Goal: Task Accomplishment & Management: Manage account settings

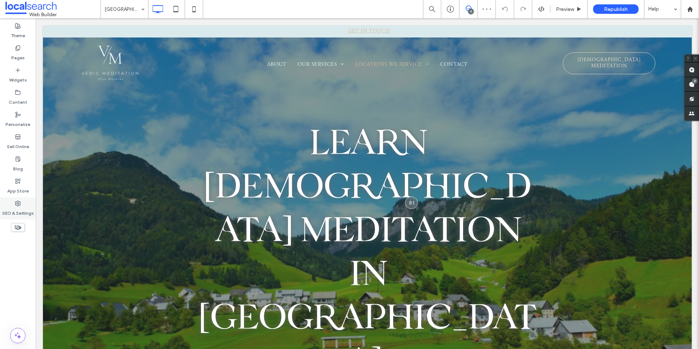
click at [20, 203] on icon at bounding box center [18, 203] width 6 height 6
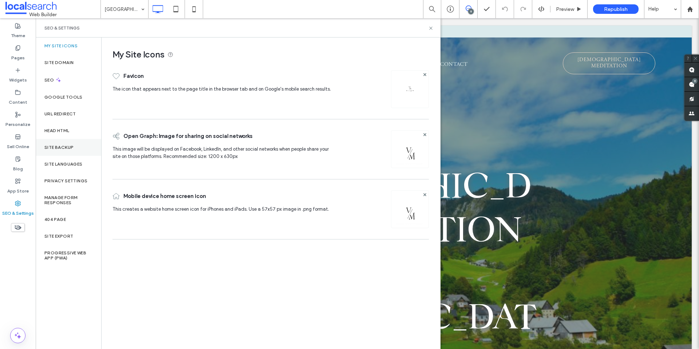
click at [66, 141] on div "Site Backup" at bounding box center [68, 147] width 65 height 17
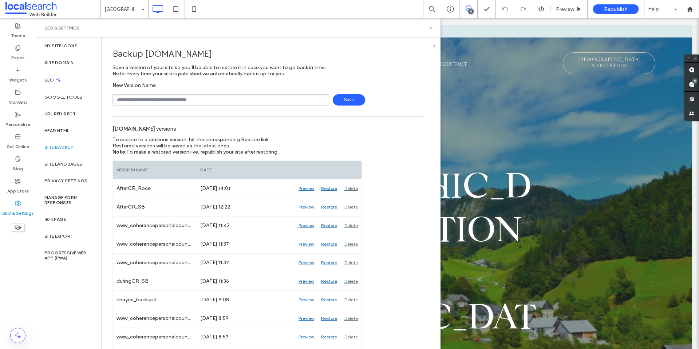
click at [430, 27] on use at bounding box center [430, 28] width 3 height 3
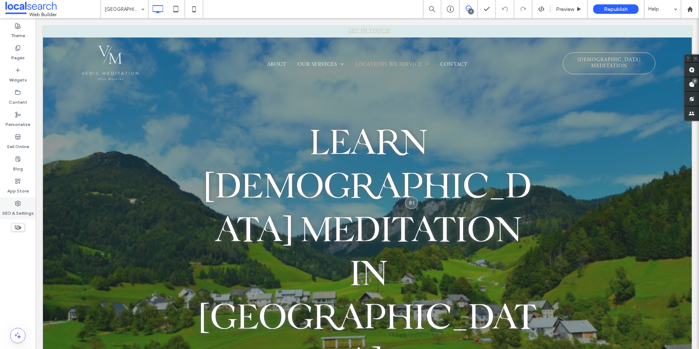
click at [25, 202] on div "SEO & Settings" at bounding box center [18, 208] width 36 height 22
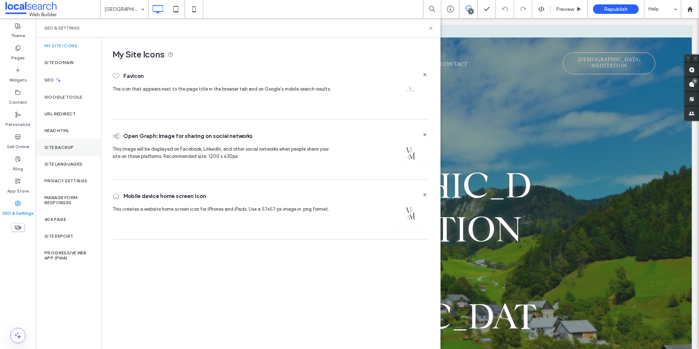
click at [70, 151] on div "Site Backup" at bounding box center [68, 147] width 65 height 17
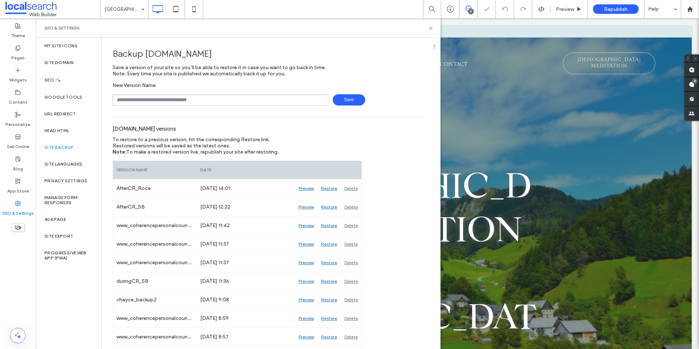
click at [181, 101] on input "text" at bounding box center [220, 99] width 216 height 11
type input "**********"
click at [349, 100] on span "Save" at bounding box center [349, 99] width 32 height 11
click at [264, 142] on span "To restore to a previous version, hit the corresponding Restore link." at bounding box center [190, 139] width 157 height 6
click at [224, 95] on input "text" at bounding box center [220, 99] width 216 height 11
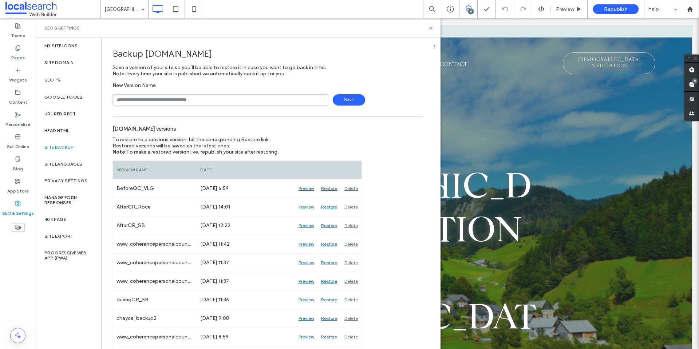
click at [217, 102] on input "text" at bounding box center [220, 99] width 216 height 11
type input "**********"
click at [346, 102] on span "Save" at bounding box center [349, 99] width 32 height 11
click at [432, 27] on use at bounding box center [430, 28] width 3 height 3
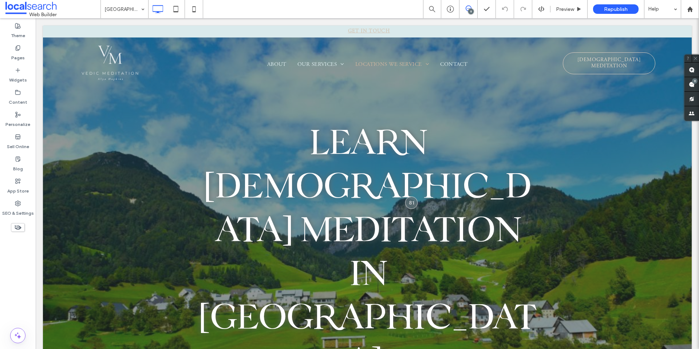
click at [466, 7] on icon at bounding box center [468, 8] width 6 height 6
click at [467, 7] on icon at bounding box center [468, 8] width 6 height 6
click at [695, 83] on div "9" at bounding box center [694, 80] width 5 height 5
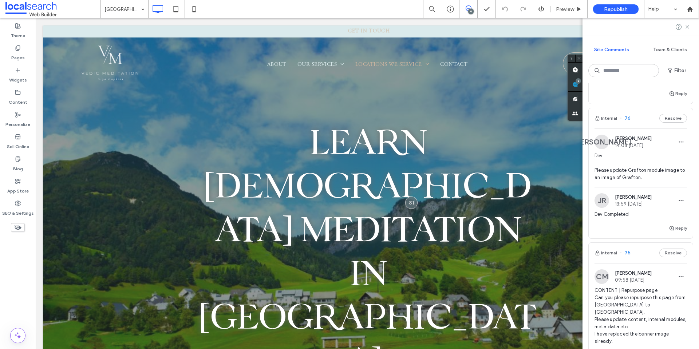
scroll to position [400, 0]
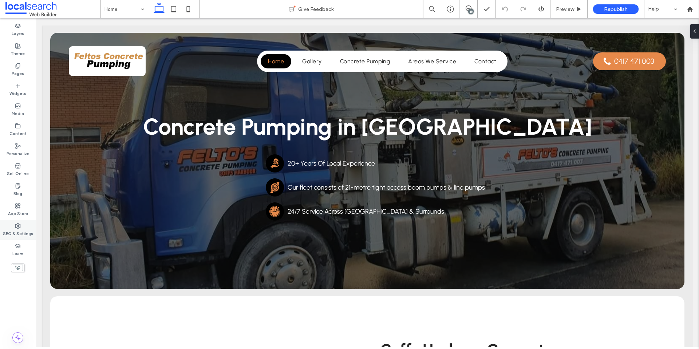
click at [16, 231] on label "SEO & Settings" at bounding box center [18, 233] width 30 height 8
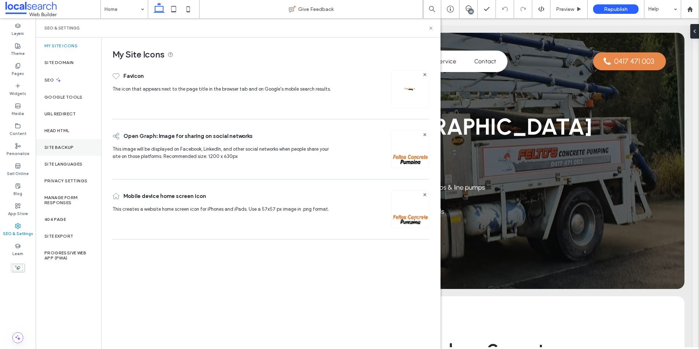
click at [73, 149] on label "Site Backup" at bounding box center [58, 147] width 29 height 5
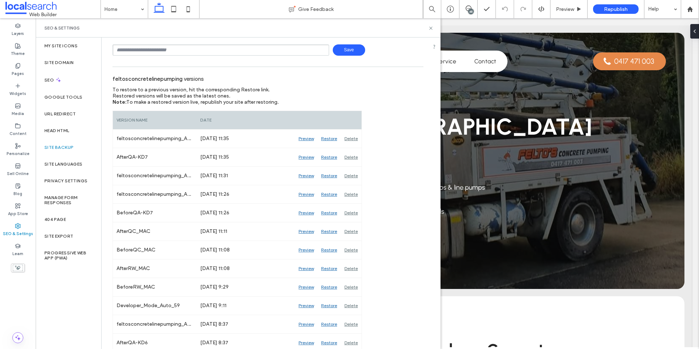
scroll to position [36, 0]
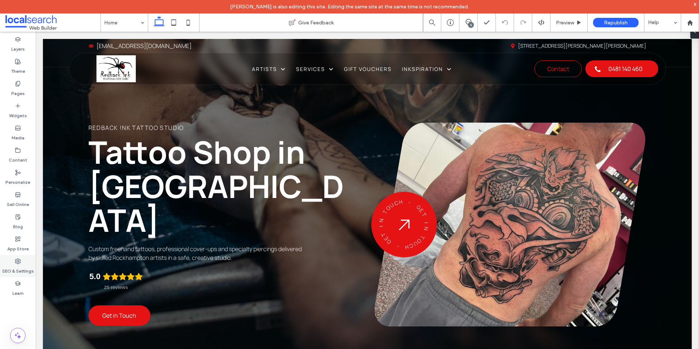
click at [26, 263] on div "SEO & Settings" at bounding box center [18, 266] width 36 height 22
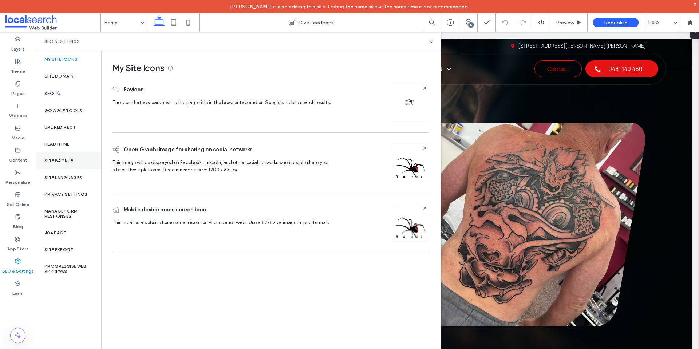
click at [64, 158] on label "Site Backup" at bounding box center [58, 160] width 29 height 5
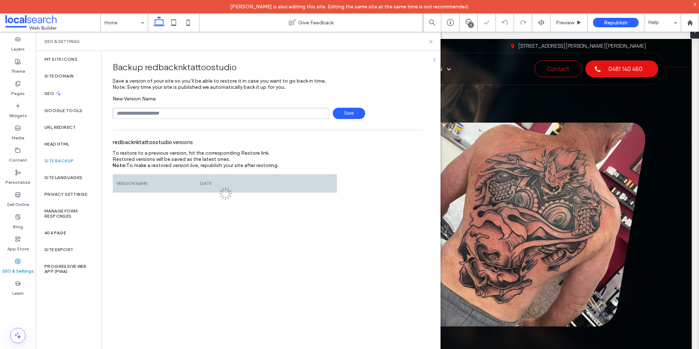
click at [186, 107] on div "New Version Name Save" at bounding box center [267, 107] width 311 height 23
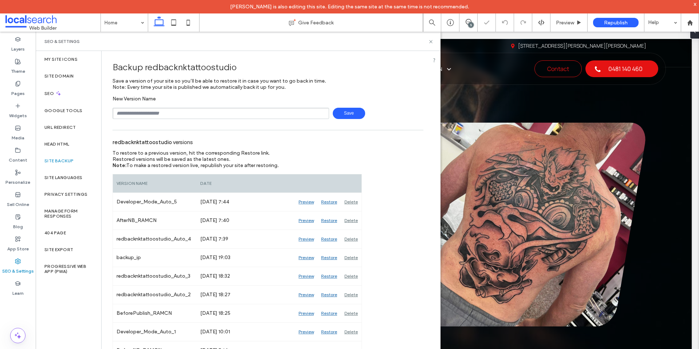
click at [188, 108] on input "text" at bounding box center [220, 113] width 216 height 11
type input "**********"
click at [348, 112] on span "Save" at bounding box center [349, 113] width 32 height 11
click at [297, 142] on div "redbacknktattoostudio versions" at bounding box center [267, 142] width 311 height 16
click at [430, 143] on div "Backup redbacknktattoostudio Save a version of your site so you’ll be able to r…" at bounding box center [268, 214] width 333 height 327
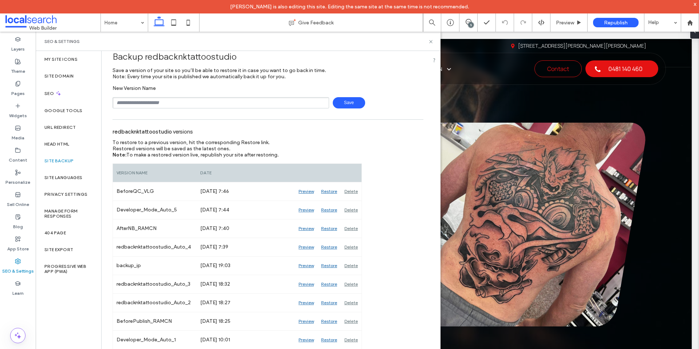
scroll to position [16, 0]
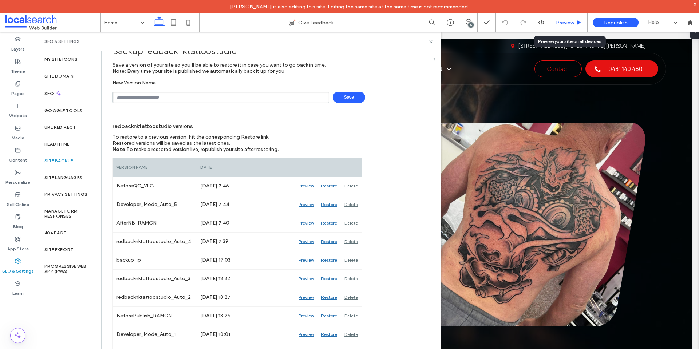
click at [562, 24] on span "Preview" at bounding box center [565, 23] width 18 height 6
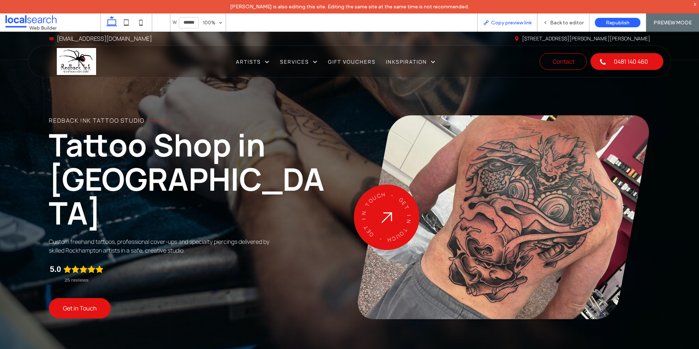
click at [521, 20] on span "Copy preview link" at bounding box center [511, 23] width 40 height 6
click at [558, 20] on span "Back to editor" at bounding box center [566, 23] width 33 height 6
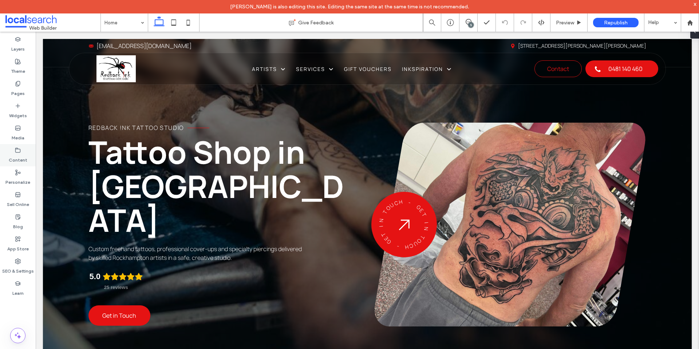
click at [20, 148] on icon at bounding box center [18, 150] width 6 height 6
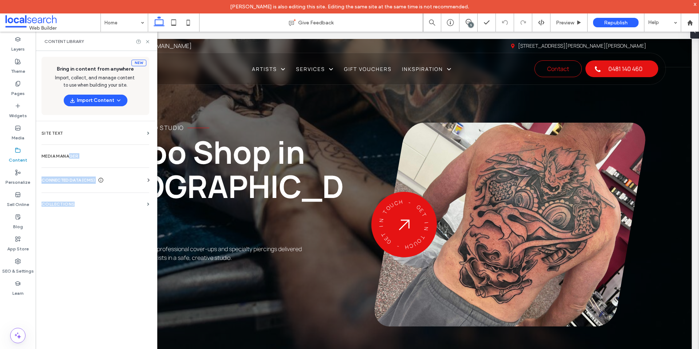
drag, startPoint x: 71, startPoint y: 159, endPoint x: 100, endPoint y: 222, distance: 70.0
click at [100, 222] on div "New Bring in content from anywhere Import, collect, and manage content to use w…" at bounding box center [95, 206] width 119 height 310
click at [132, 175] on div "CONNECTED DATA (CMS) Business Info Business Text Business Images Find and Repla…" at bounding box center [95, 180] width 119 height 19
click at [148, 179] on icon at bounding box center [148, 179] width 7 height 7
click at [72, 200] on label "Business Info" at bounding box center [96, 197] width 99 height 5
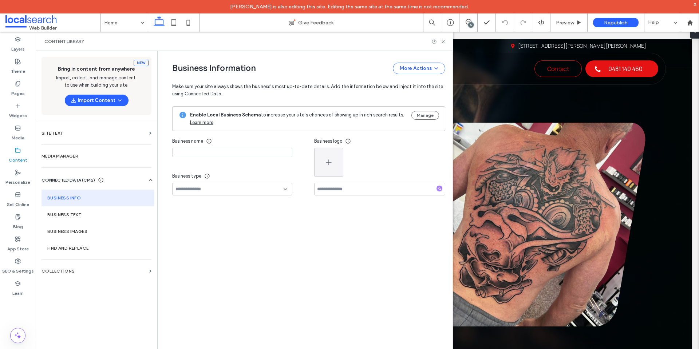
type input "**********"
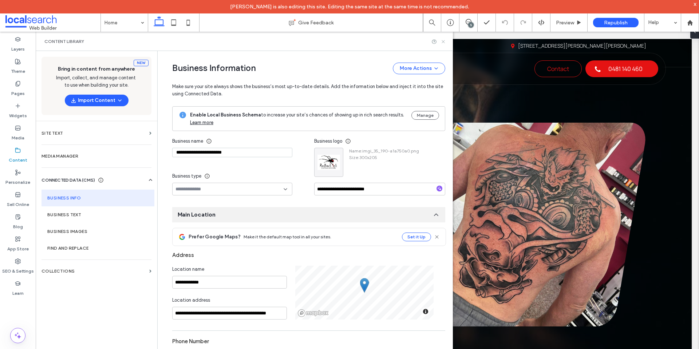
click at [442, 42] on use at bounding box center [442, 41] width 3 height 3
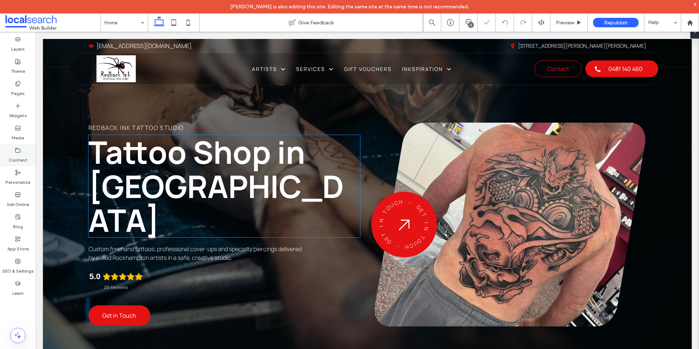
click at [20, 150] on icon at bounding box center [18, 150] width 6 height 6
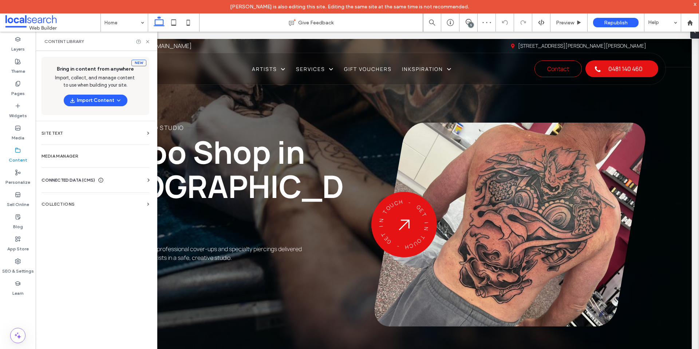
click at [149, 178] on icon at bounding box center [148, 179] width 7 height 7
click at [110, 199] on label "Business Info" at bounding box center [96, 197] width 99 height 5
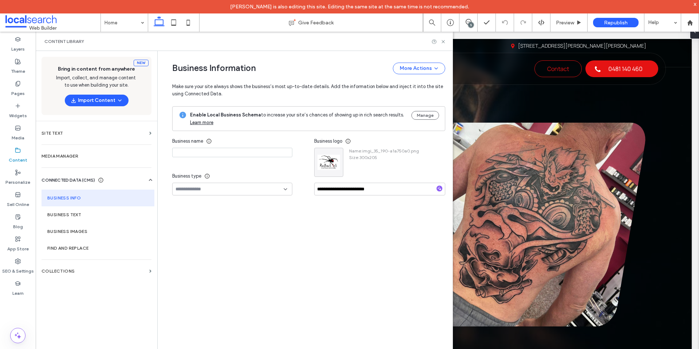
type input "**********"
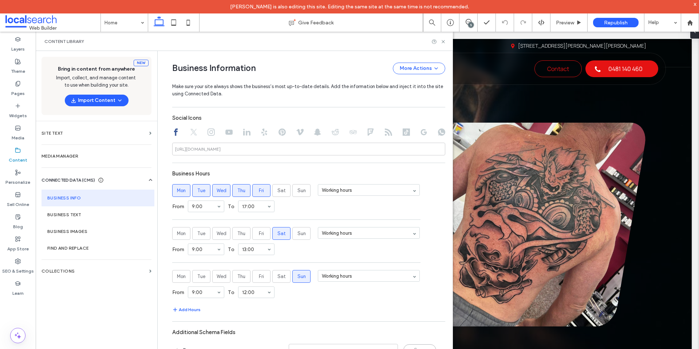
scroll to position [374, 0]
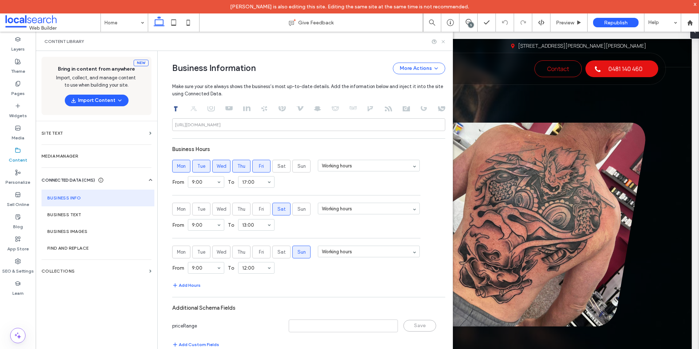
click at [444, 41] on icon at bounding box center [442, 41] width 5 height 5
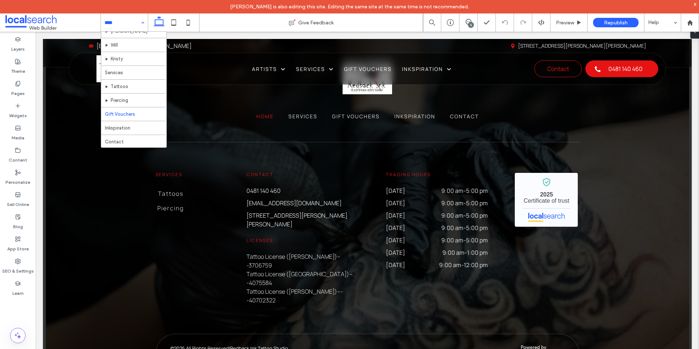
scroll to position [35, 0]
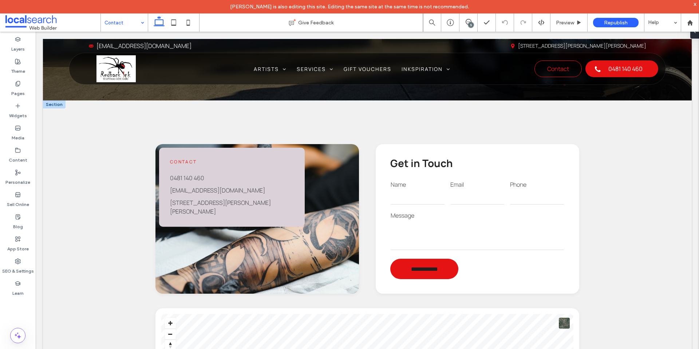
scroll to position [182, 0]
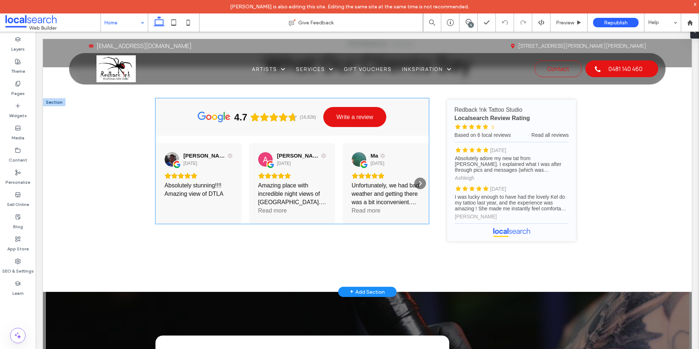
scroll to position [1274, 0]
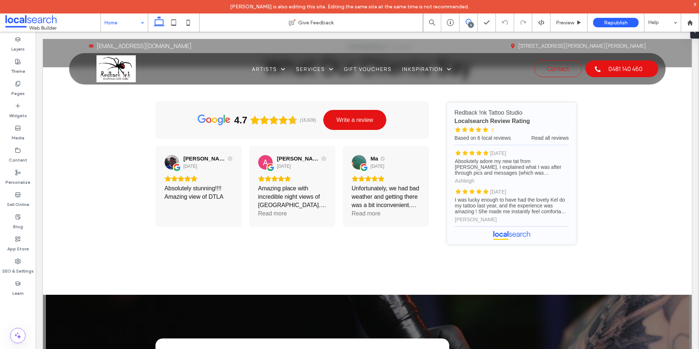
click at [472, 20] on span at bounding box center [468, 22] width 18 height 6
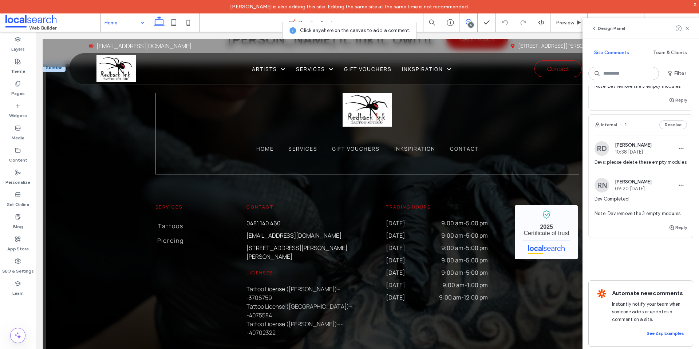
scroll to position [1913, 0]
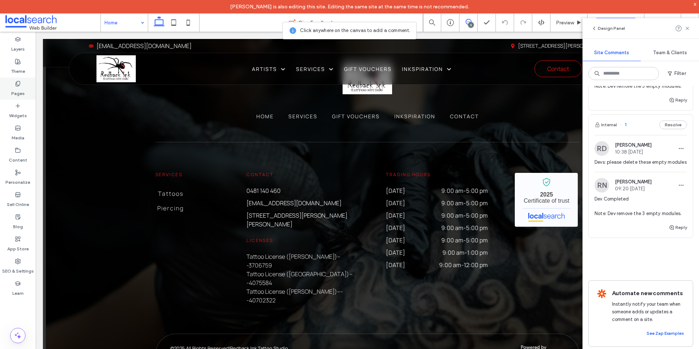
click at [16, 96] on label "Pages" at bounding box center [17, 92] width 13 height 10
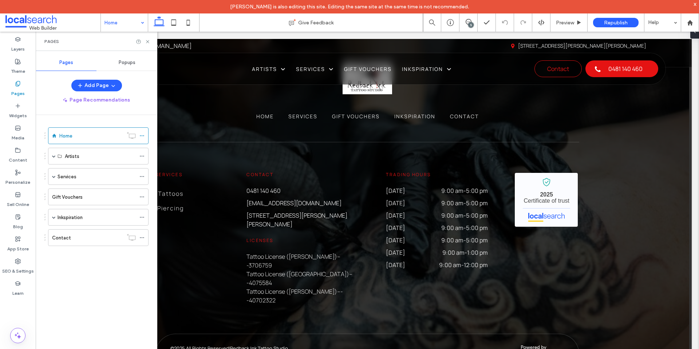
scroll to position [0, 0]
click at [123, 67] on div "Popups" at bounding box center [126, 63] width 61 height 16
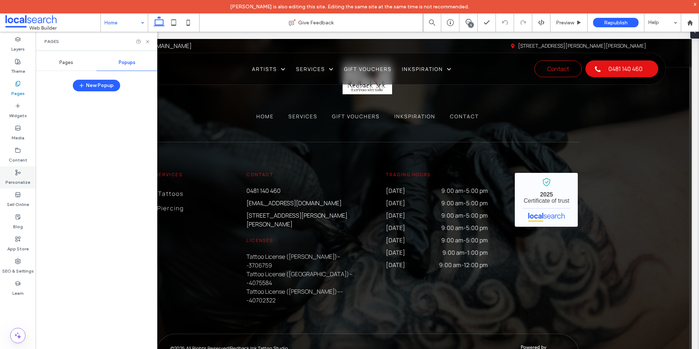
click at [19, 183] on label "Personalize" at bounding box center [17, 180] width 25 height 10
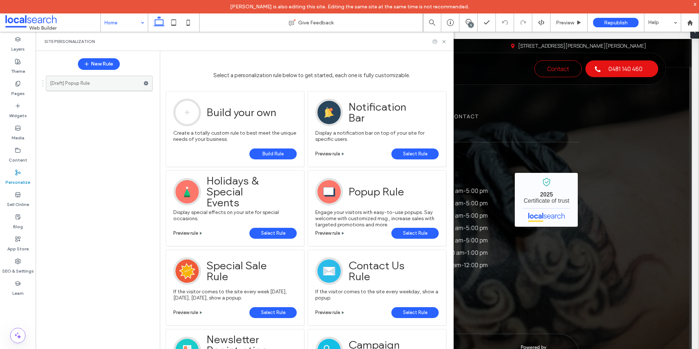
click at [147, 84] on use at bounding box center [146, 83] width 5 height 4
click at [184, 112] on span "Delete" at bounding box center [178, 112] width 16 height 6
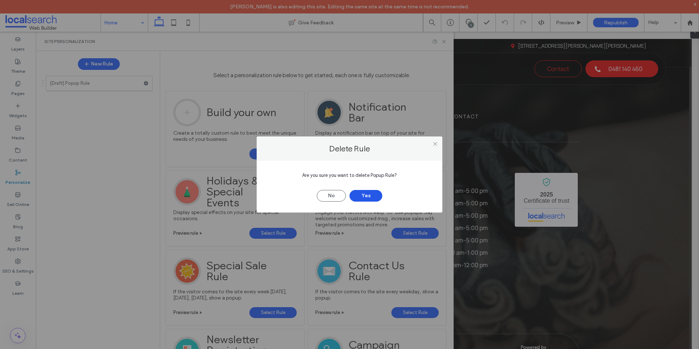
click at [376, 193] on button "Yes" at bounding box center [365, 196] width 33 height 12
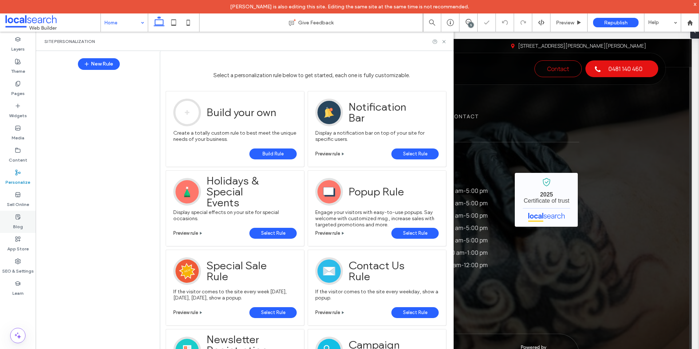
click at [17, 221] on label "Blog" at bounding box center [18, 225] width 10 height 10
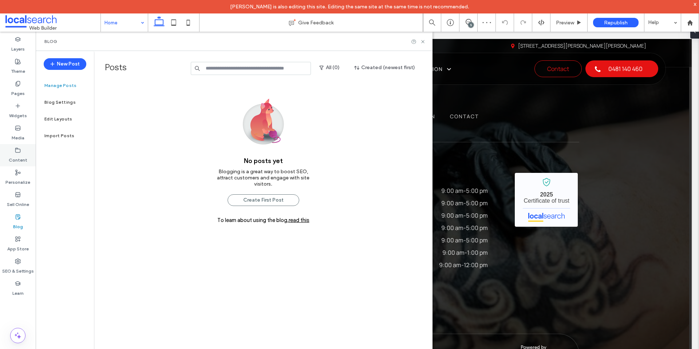
click at [18, 150] on icon at bounding box center [18, 150] width 6 height 6
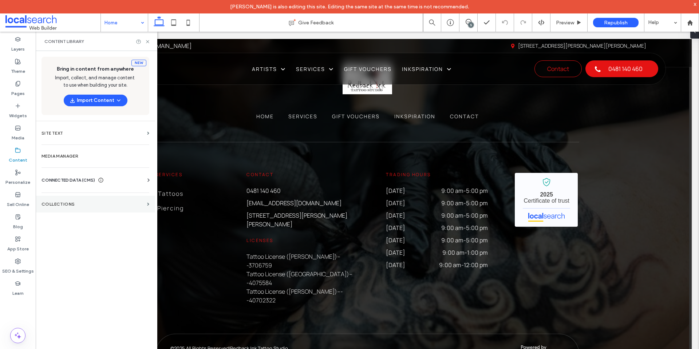
click at [73, 204] on label "Collections" at bounding box center [92, 204] width 103 height 5
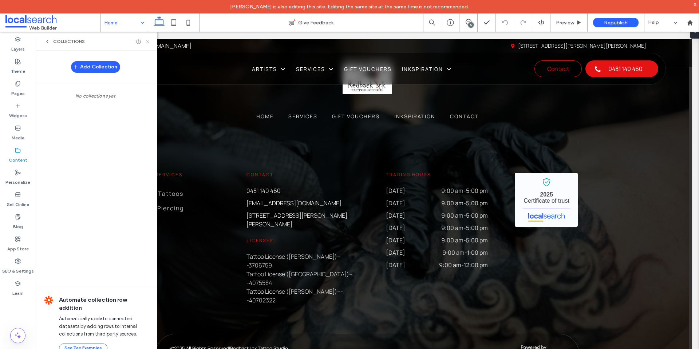
click at [145, 41] on icon at bounding box center [147, 41] width 5 height 5
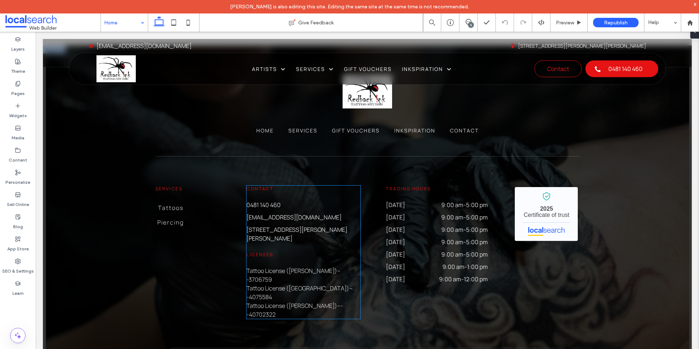
scroll to position [1877, 0]
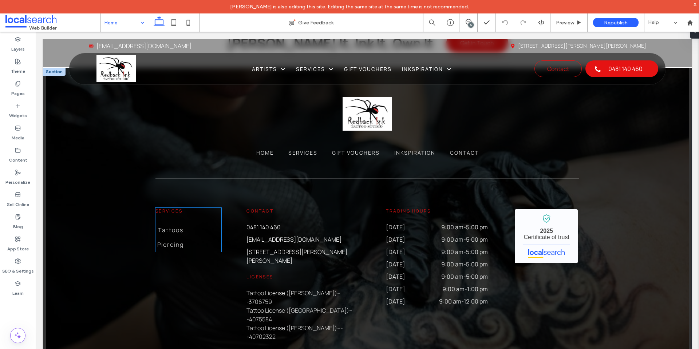
click at [190, 223] on div "Services Tattoos Piercing" at bounding box center [188, 230] width 66 height 44
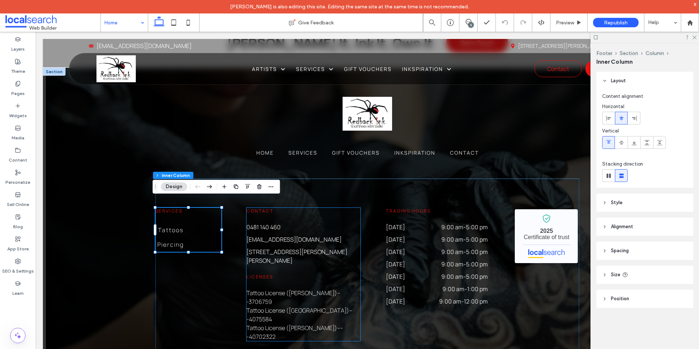
click at [345, 208] on h6 "Contact" at bounding box center [303, 211] width 114 height 6
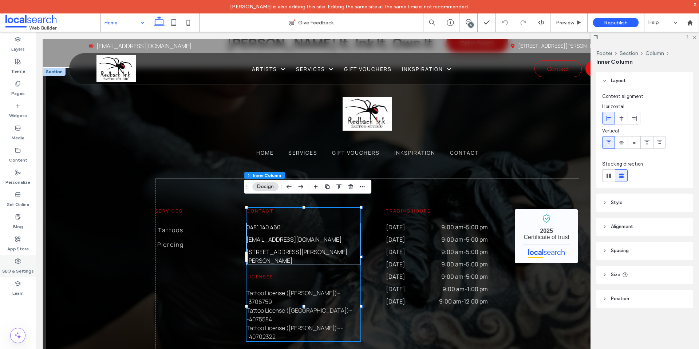
click at [19, 264] on label "SEO & Settings" at bounding box center [18, 269] width 32 height 10
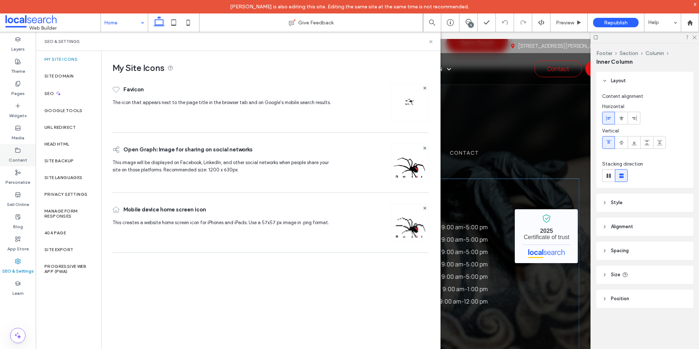
click at [23, 148] on div "Content" at bounding box center [18, 155] width 36 height 22
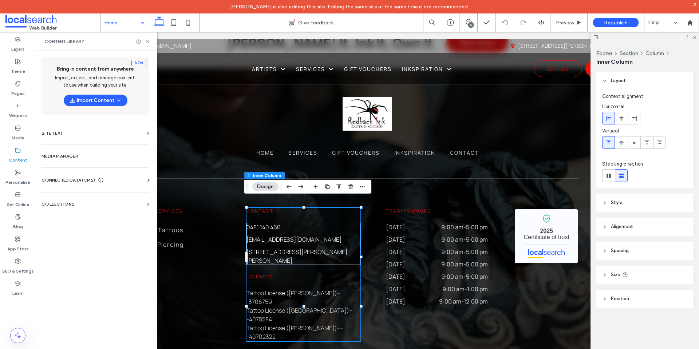
click at [84, 178] on span "CONNECTED DATA (CMS)" at bounding box center [67, 179] width 53 height 7
click at [80, 198] on label "Business Info" at bounding box center [96, 197] width 99 height 5
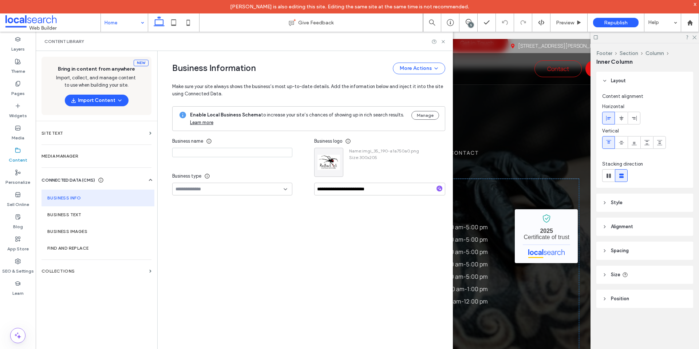
type input "**********"
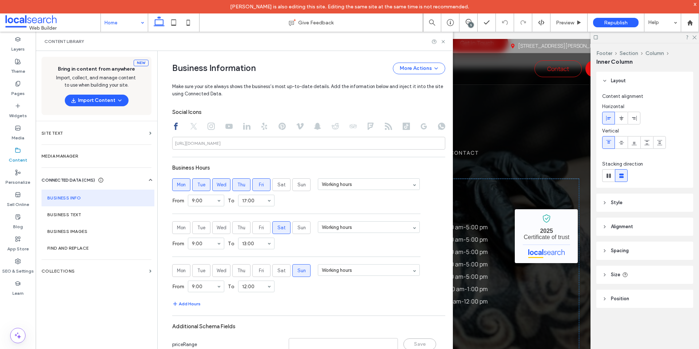
scroll to position [358, 0]
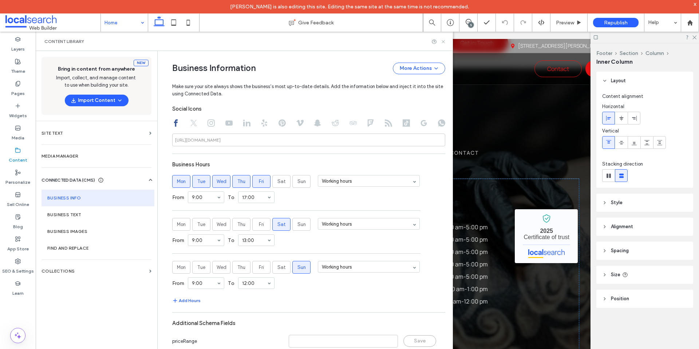
click at [445, 40] on icon at bounding box center [442, 41] width 5 height 5
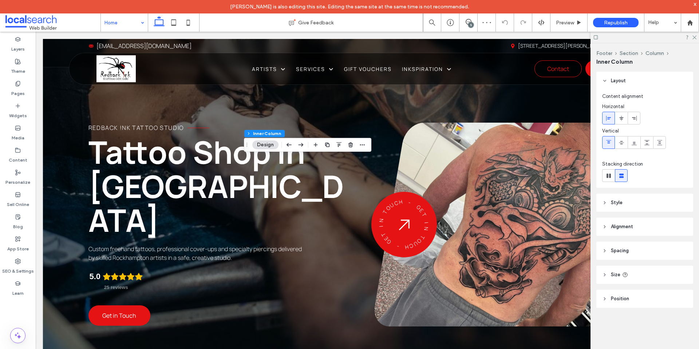
scroll to position [1919, 0]
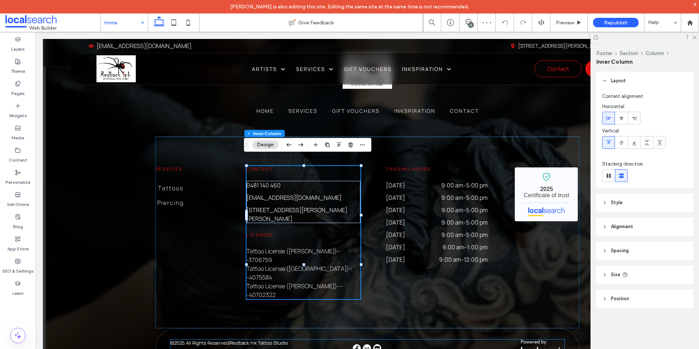
click at [365, 344] on img at bounding box center [367, 348] width 8 height 8
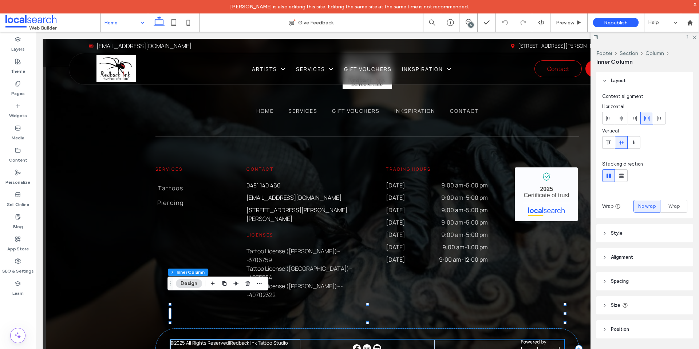
click at [365, 344] on img at bounding box center [367, 348] width 8 height 8
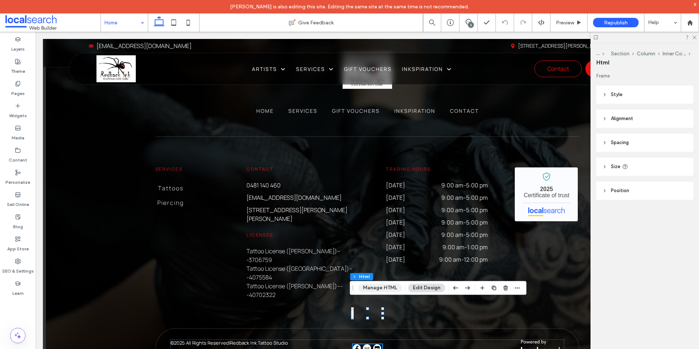
click at [393, 290] on button "Manage HTML" at bounding box center [380, 287] width 44 height 9
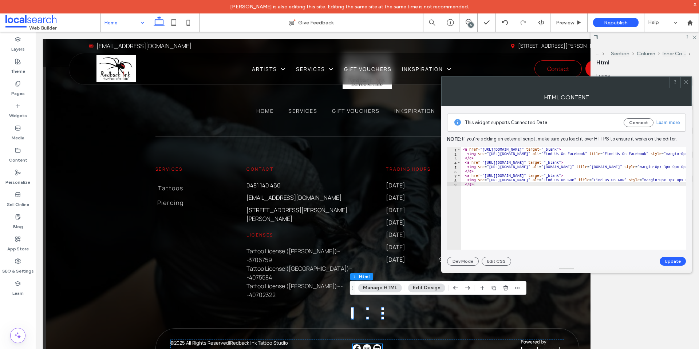
scroll to position [0, 0]
click at [686, 79] on span at bounding box center [685, 82] width 5 height 11
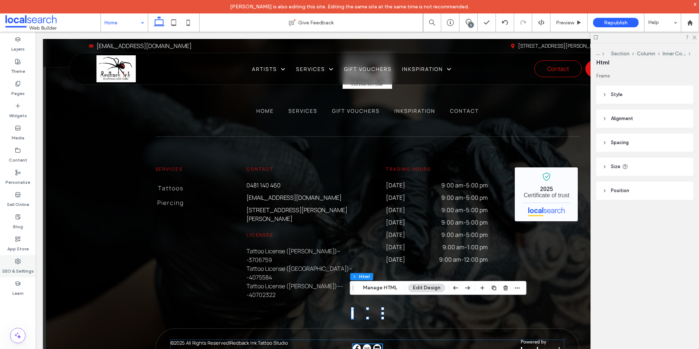
click at [25, 265] on label "SEO & Settings" at bounding box center [18, 269] width 32 height 10
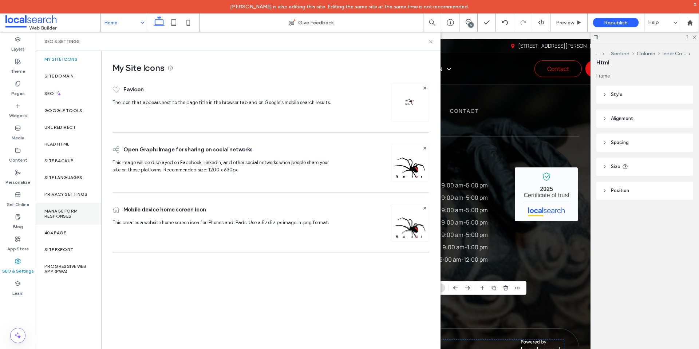
click at [65, 206] on div "Manage Form Responses" at bounding box center [68, 214] width 65 height 22
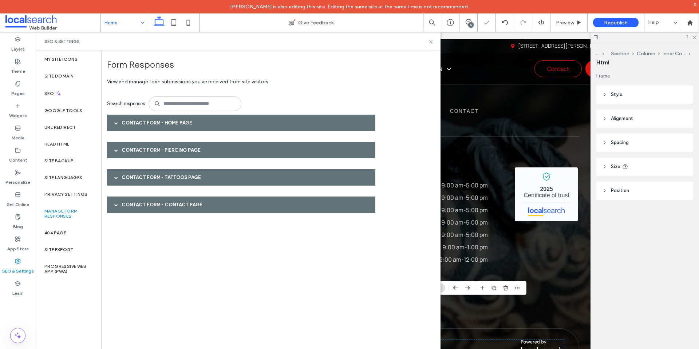
click at [163, 121] on div "Contact Form - Home page" at bounding box center [241, 123] width 268 height 16
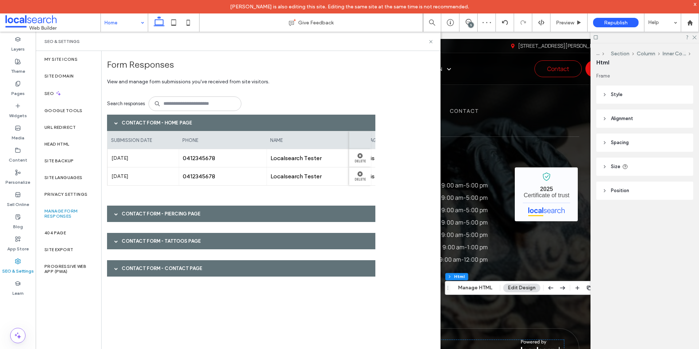
click at [159, 213] on div "Contact Form - Piercing page" at bounding box center [241, 214] width 268 height 16
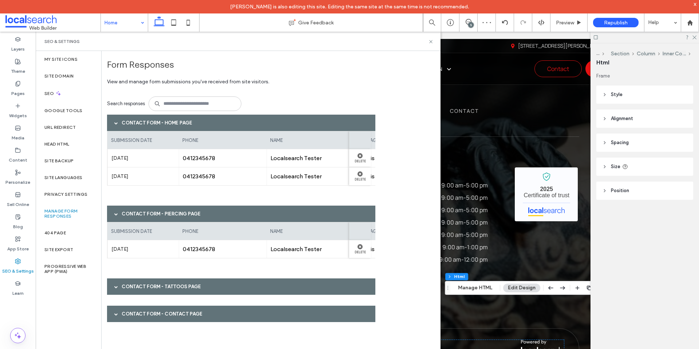
click at [148, 286] on div "Contact Form - Tattoos page" at bounding box center [241, 286] width 268 height 16
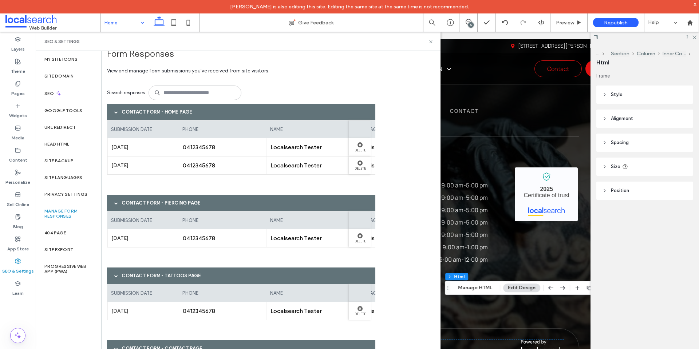
scroll to position [17, 0]
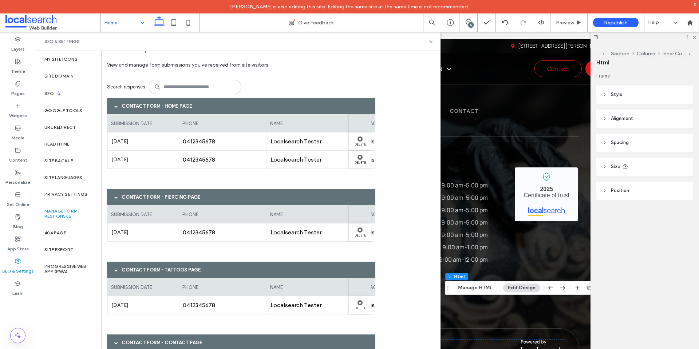
click at [154, 341] on div "Contact Form - Contact page" at bounding box center [241, 342] width 268 height 16
click at [154, 343] on div "Contact Form - Contact page" at bounding box center [241, 342] width 268 height 16
click at [247, 266] on div "Contact Form - Tattoos page" at bounding box center [241, 270] width 268 height 16
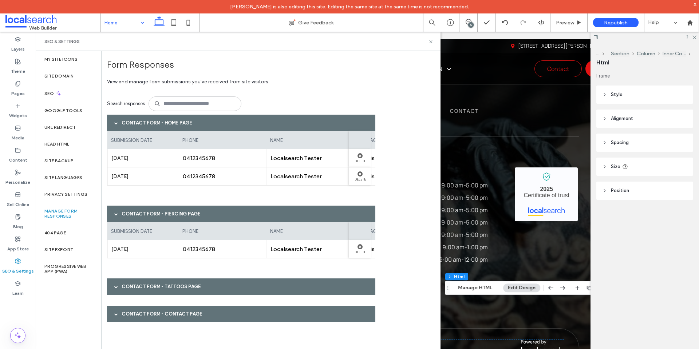
scroll to position [0, 0]
click at [158, 314] on div "Contact Form - Contact page" at bounding box center [241, 314] width 268 height 16
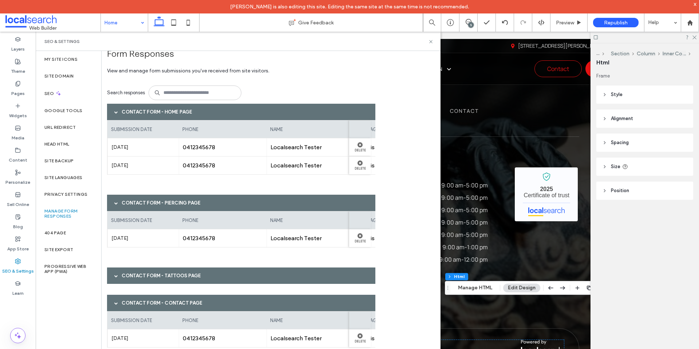
scroll to position [17, 0]
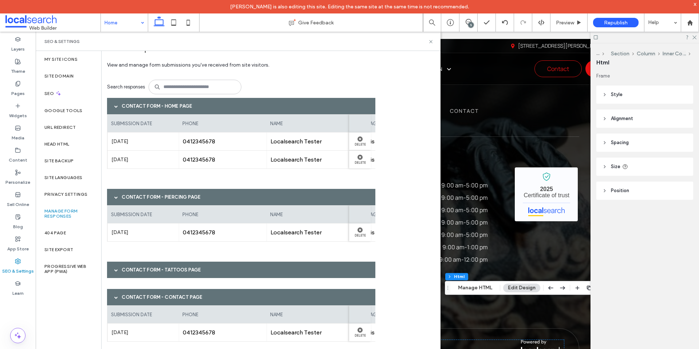
click at [386, 158] on div "Form Responses View and manage form submissions you've received from site visit…" at bounding box center [271, 206] width 339 height 311
click at [430, 42] on use at bounding box center [430, 41] width 3 height 3
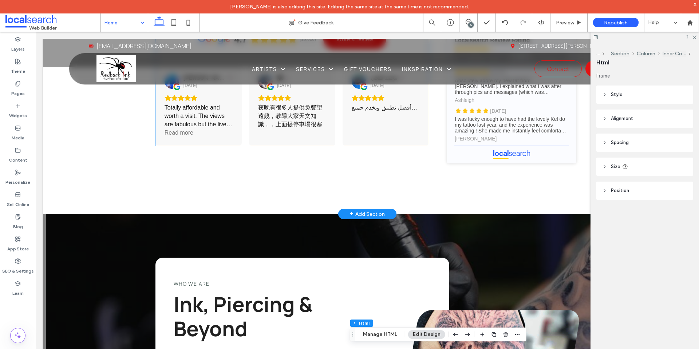
scroll to position [1264, 0]
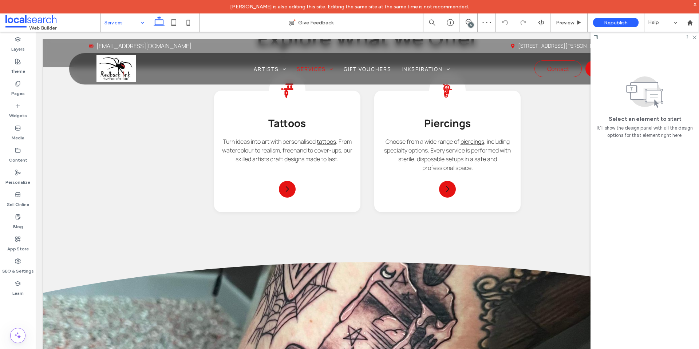
scroll to position [595, 0]
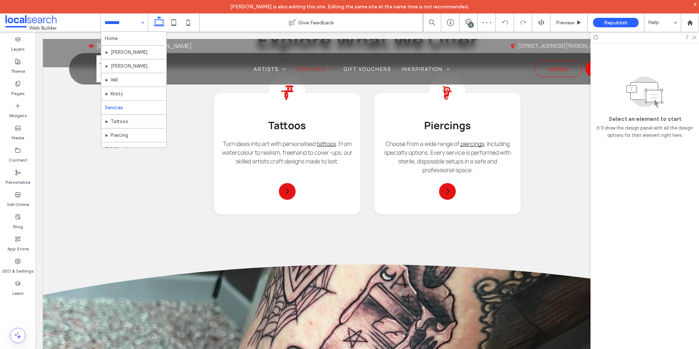
click at [118, 18] on input at bounding box center [122, 22] width 36 height 18
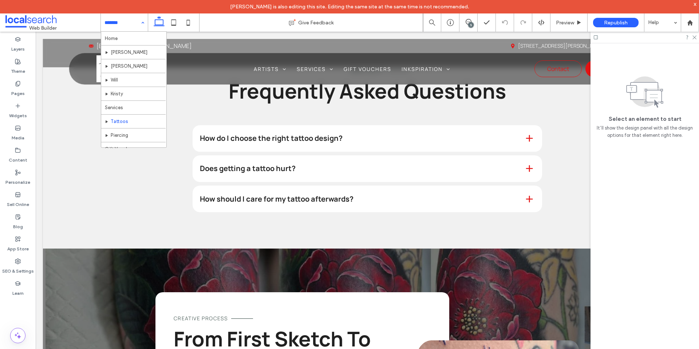
scroll to position [764, 0]
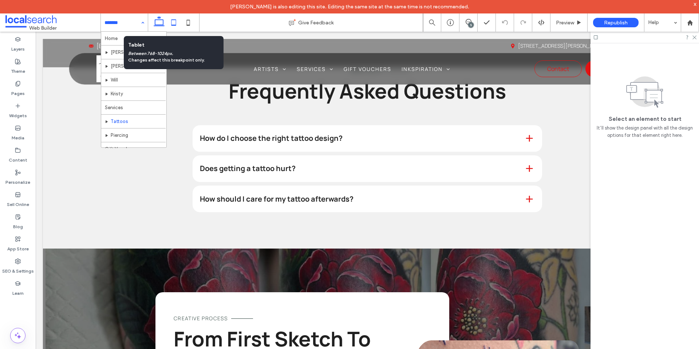
click at [175, 22] on icon at bounding box center [173, 22] width 15 height 15
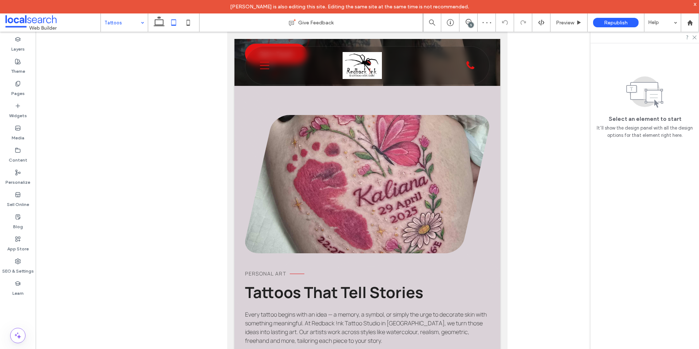
scroll to position [14, 0]
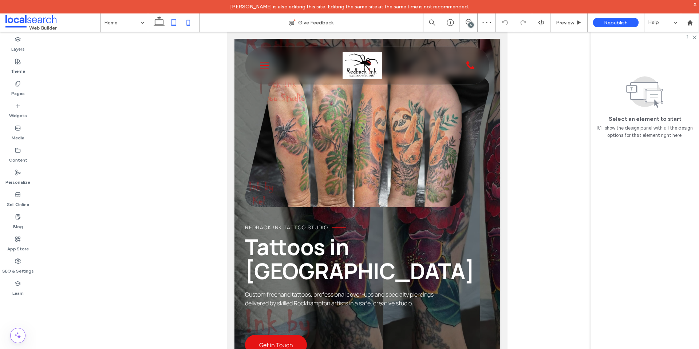
click at [188, 19] on icon at bounding box center [188, 22] width 15 height 15
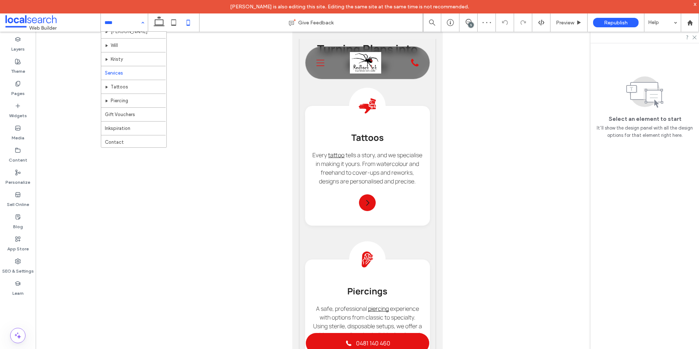
scroll to position [35, 0]
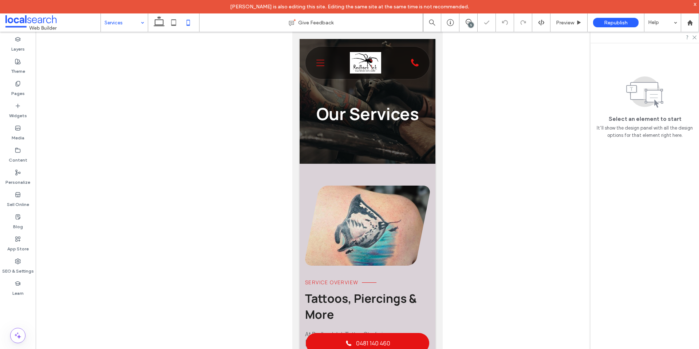
scroll to position [546, 0]
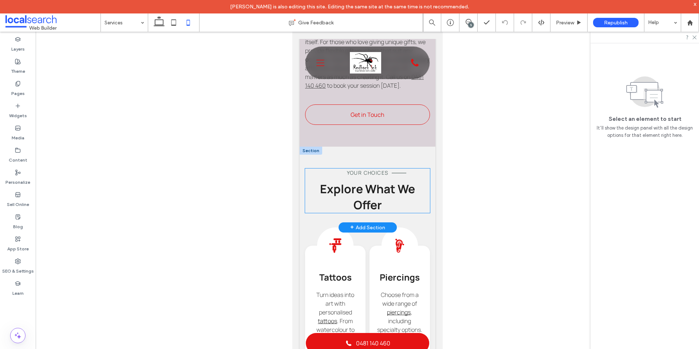
scroll to position [473, 0]
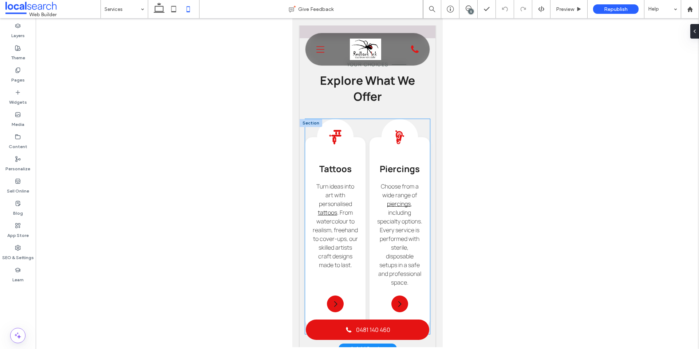
click at [306, 140] on div "Tattoo Icon Tattoos Turn ideas into art with personalised tattoos . From waterc…" at bounding box center [367, 226] width 125 height 215
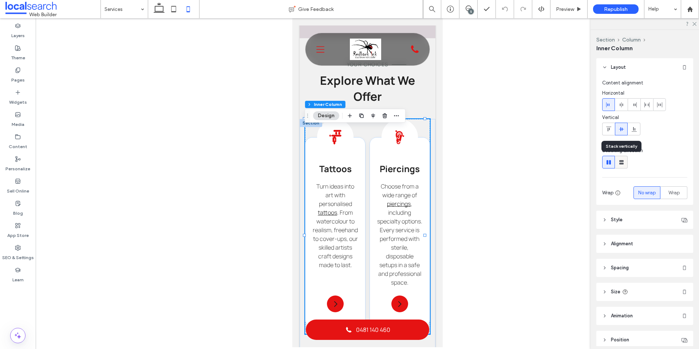
click at [619, 162] on use at bounding box center [621, 162] width 4 height 4
type input "**"
type input "****"
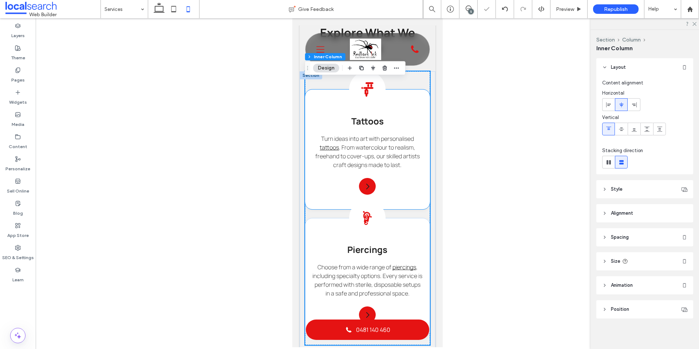
scroll to position [546, 0]
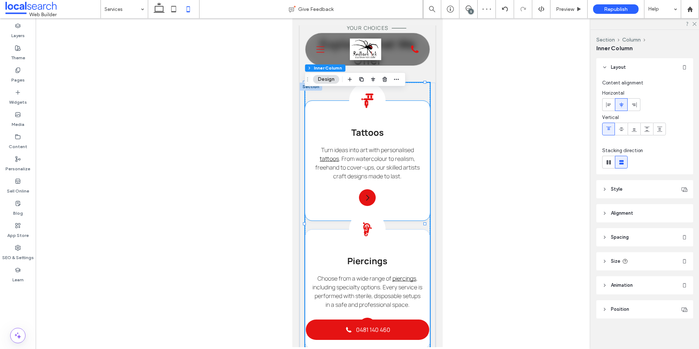
click at [390, 194] on div "Tattoo Icon Tattoos Turn ideas into art with personalised tattoos . From waterc…" at bounding box center [367, 161] width 125 height 120
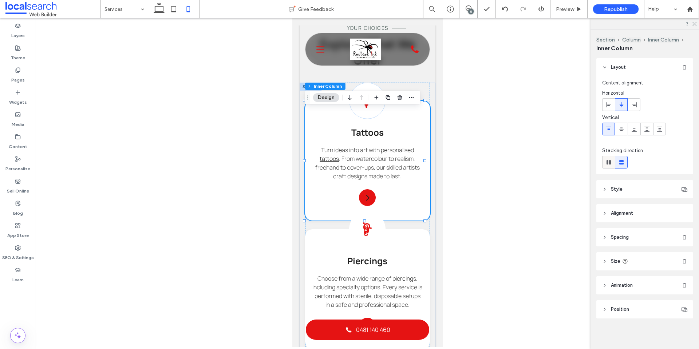
click at [610, 162] on use at bounding box center [608, 162] width 4 height 4
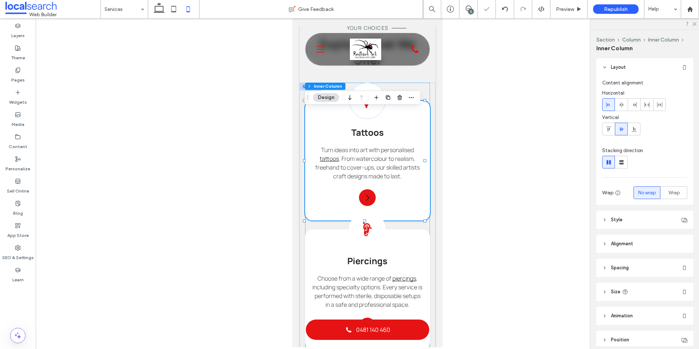
type input "*"
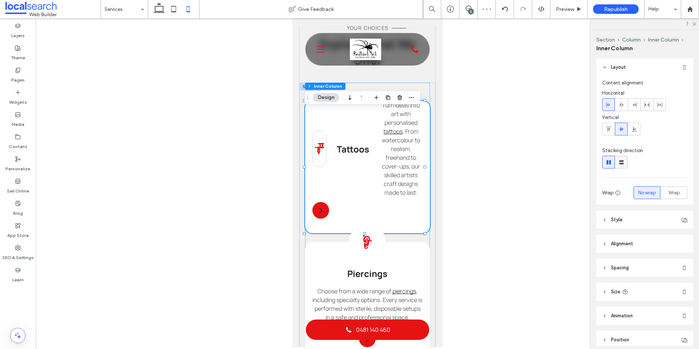
click at [623, 163] on use at bounding box center [621, 162] width 4 height 4
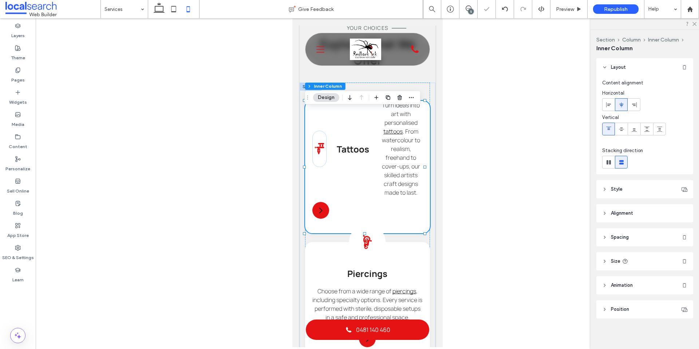
type input "**"
type input "****"
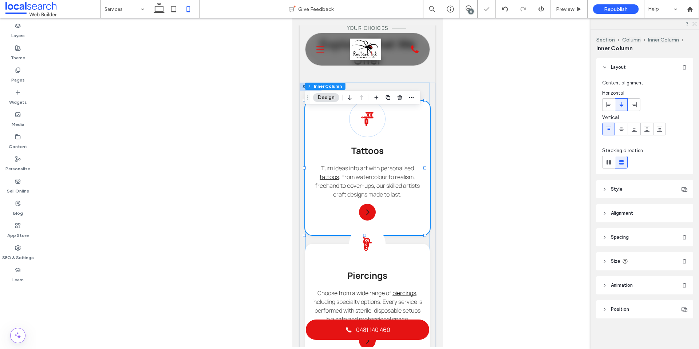
click at [422, 98] on div "Tattoo Icon Tattoos Turn ideas into art with personalised tattoos . From waterc…" at bounding box center [367, 227] width 125 height 288
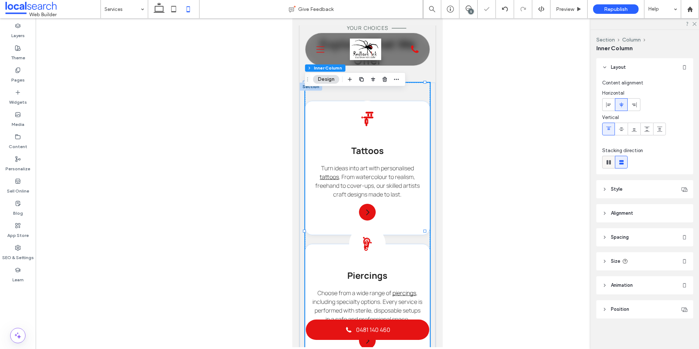
click at [607, 163] on use at bounding box center [608, 162] width 4 height 4
type input "*"
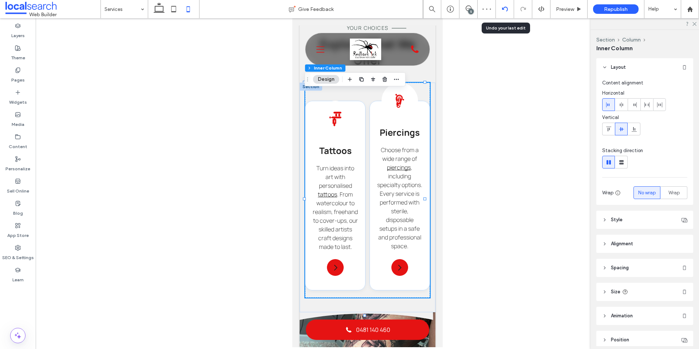
click at [503, 7] on icon at bounding box center [505, 9] width 6 height 6
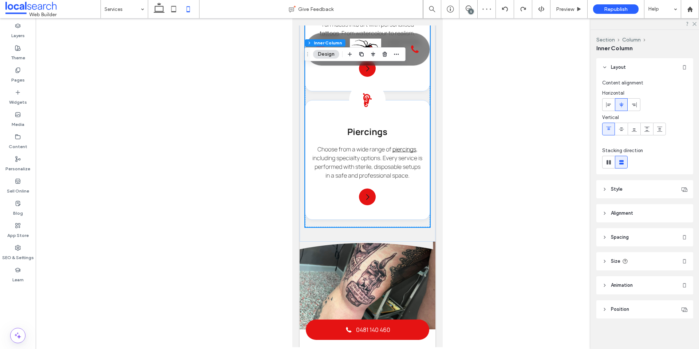
scroll to position [633, 0]
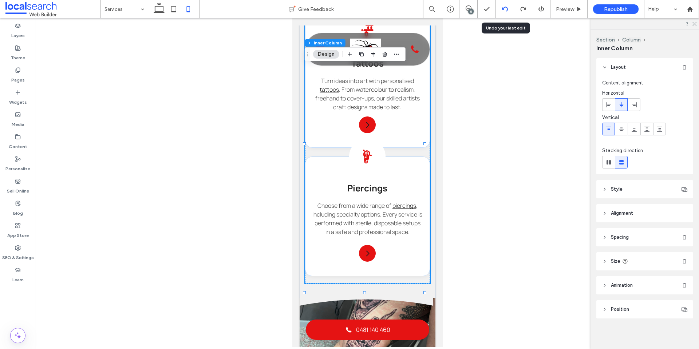
click at [506, 8] on use at bounding box center [504, 9] width 6 height 5
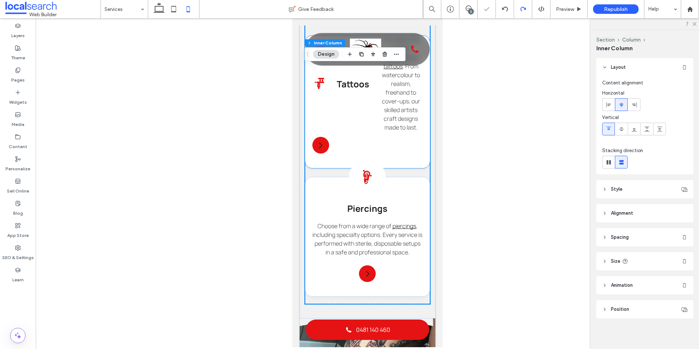
scroll to position [564, 0]
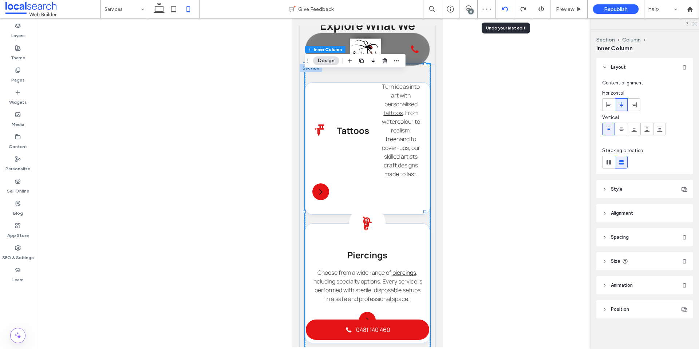
click at [505, 9] on icon at bounding box center [505, 9] width 6 height 6
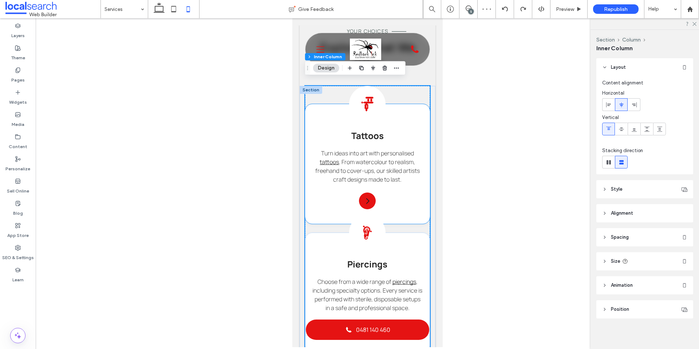
scroll to position [450, 0]
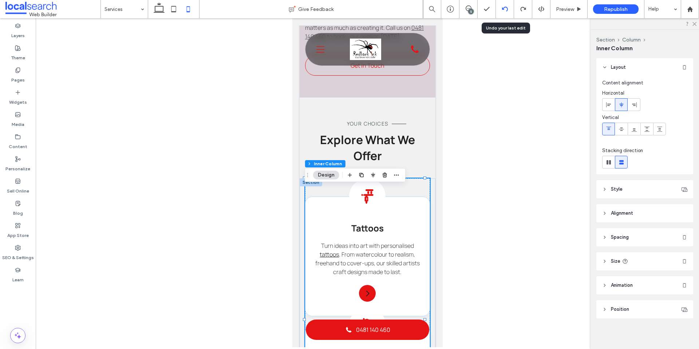
click at [506, 8] on icon at bounding box center [505, 9] width 6 height 6
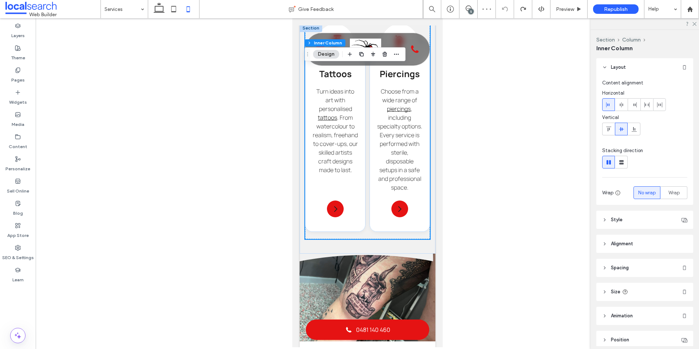
scroll to position [532, 0]
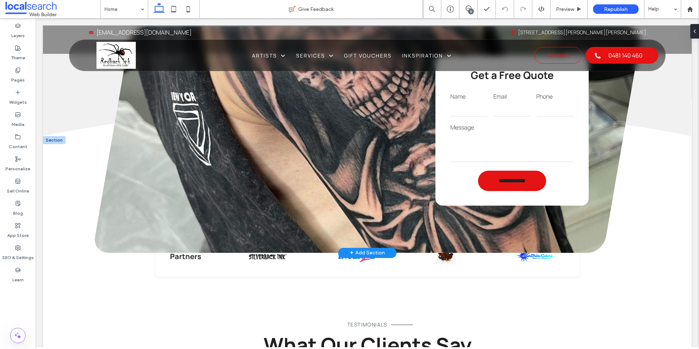
scroll to position [946, 0]
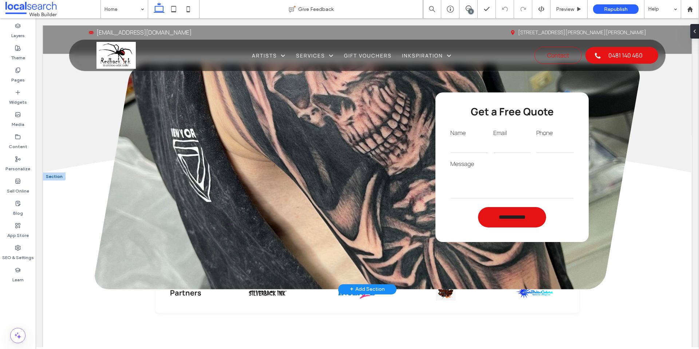
click at [494, 169] on textarea at bounding box center [511, 183] width 123 height 29
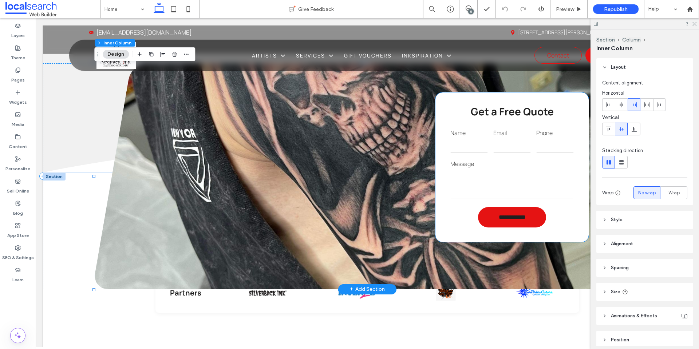
click at [507, 156] on div "Message" at bounding box center [512, 178] width 129 height 45
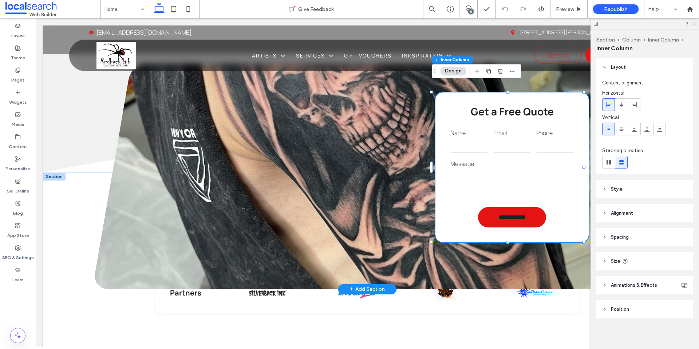
click at [506, 156] on div "Message" at bounding box center [512, 178] width 129 height 45
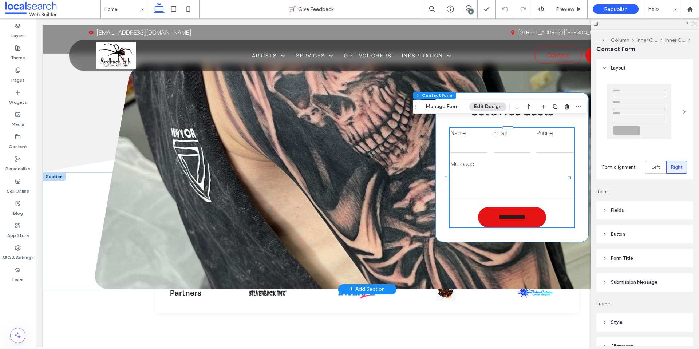
type input "*"
type input "***"
type input "*"
type input "***"
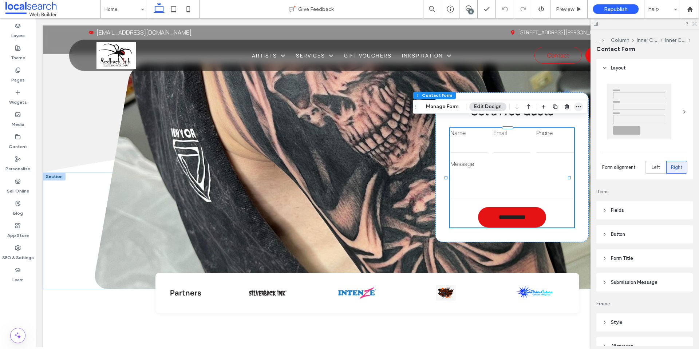
click at [577, 108] on icon "button" at bounding box center [578, 107] width 6 height 6
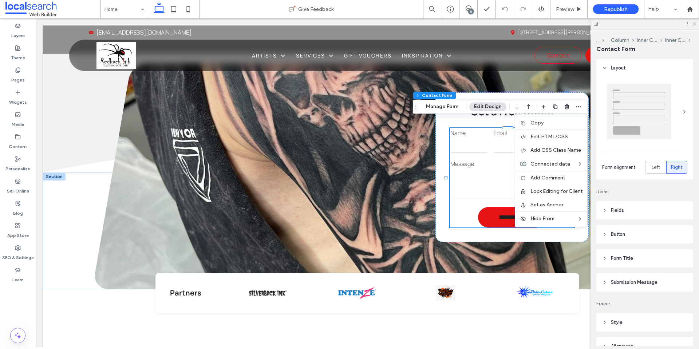
click at [693, 24] on icon at bounding box center [693, 23] width 5 height 5
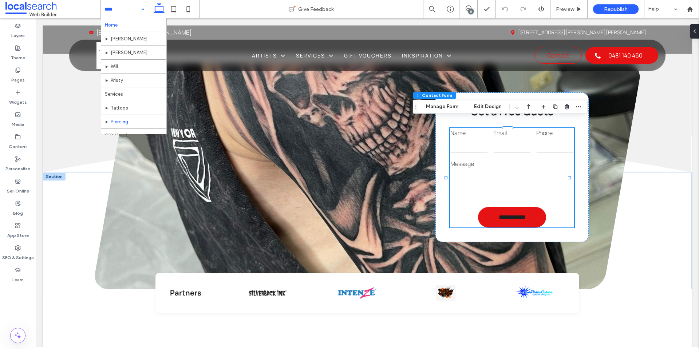
scroll to position [35, 0]
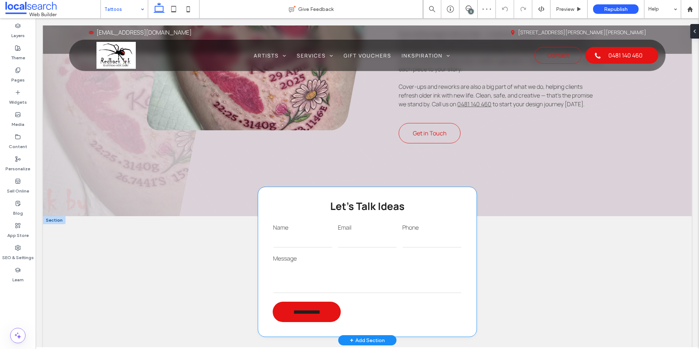
scroll to position [437, 0]
click at [376, 251] on div "Email" at bounding box center [367, 235] width 65 height 31
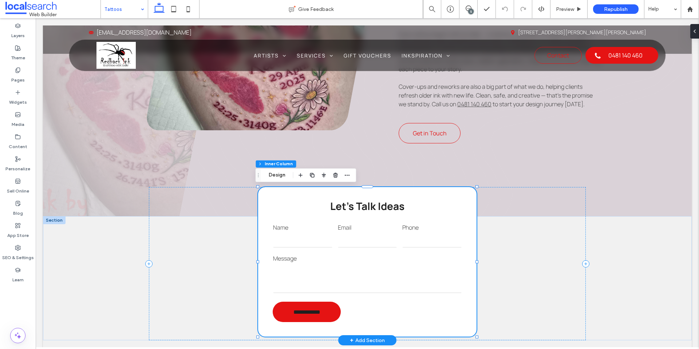
click at [376, 251] on div "Email" at bounding box center [367, 235] width 65 height 31
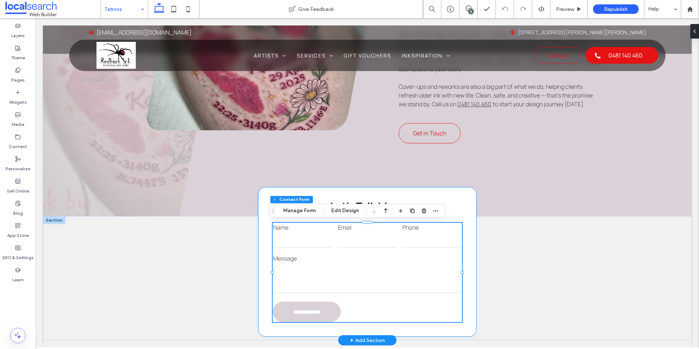
type input "*"
type input "***"
type input "*"
type input "***"
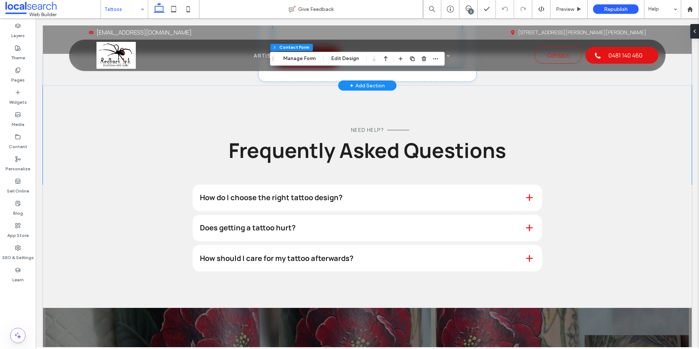
scroll to position [582, 0]
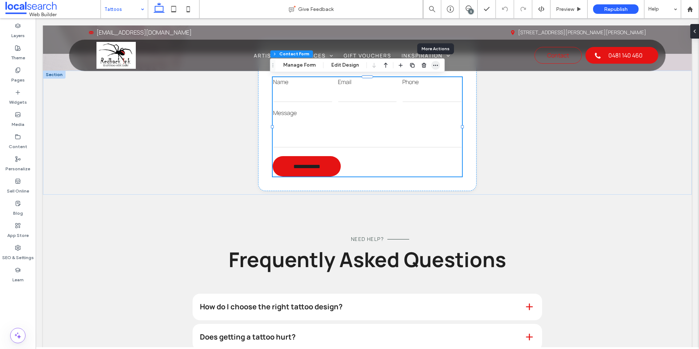
click at [437, 64] on icon "button" at bounding box center [436, 65] width 6 height 6
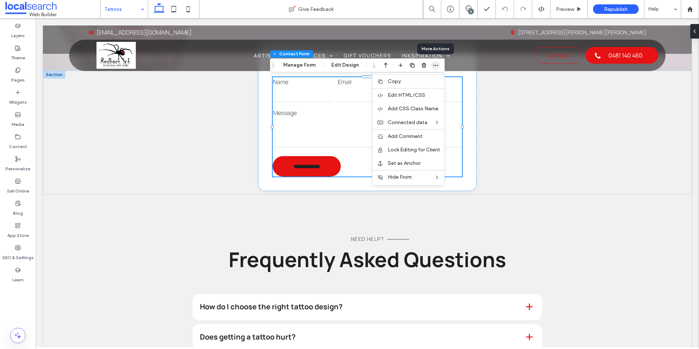
click at [437, 64] on icon "button" at bounding box center [436, 65] width 6 height 6
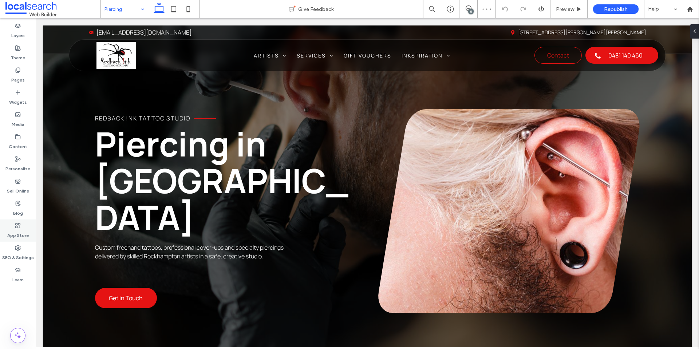
scroll to position [546, 0]
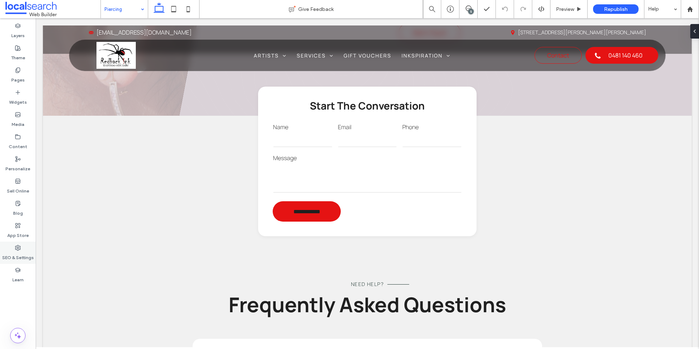
click at [12, 254] on label "SEO & Settings" at bounding box center [18, 256] width 32 height 10
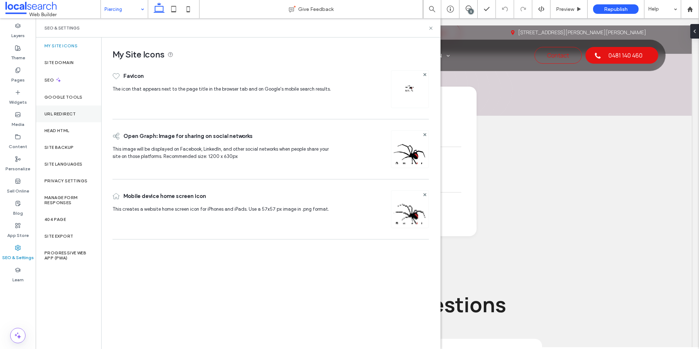
click at [69, 116] on label "URL Redirect" at bounding box center [60, 113] width 32 height 5
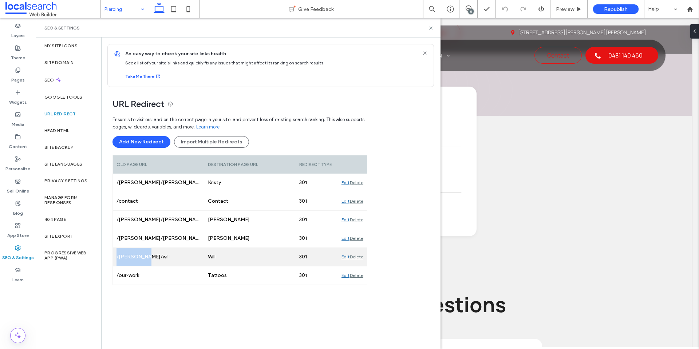
drag, startPoint x: 150, startPoint y: 257, endPoint x: 116, endPoint y: 257, distance: 34.2
click at [116, 257] on div "/kelly/will" at bounding box center [158, 257] width 91 height 18
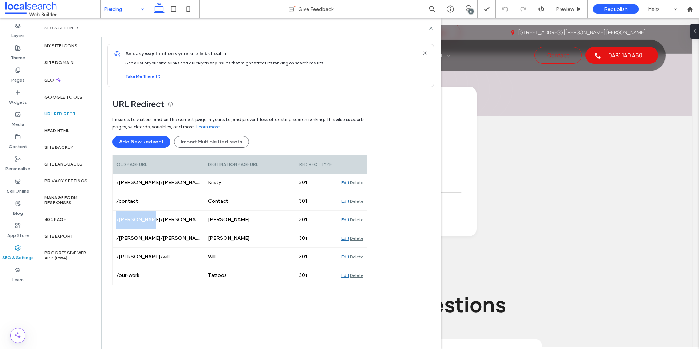
drag, startPoint x: 154, startPoint y: 218, endPoint x: 108, endPoint y: 221, distance: 46.0
click at [108, 221] on div "URL Redirect Ensure site visitors land on the correct page in your site, and pr…" at bounding box center [268, 209] width 333 height 244
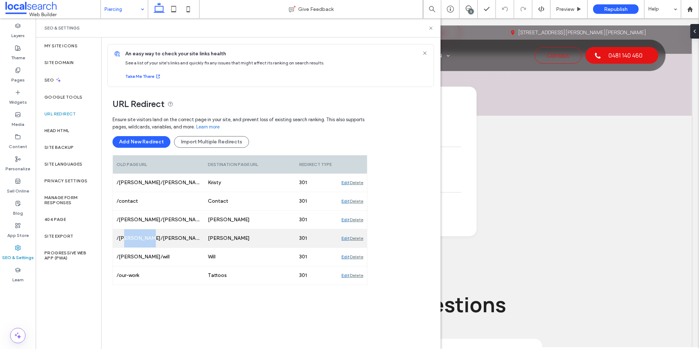
drag, startPoint x: 158, startPoint y: 239, endPoint x: 124, endPoint y: 238, distance: 34.6
click at [124, 238] on div "/kelly/wyatt" at bounding box center [158, 238] width 91 height 18
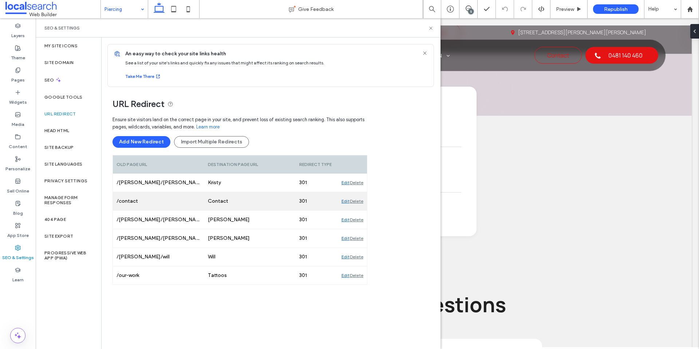
click at [196, 197] on div "/contact" at bounding box center [158, 201] width 91 height 18
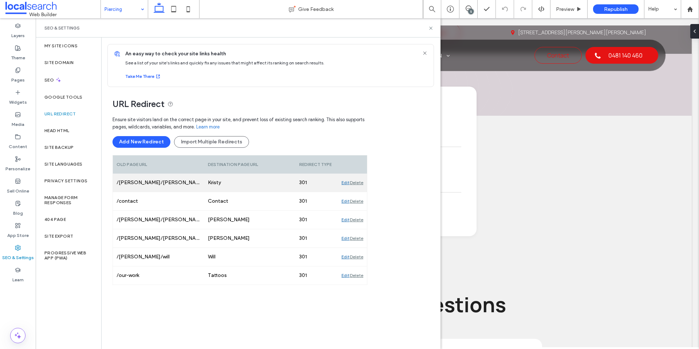
click at [173, 185] on div "/kelly/kristy" at bounding box center [158, 183] width 91 height 18
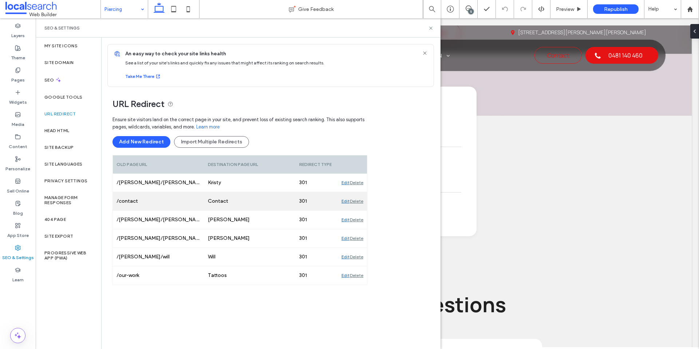
click at [203, 203] on div "/contact" at bounding box center [158, 201] width 91 height 18
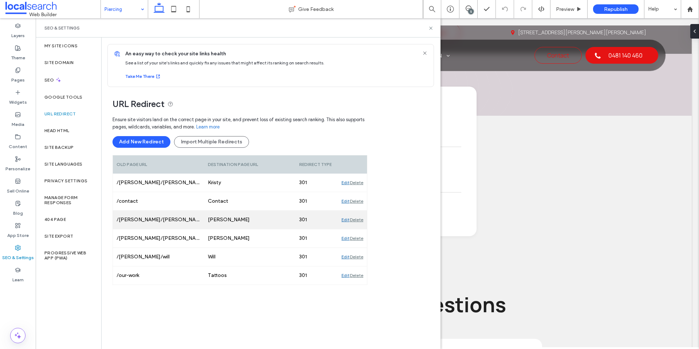
click at [219, 225] on div "Kelly" at bounding box center [249, 220] width 91 height 18
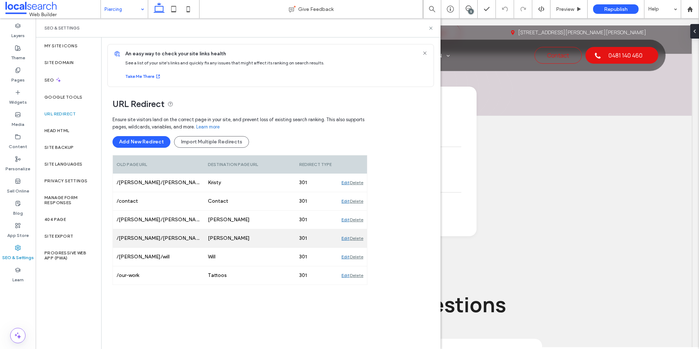
click at [230, 242] on div "Wyatt" at bounding box center [249, 238] width 91 height 18
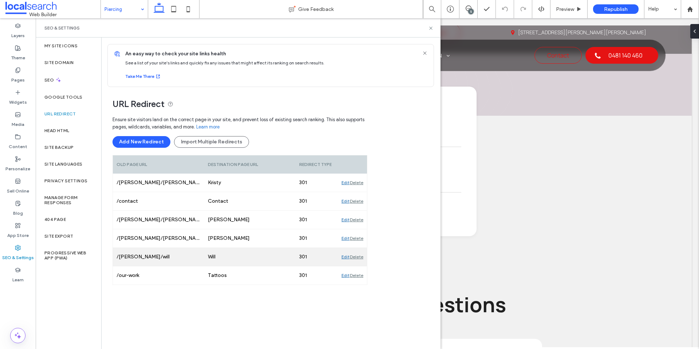
click at [228, 256] on div "Will" at bounding box center [249, 257] width 91 height 18
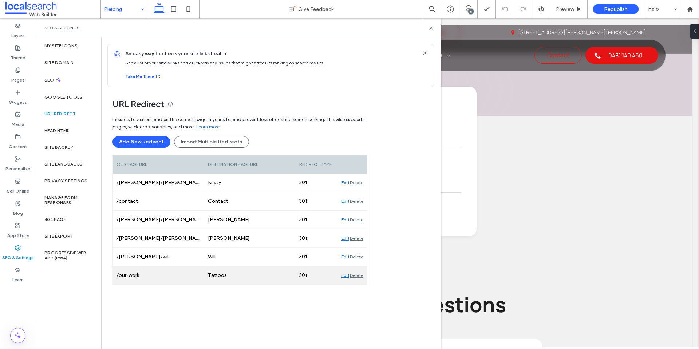
click at [222, 277] on div "Tattoos" at bounding box center [249, 275] width 91 height 18
click at [432, 28] on icon at bounding box center [430, 27] width 5 height 5
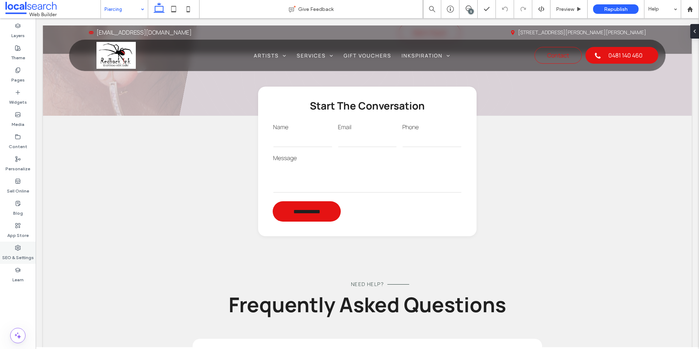
click at [17, 252] on label "SEO & Settings" at bounding box center [18, 256] width 32 height 10
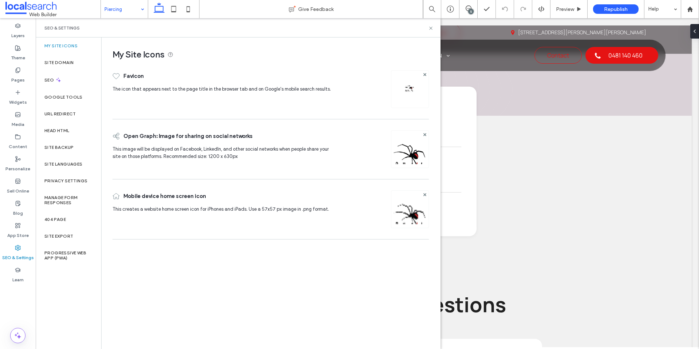
click at [17, 252] on label "SEO & Settings" at bounding box center [18, 256] width 32 height 10
click at [20, 67] on icon at bounding box center [18, 70] width 6 height 6
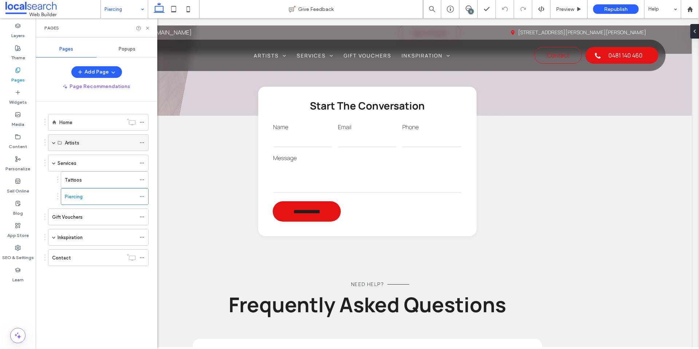
click at [140, 140] on icon at bounding box center [141, 142] width 5 height 5
click at [51, 140] on div "Artists" at bounding box center [98, 142] width 100 height 17
click at [53, 144] on span at bounding box center [54, 143] width 4 height 16
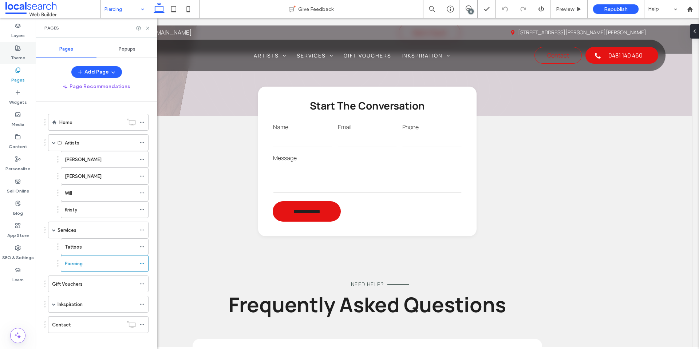
click at [16, 49] on icon at bounding box center [18, 48] width 6 height 6
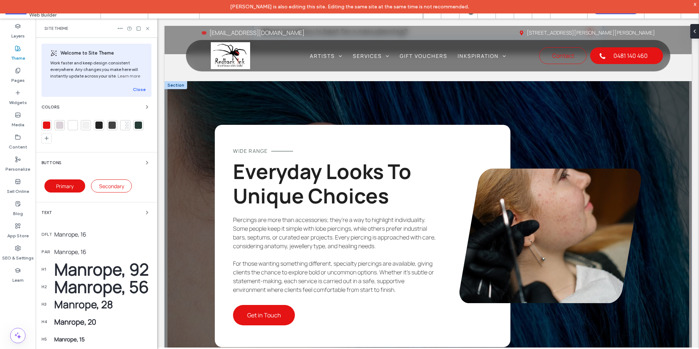
scroll to position [946, 0]
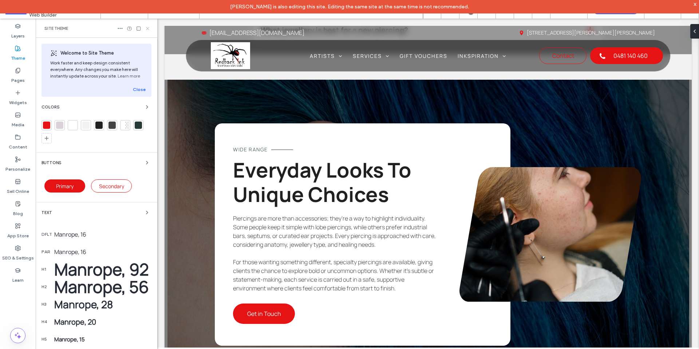
click at [149, 28] on icon at bounding box center [147, 28] width 5 height 5
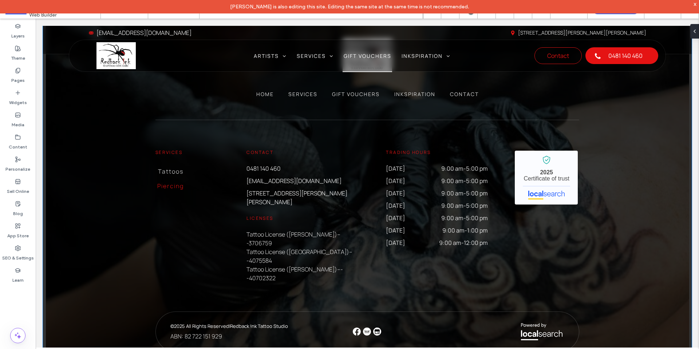
scroll to position [1358, 0]
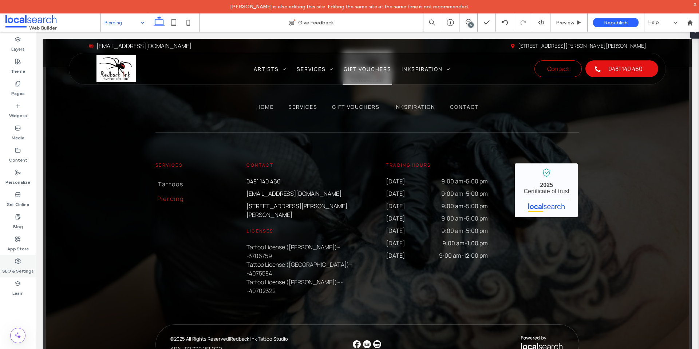
click at [17, 261] on use at bounding box center [17, 261] width 5 height 5
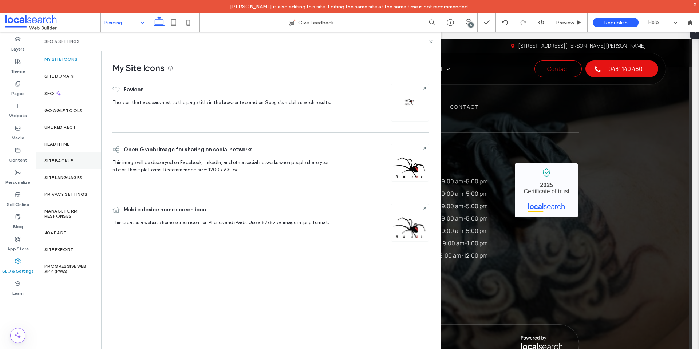
click at [64, 160] on label "Site Backup" at bounding box center [58, 160] width 29 height 5
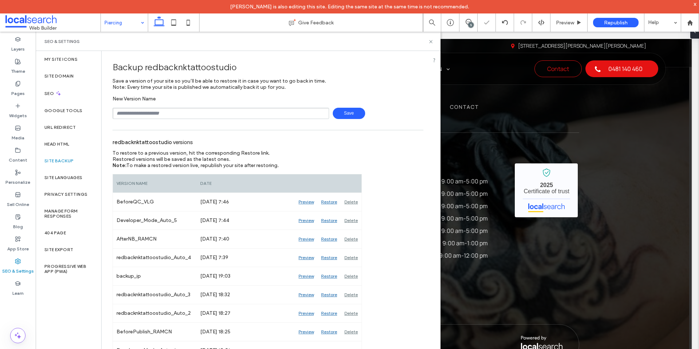
click at [168, 110] on input "text" at bounding box center [220, 113] width 216 height 11
type input "**********"
click at [342, 113] on span "Save" at bounding box center [349, 113] width 32 height 11
click at [345, 144] on div "redbacknktattoostudio versions" at bounding box center [267, 142] width 311 height 16
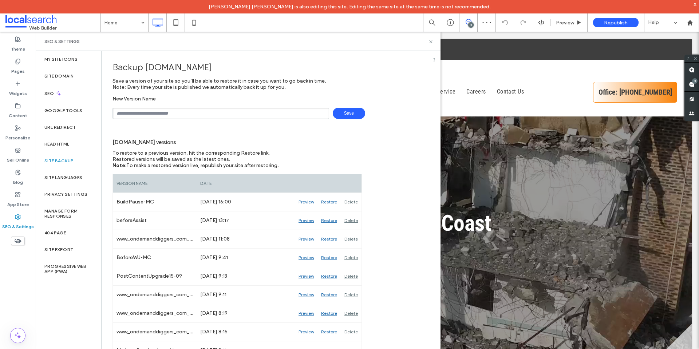
click at [197, 112] on input "text" at bounding box center [220, 113] width 216 height 11
type input "**********"
click at [345, 110] on span "Save" at bounding box center [349, 113] width 32 height 11
click at [321, 142] on div "[DOMAIN_NAME] versions" at bounding box center [267, 142] width 311 height 16
click at [432, 41] on icon at bounding box center [430, 41] width 5 height 5
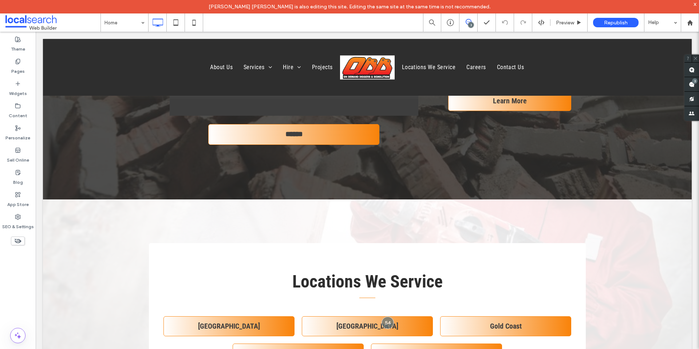
scroll to position [4257, 0]
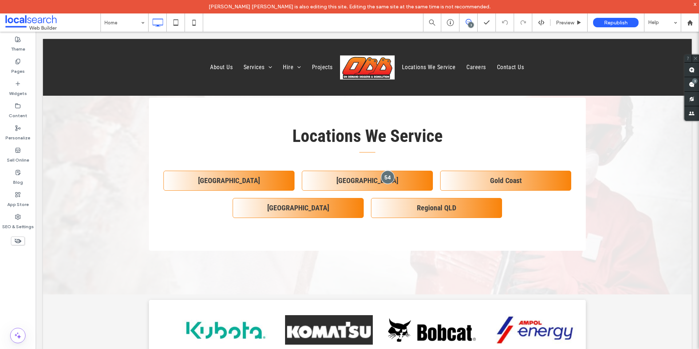
click at [386, 176] on div at bounding box center [387, 177] width 13 height 13
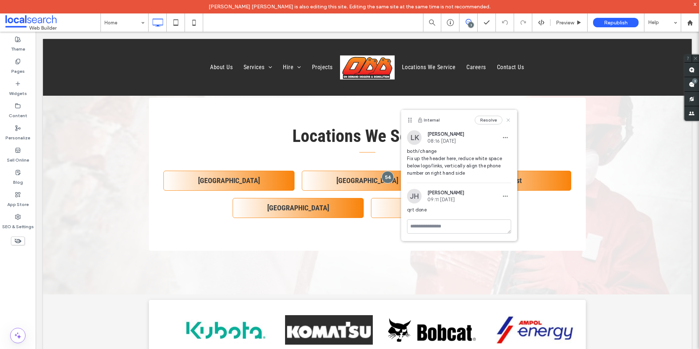
drag, startPoint x: 508, startPoint y: 119, endPoint x: 486, endPoint y: 108, distance: 24.2
click at [508, 119] on icon at bounding box center [508, 120] width 6 height 6
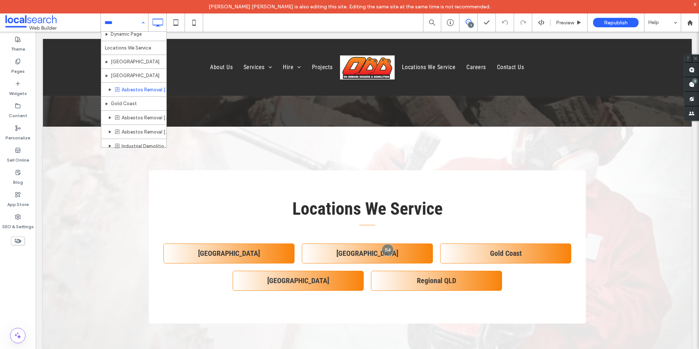
scroll to position [4194, 0]
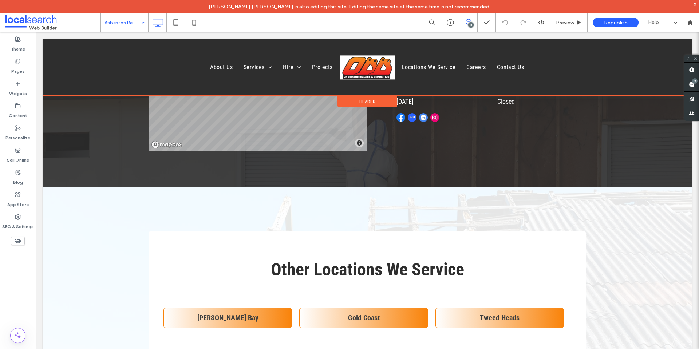
scroll to position [1710, 0]
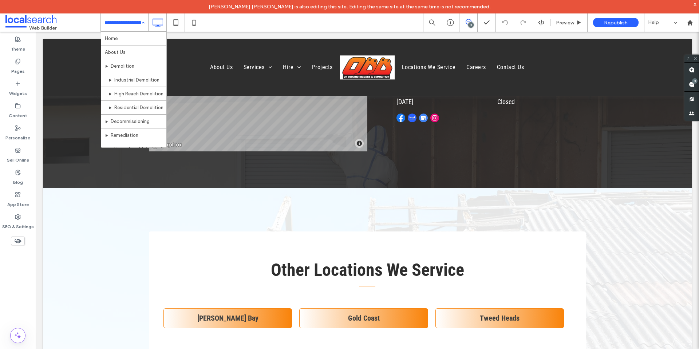
click at [132, 24] on input at bounding box center [122, 22] width 36 height 18
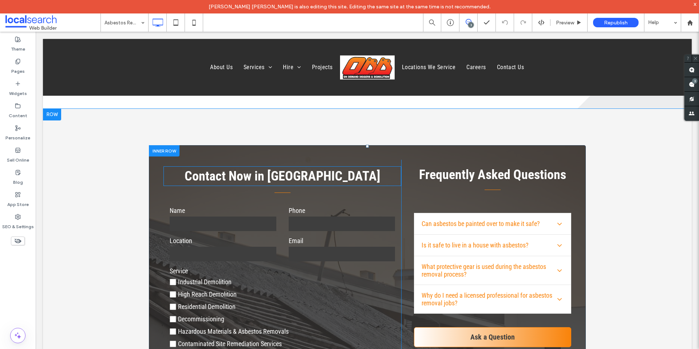
scroll to position [873, 0]
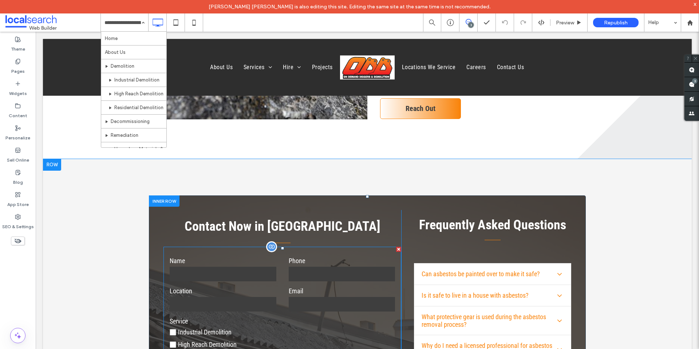
click at [314, 278] on input "tel" at bounding box center [342, 274] width 107 height 15
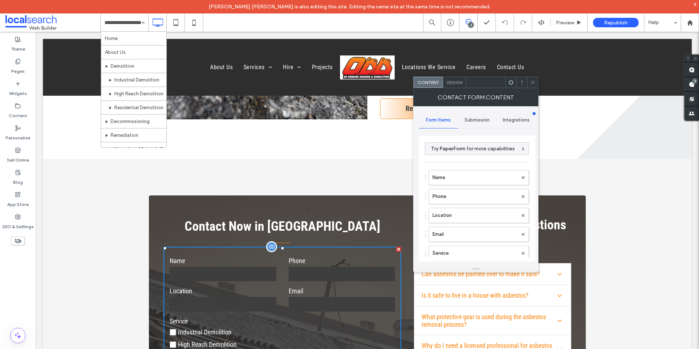
click at [314, 277] on input "tel" at bounding box center [342, 274] width 107 height 15
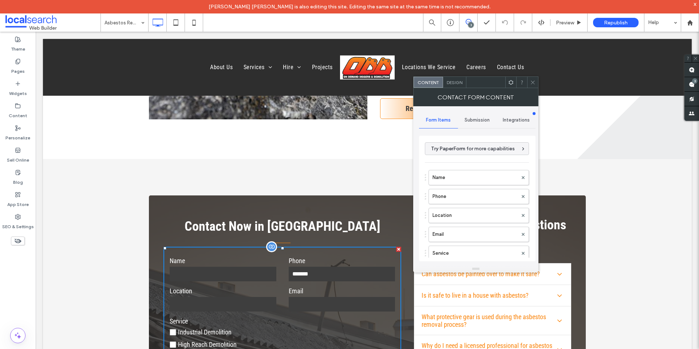
type input "********"
drag, startPoint x: 315, startPoint y: 275, endPoint x: 275, endPoint y: 275, distance: 40.4
click at [532, 78] on span at bounding box center [532, 82] width 5 height 11
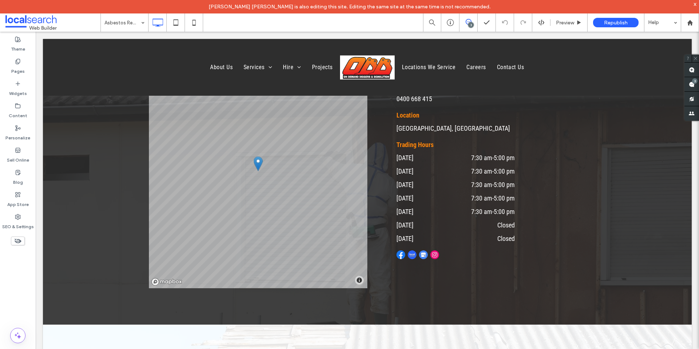
scroll to position [1464, 0]
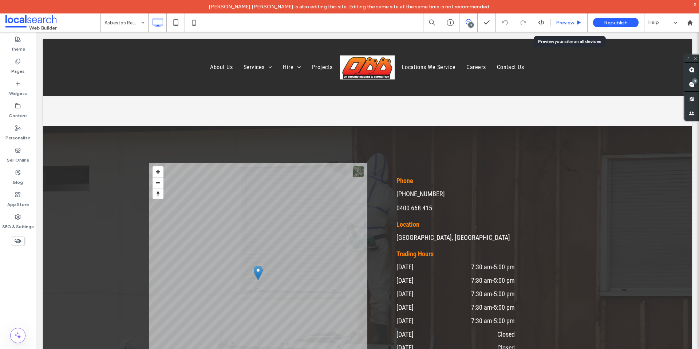
click at [574, 25] on span "Preview" at bounding box center [565, 23] width 18 height 6
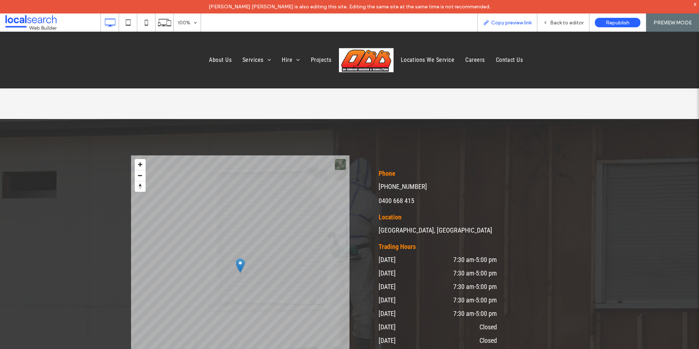
click at [508, 20] on span "Copy preview link" at bounding box center [511, 23] width 40 height 6
click at [554, 22] on span "Back to editor" at bounding box center [566, 23] width 33 height 6
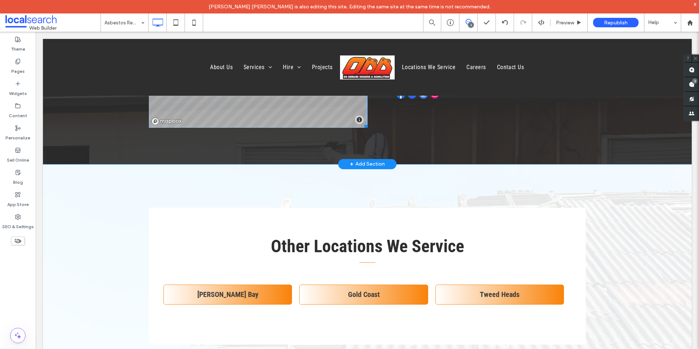
scroll to position [1792, 0]
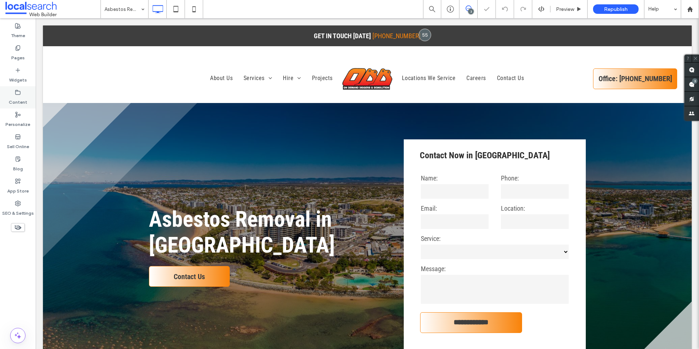
click at [21, 96] on label "Content" at bounding box center [18, 100] width 19 height 10
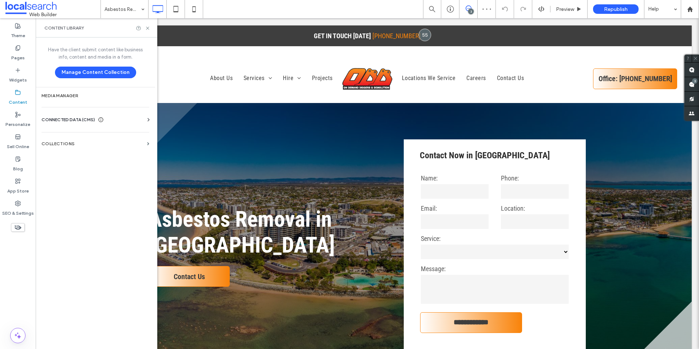
click at [79, 121] on span "CONNECTED DATA (CMS)" at bounding box center [67, 119] width 53 height 7
click at [73, 140] on section "Business Info" at bounding box center [96, 137] width 111 height 17
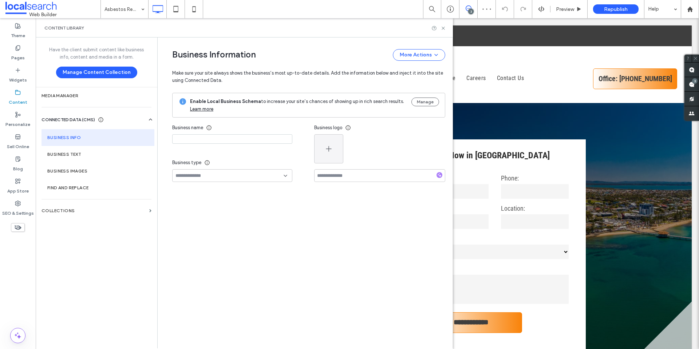
type input "**********"
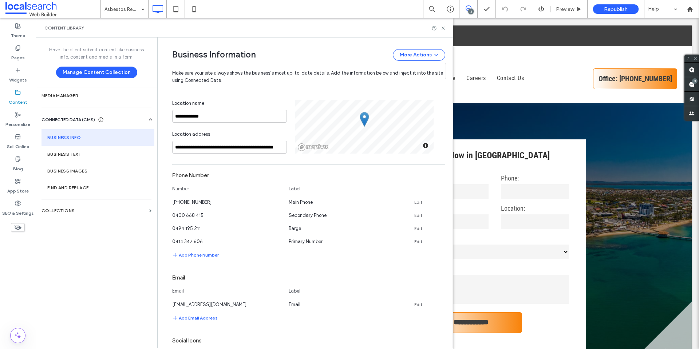
scroll to position [146, 0]
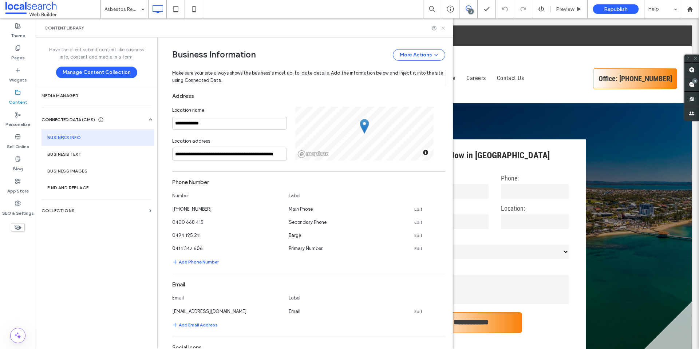
click at [444, 27] on icon at bounding box center [442, 27] width 5 height 5
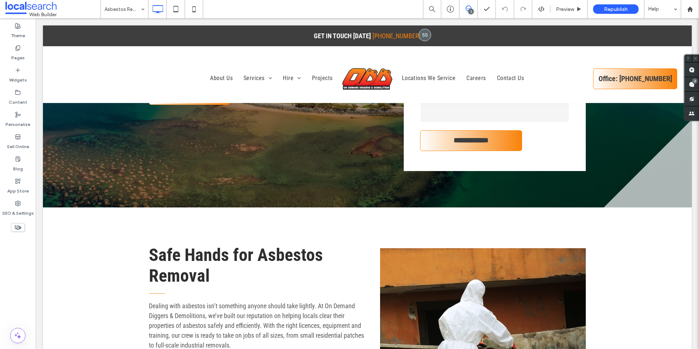
scroll to position [0, 0]
click at [13, 96] on label "Content" at bounding box center [18, 100] width 19 height 10
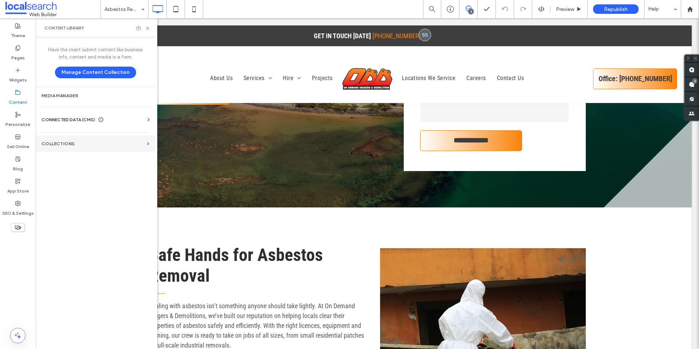
click at [63, 141] on label "Collections" at bounding box center [92, 143] width 103 height 5
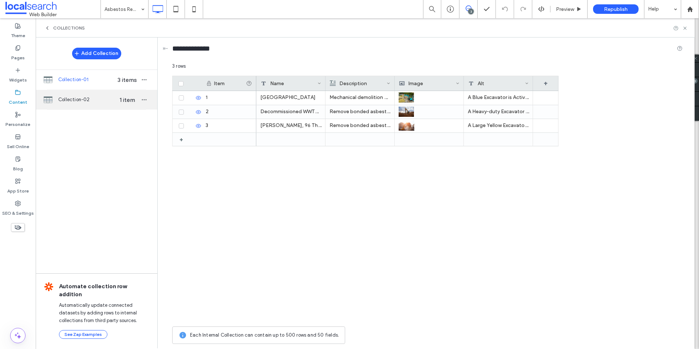
click at [90, 99] on span "Collection-02" at bounding box center [86, 99] width 56 height 7
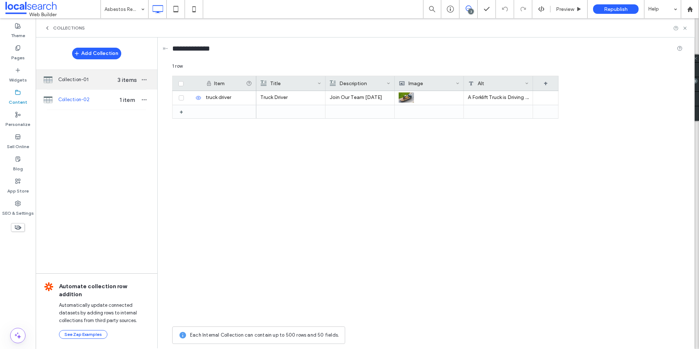
click at [93, 82] on span "Collection-01" at bounding box center [86, 79] width 56 height 7
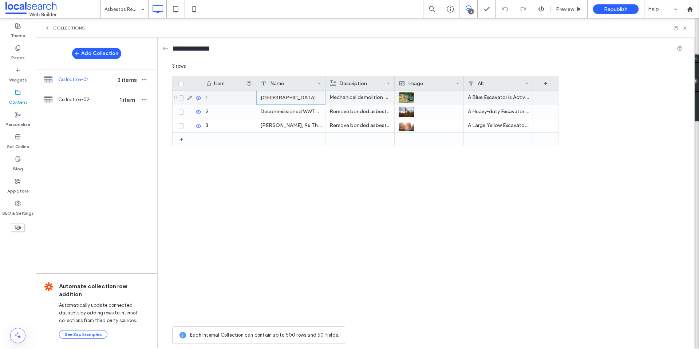
click at [280, 98] on div "[GEOGRAPHIC_DATA]" at bounding box center [290, 98] width 69 height 14
click at [349, 95] on p "Mechanical demolition of 35m outdoor pool including building and structures" at bounding box center [359, 97] width 61 height 13
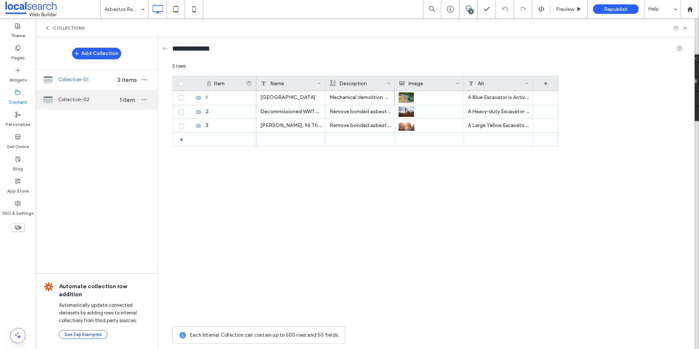
click at [94, 99] on span "Collection-02" at bounding box center [86, 99] width 56 height 7
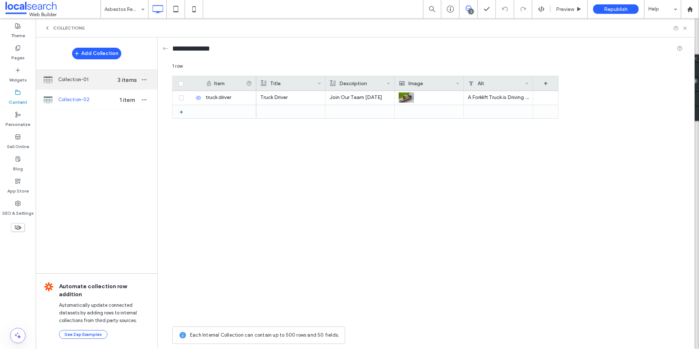
click at [94, 82] on span "Collection-01" at bounding box center [86, 79] width 56 height 7
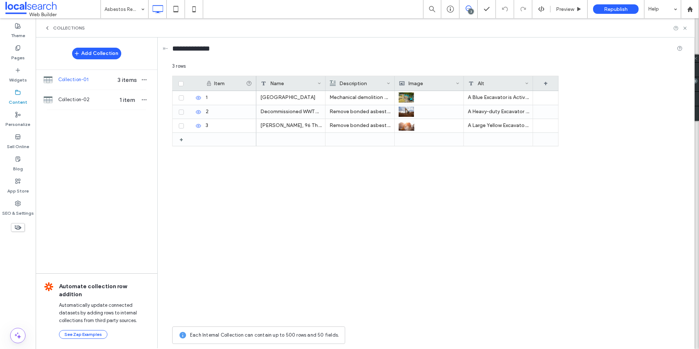
click at [343, 218] on div "[GEOGRAPHIC_DATA] Mechanical demolition of 35m outdoor pool including building …" at bounding box center [407, 207] width 302 height 232
click at [472, 11] on div "3" at bounding box center [470, 11] width 5 height 5
click at [49, 29] on icon at bounding box center [47, 28] width 6 height 6
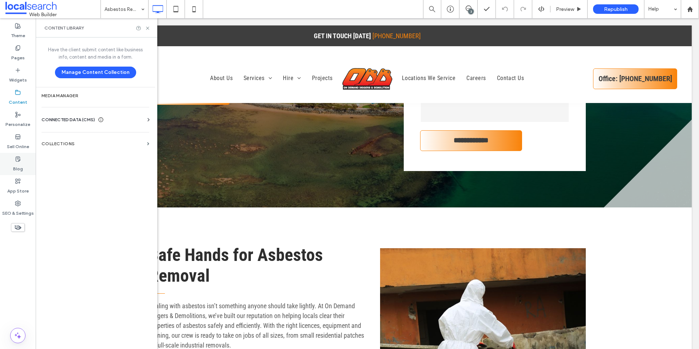
click at [15, 164] on label "Blog" at bounding box center [18, 167] width 10 height 10
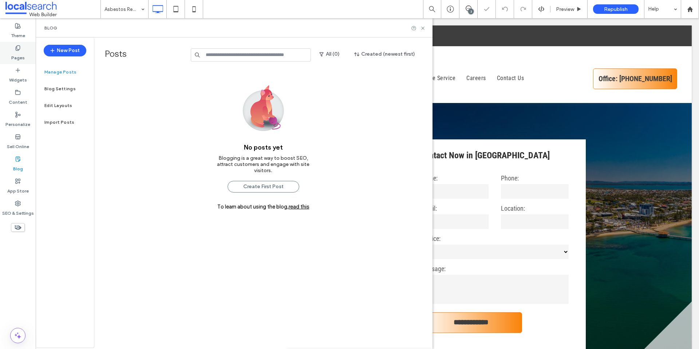
click at [22, 54] on label "Pages" at bounding box center [17, 56] width 13 height 10
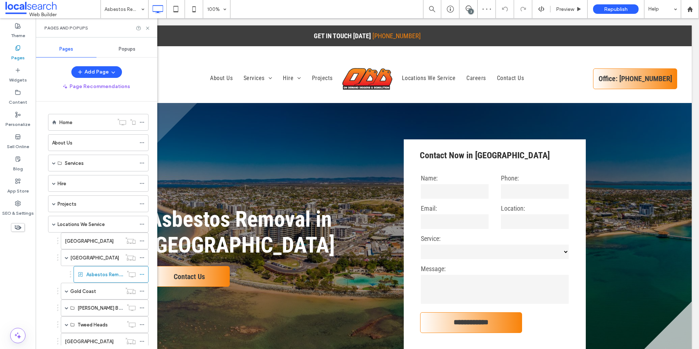
click at [134, 52] on span "Popups" at bounding box center [127, 49] width 17 height 6
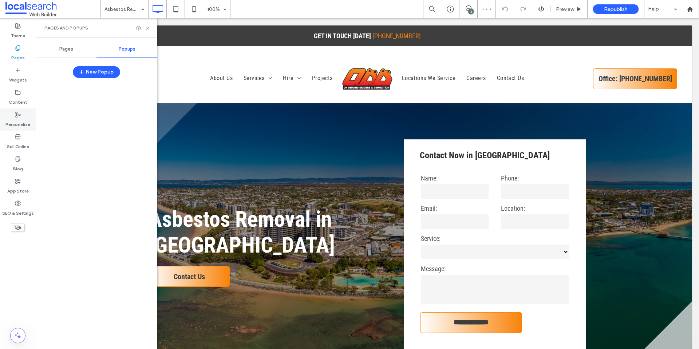
click at [16, 116] on icon at bounding box center [18, 115] width 6 height 6
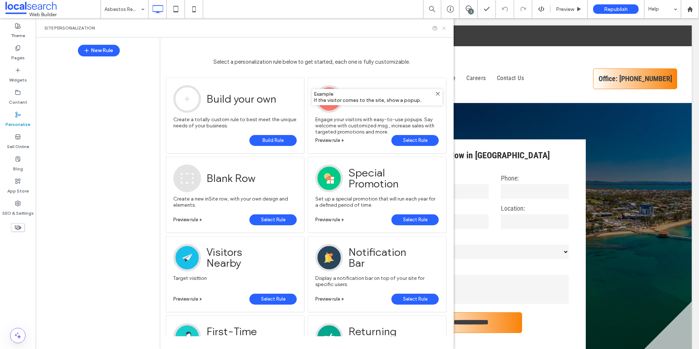
click at [445, 28] on icon at bounding box center [443, 27] width 5 height 5
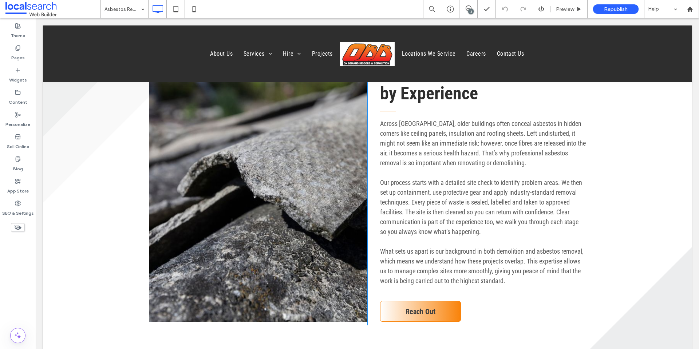
scroll to position [764, 0]
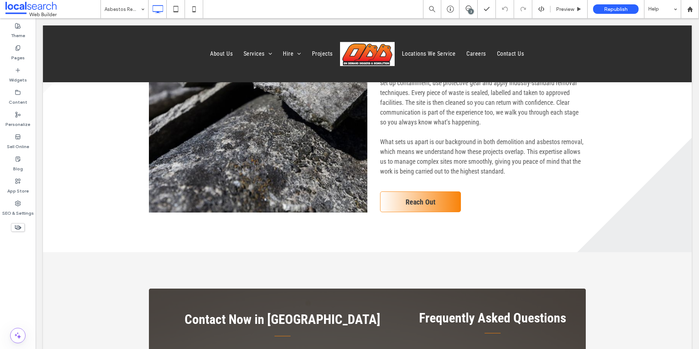
click at [469, 10] on div "3" at bounding box center [470, 11] width 5 height 5
click at [692, 83] on use at bounding box center [691, 85] width 6 height 6
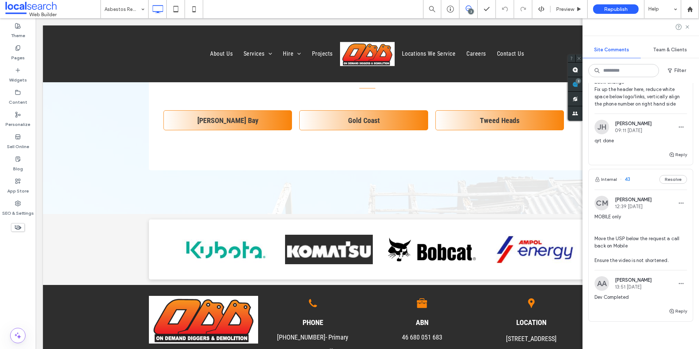
scroll to position [2038, 0]
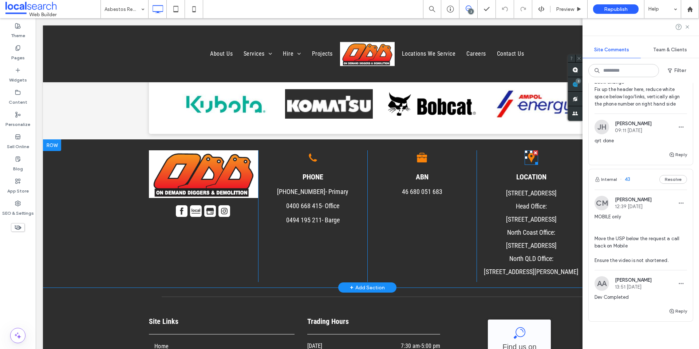
click at [528, 159] on icon at bounding box center [531, 157] width 7 height 9
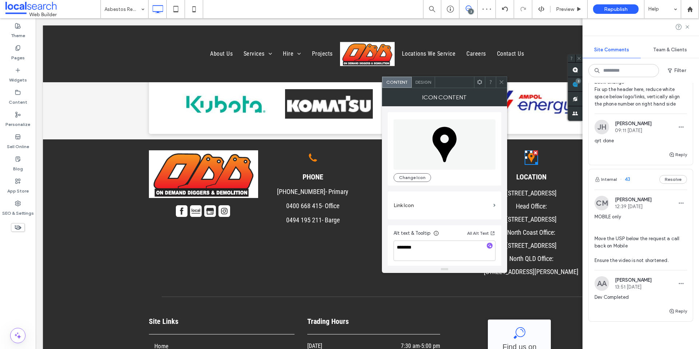
click at [503, 82] on icon at bounding box center [500, 81] width 5 height 5
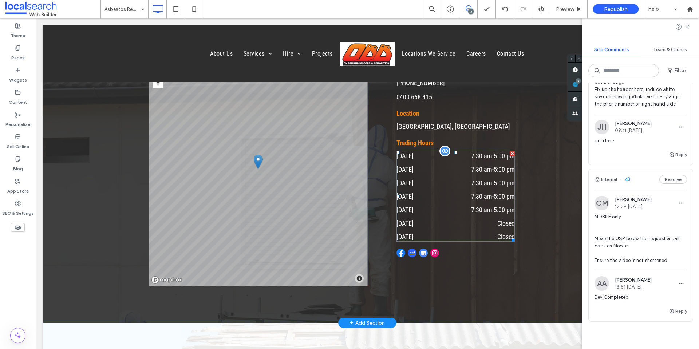
scroll to position [1492, 0]
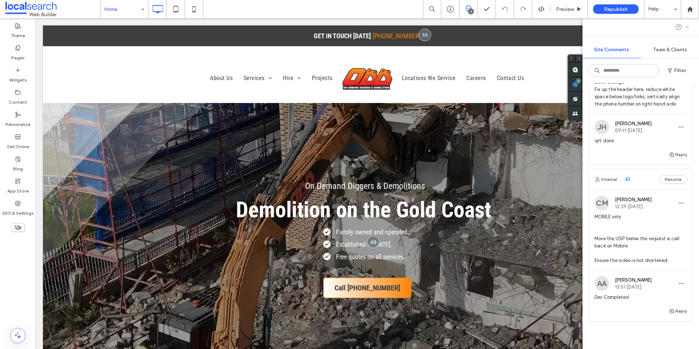
click at [688, 27] on icon at bounding box center [687, 27] width 6 height 6
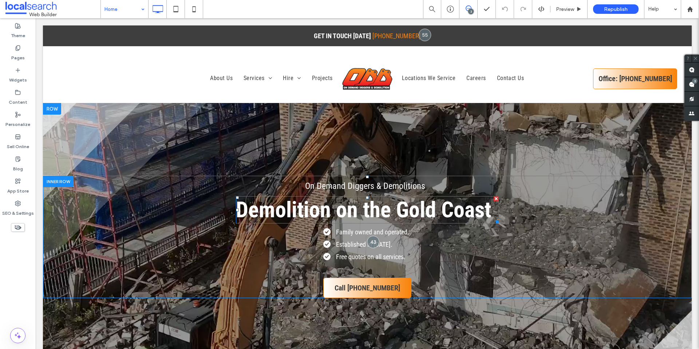
click at [343, 214] on span "Demolition on the Gold Coast" at bounding box center [363, 210] width 255 height 26
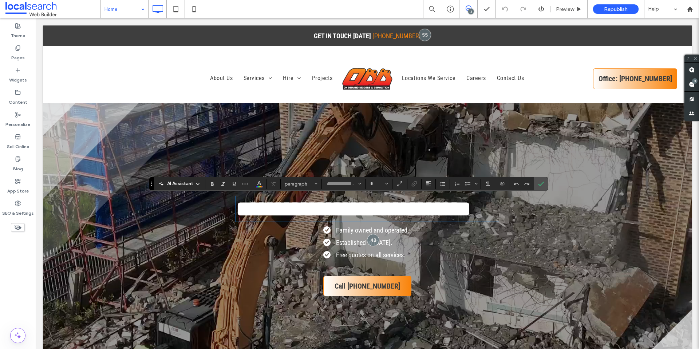
type input "**********"
type input "**"
click at [15, 206] on div "SEO & Settings" at bounding box center [18, 208] width 36 height 22
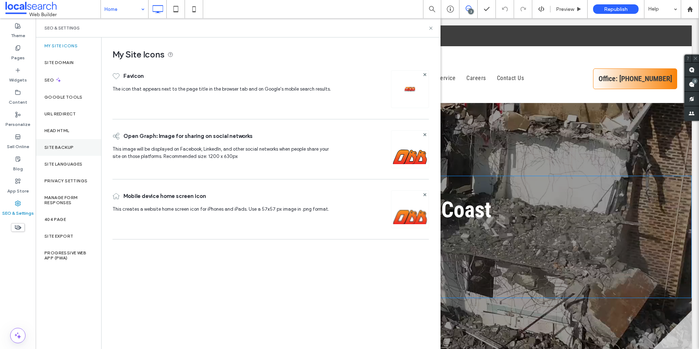
click at [60, 142] on div "Site Backup" at bounding box center [68, 147] width 65 height 17
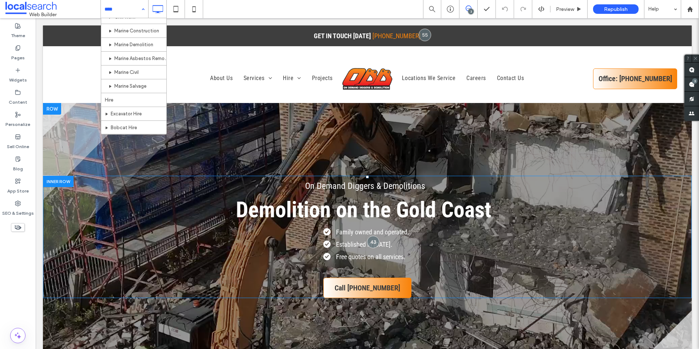
scroll to position [218, 0]
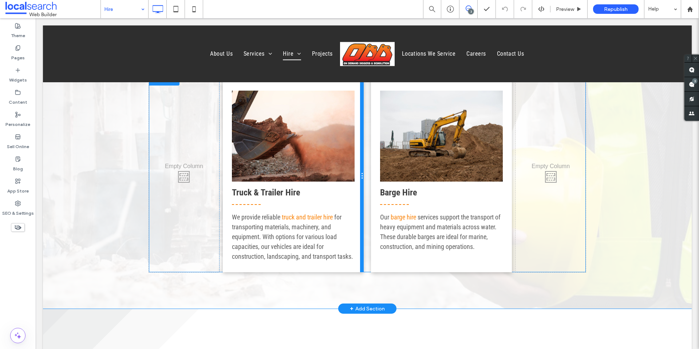
scroll to position [400, 0]
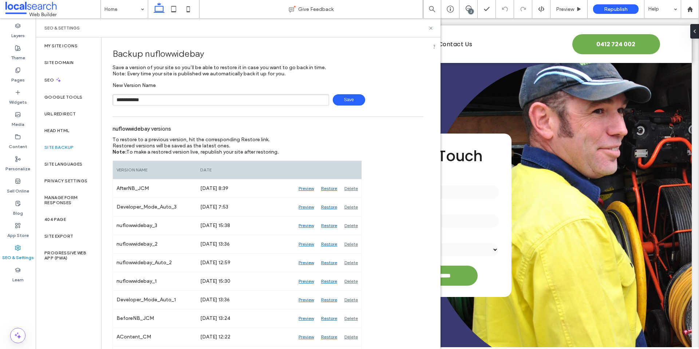
click at [343, 100] on span "Save" at bounding box center [349, 99] width 32 height 11
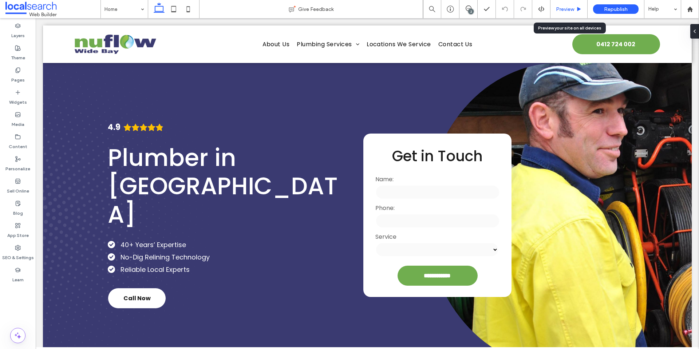
click at [557, 12] on span "Preview" at bounding box center [565, 9] width 18 height 6
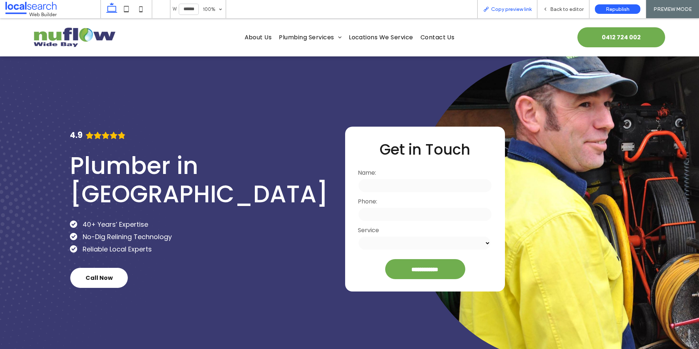
click at [497, 8] on span "Copy preview link" at bounding box center [511, 9] width 40 height 6
click at [568, 8] on span "Back to editor" at bounding box center [566, 9] width 33 height 6
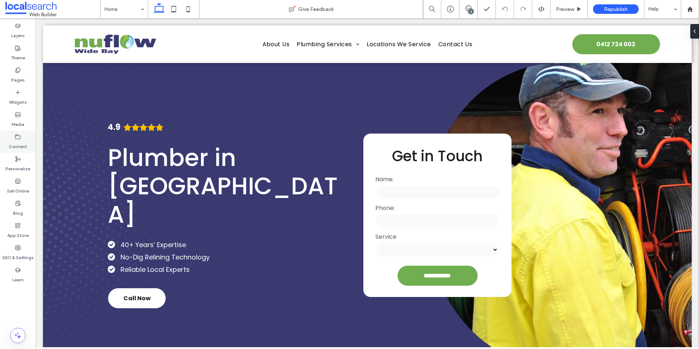
click at [20, 138] on use at bounding box center [18, 136] width 5 height 4
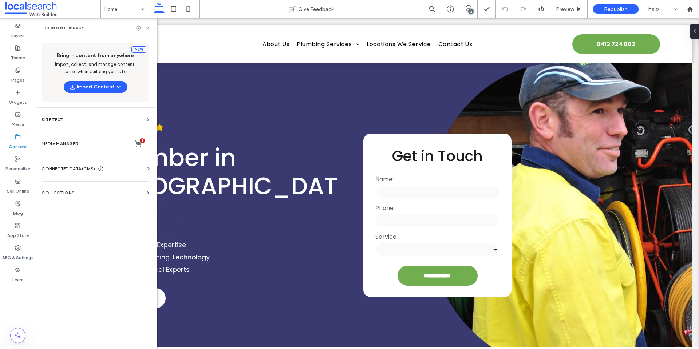
click at [82, 168] on span "CONNECTED DATA (CMS)" at bounding box center [67, 168] width 53 height 7
click at [79, 184] on label "Business Info" at bounding box center [96, 186] width 99 height 5
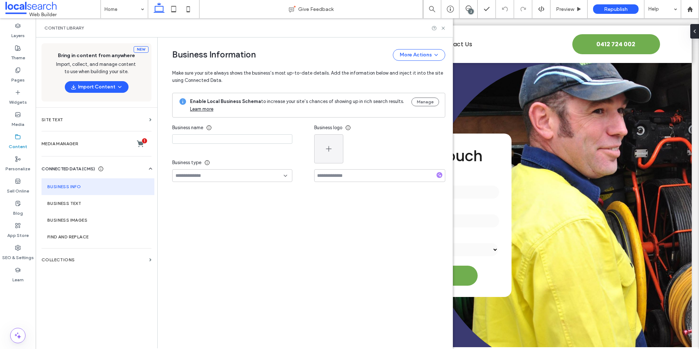
type input "**********"
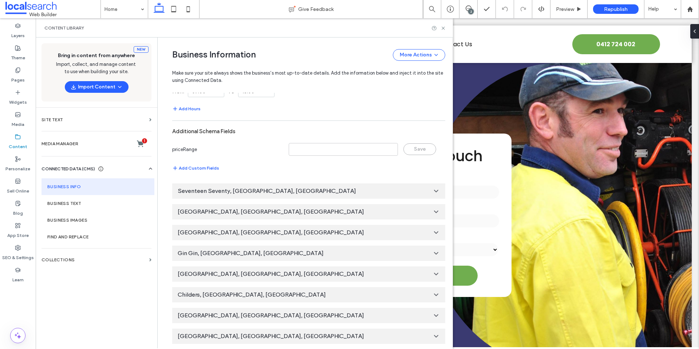
scroll to position [438, 0]
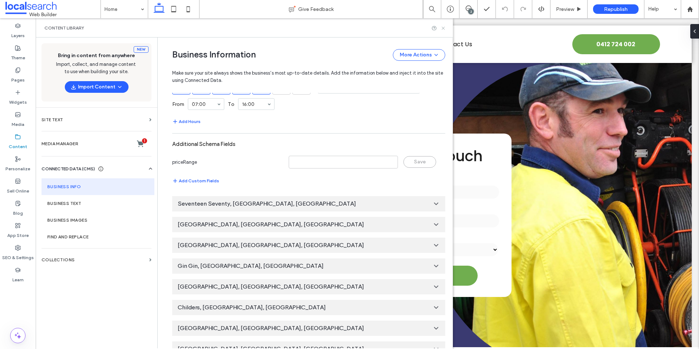
click at [444, 28] on use at bounding box center [442, 28] width 3 height 3
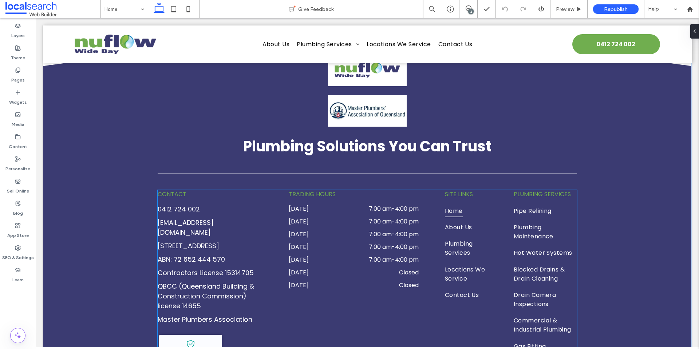
scroll to position [3129, 0]
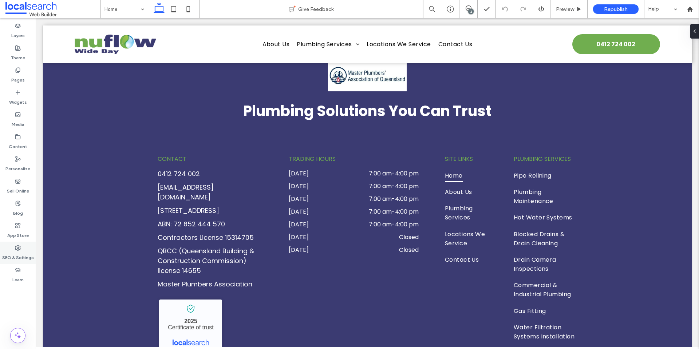
click at [23, 251] on label "SEO & Settings" at bounding box center [18, 256] width 32 height 10
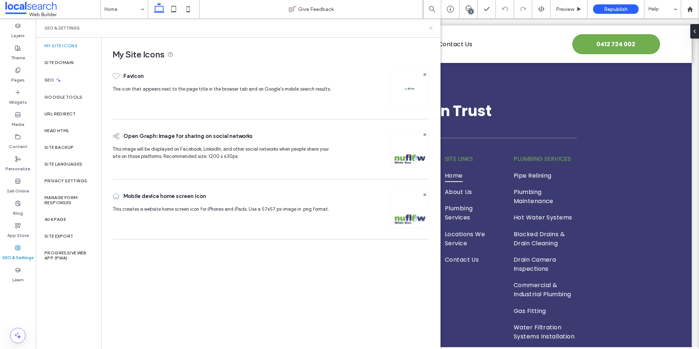
click at [432, 27] on icon at bounding box center [430, 27] width 5 height 5
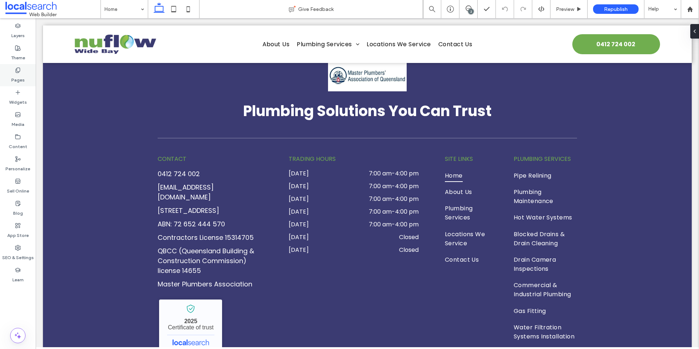
click at [13, 80] on label "Pages" at bounding box center [17, 78] width 13 height 10
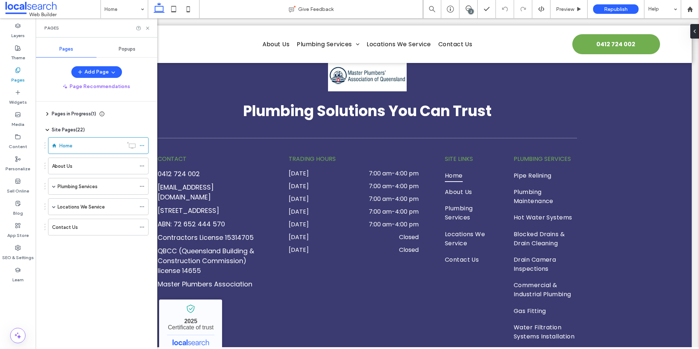
click at [131, 47] on span "Popups" at bounding box center [127, 49] width 17 height 6
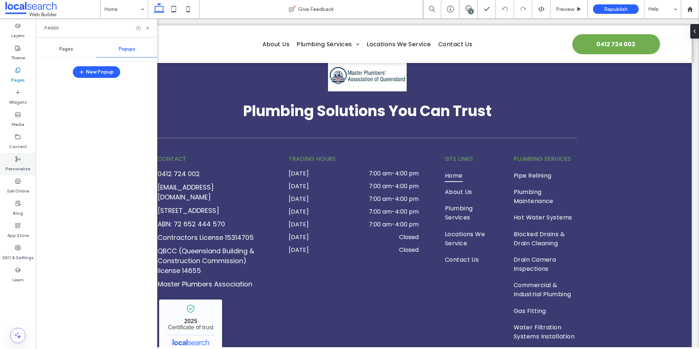
click at [15, 160] on icon at bounding box center [18, 159] width 6 height 6
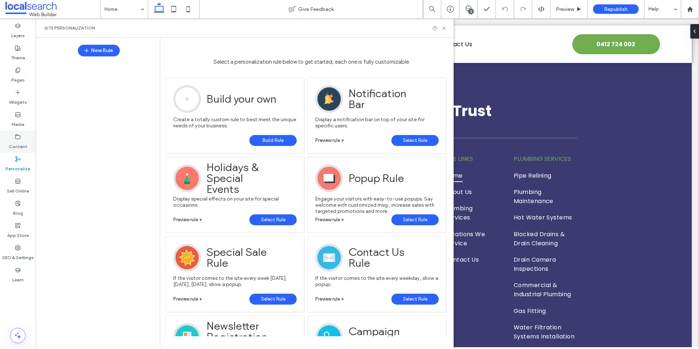
click at [20, 138] on use at bounding box center [18, 136] width 5 height 4
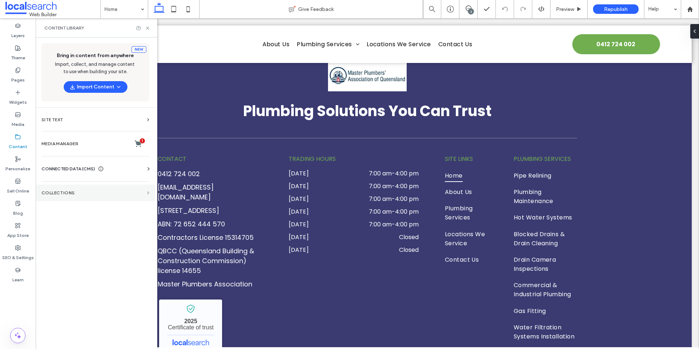
click at [148, 193] on span at bounding box center [148, 192] width 2 height 3
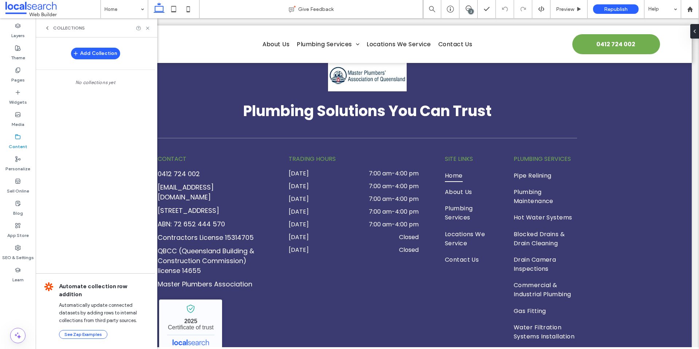
click at [47, 27] on icon at bounding box center [47, 28] width 6 height 6
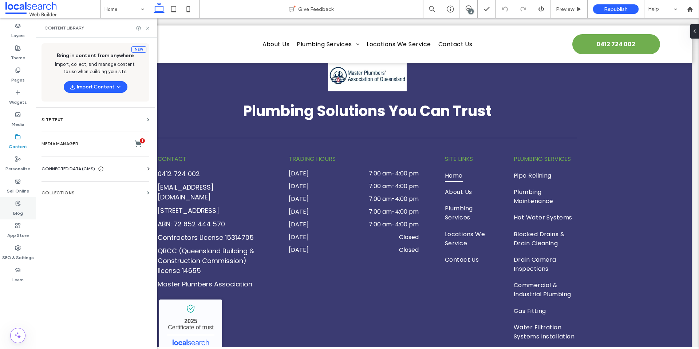
click at [19, 213] on label "Blog" at bounding box center [18, 211] width 10 height 10
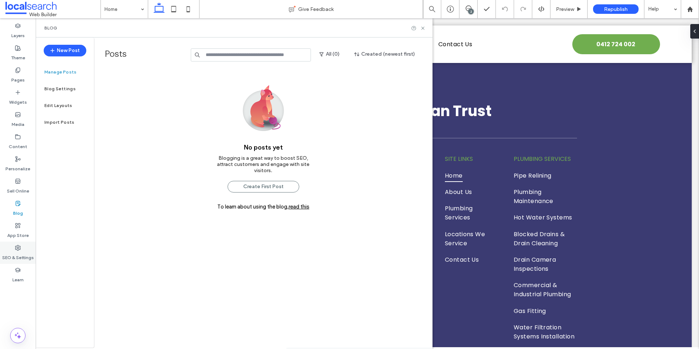
click at [16, 252] on label "SEO & Settings" at bounding box center [18, 256] width 32 height 10
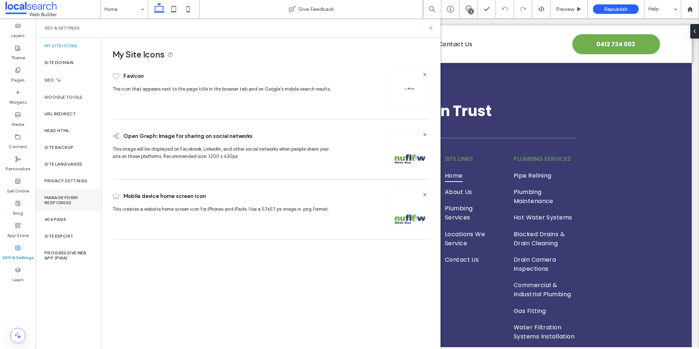
click at [69, 199] on label "Manage Form Responses" at bounding box center [68, 200] width 48 height 10
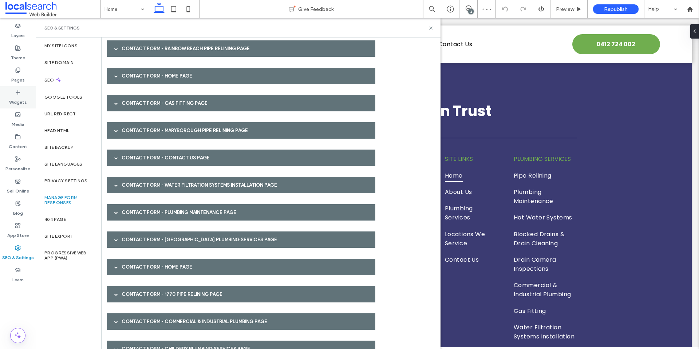
scroll to position [8, 0]
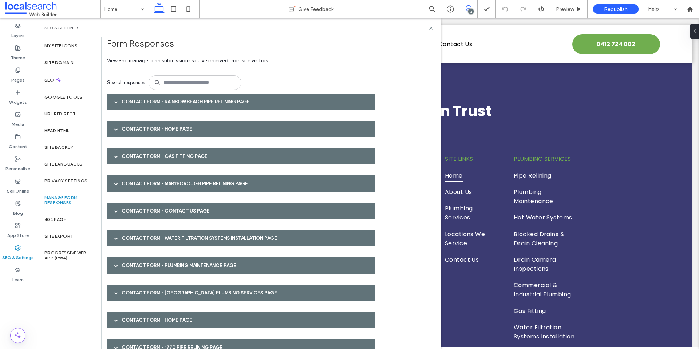
click at [468, 9] on icon at bounding box center [468, 8] width 6 height 6
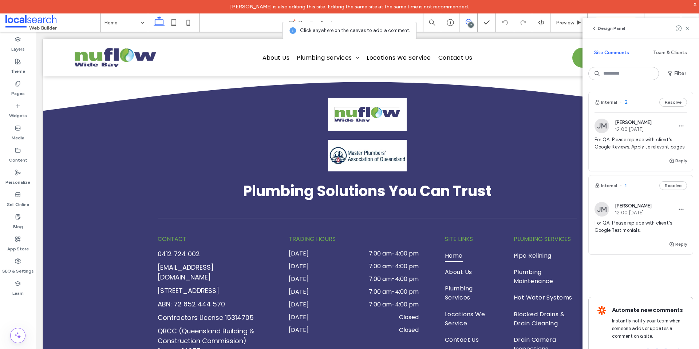
scroll to position [3011, 0]
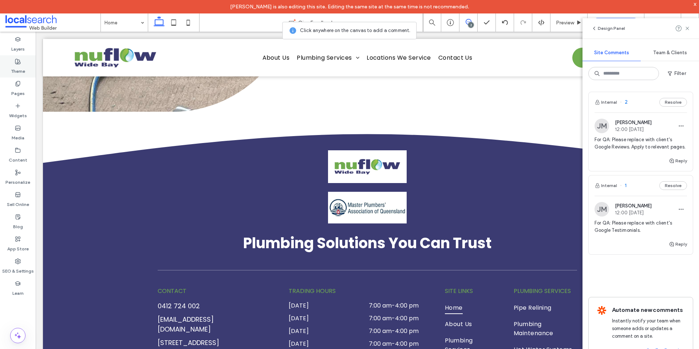
click at [21, 62] on div "Theme" at bounding box center [18, 66] width 36 height 22
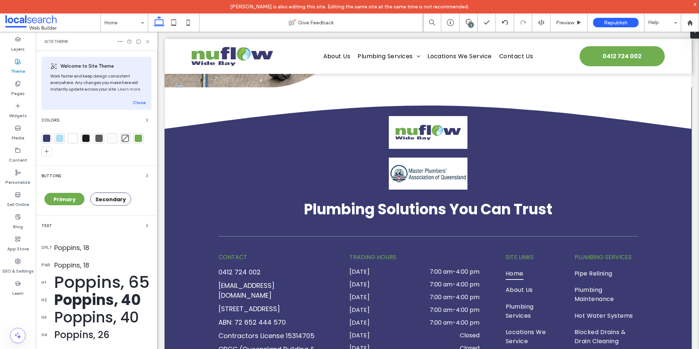
scroll to position [2986, 0]
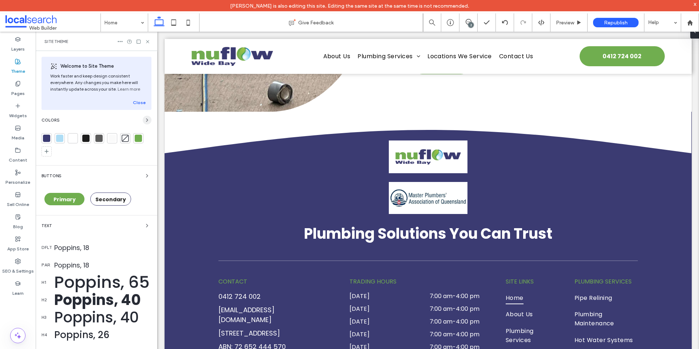
click at [146, 120] on use "button" at bounding box center [146, 120] width 1 height 3
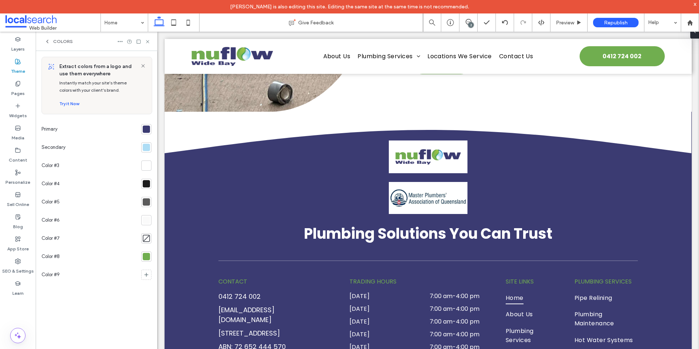
click at [147, 256] on div at bounding box center [146, 256] width 7 height 7
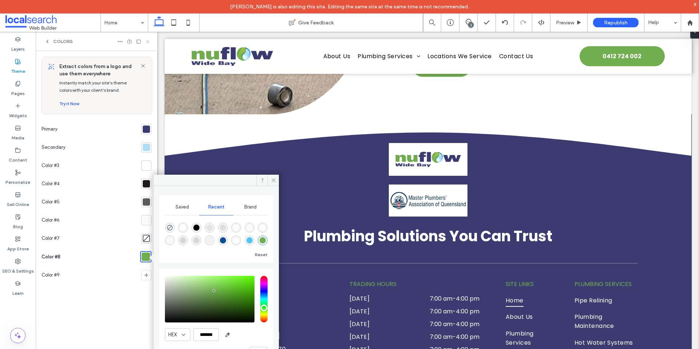
click at [147, 41] on icon at bounding box center [147, 41] width 5 height 5
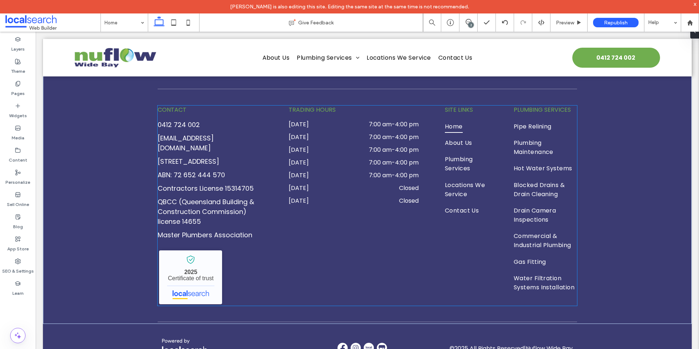
scroll to position [3192, 0]
click at [357, 342] on img at bounding box center [355, 347] width 10 height 10
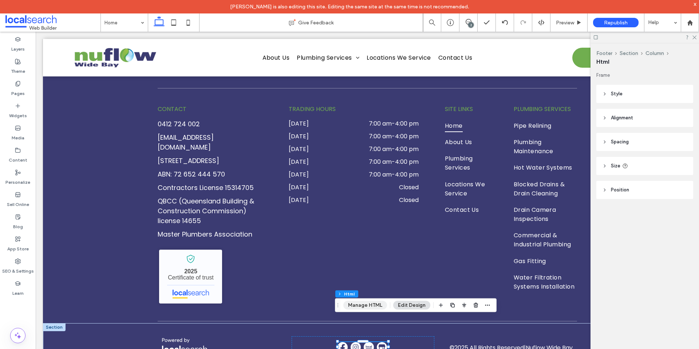
click at [358, 306] on button "Manage HTML" at bounding box center [365, 305] width 44 height 9
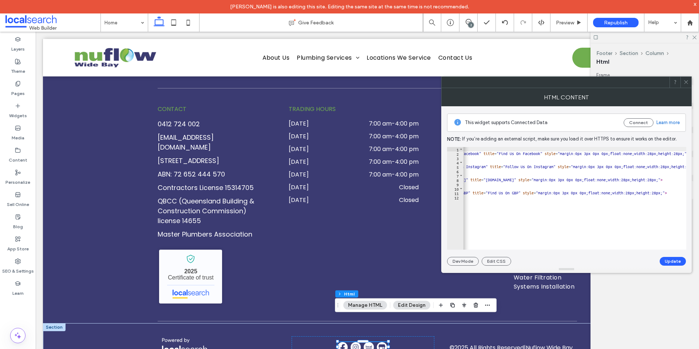
scroll to position [0, 39]
click at [687, 84] on icon at bounding box center [685, 81] width 5 height 5
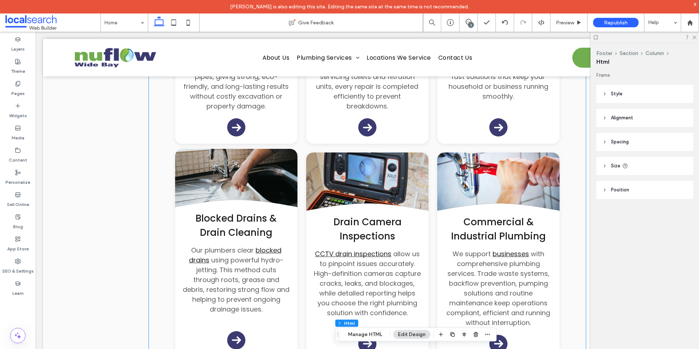
scroll to position [864, 0]
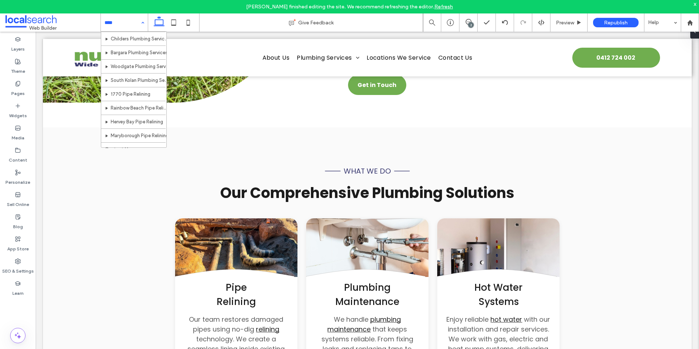
scroll to position [182, 0]
click at [26, 85] on div "Pages" at bounding box center [18, 89] width 36 height 22
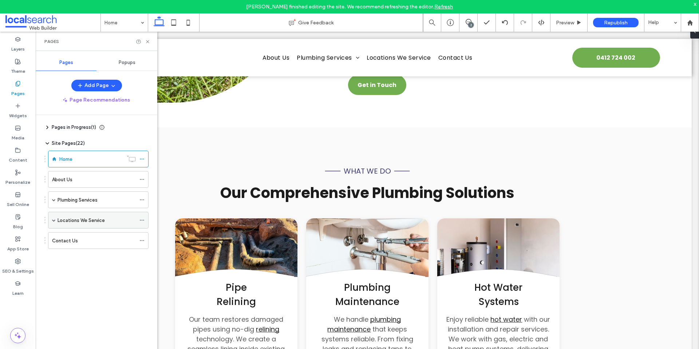
click at [55, 218] on span at bounding box center [54, 220] width 4 height 16
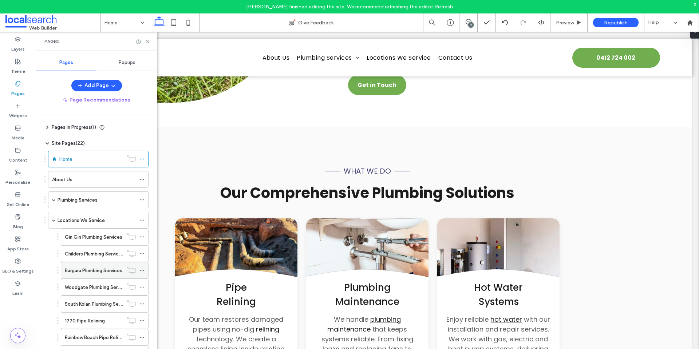
scroll to position [59, 0]
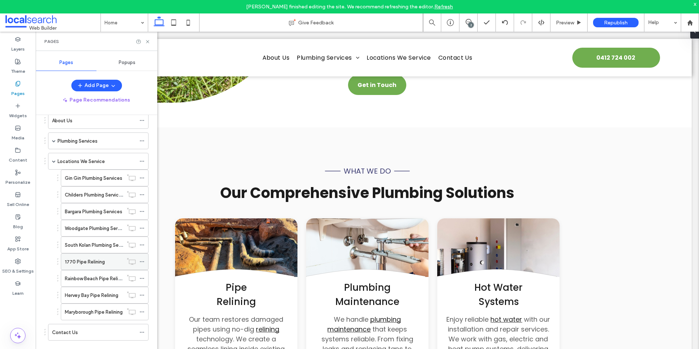
click at [105, 261] on div "1770 Pipe Relining" at bounding box center [94, 262] width 58 height 8
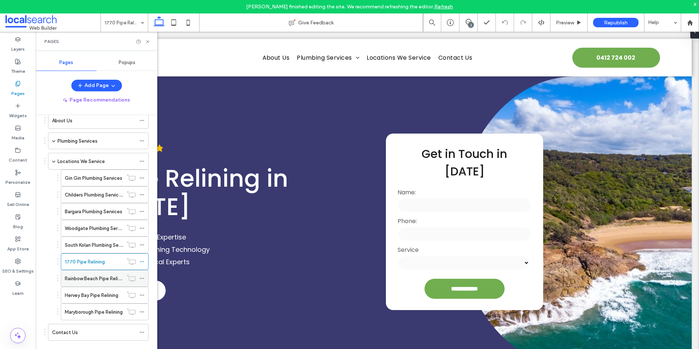
click at [99, 277] on label "Rainbow Beach Pipe Relining" at bounding box center [96, 278] width 62 height 13
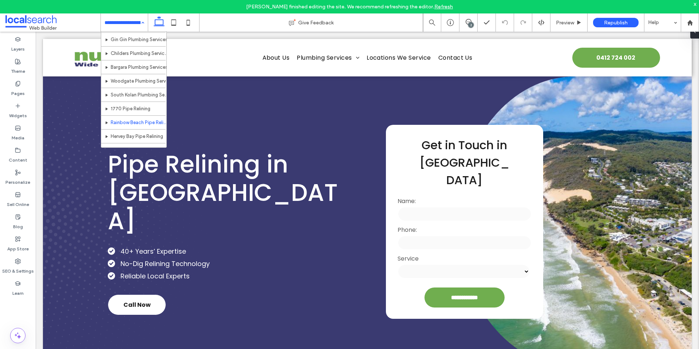
scroll to position [182, 0]
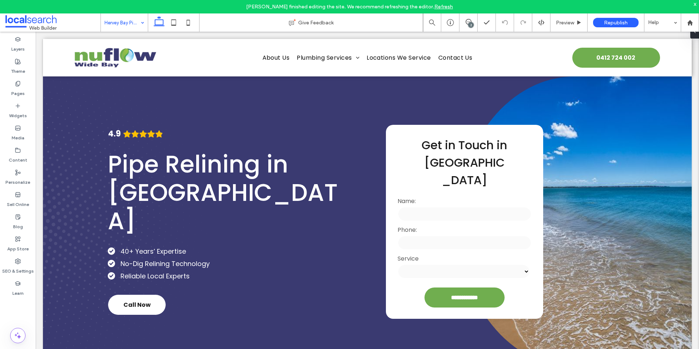
click at [123, 24] on input at bounding box center [122, 22] width 36 height 18
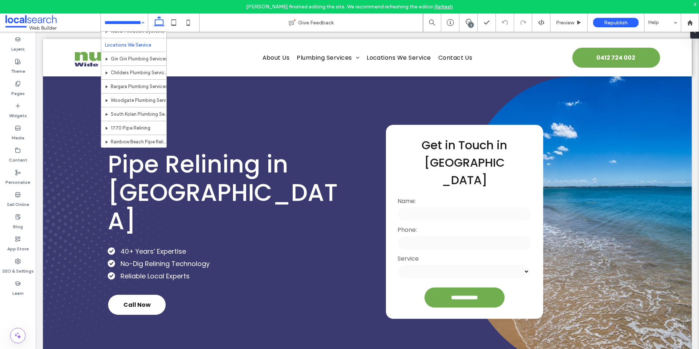
scroll to position [187, 0]
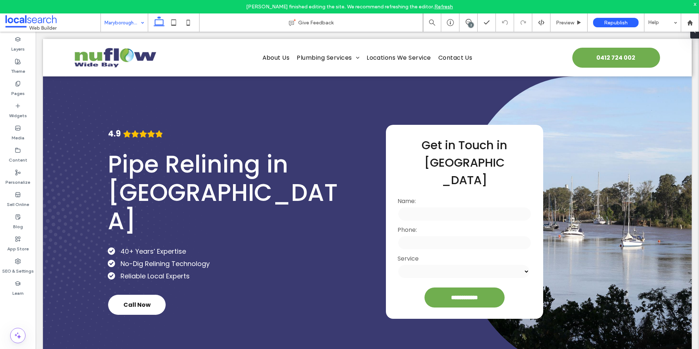
click at [134, 25] on input at bounding box center [122, 22] width 36 height 18
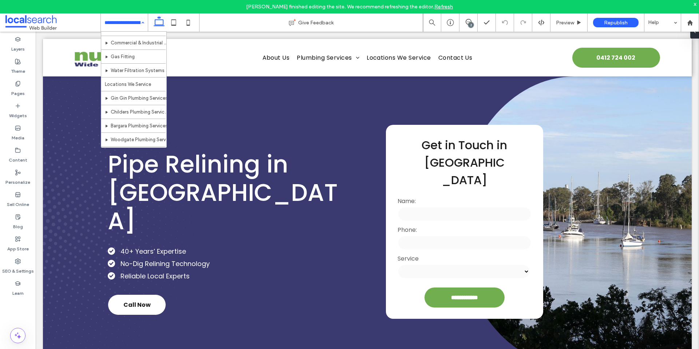
scroll to position [109, 0]
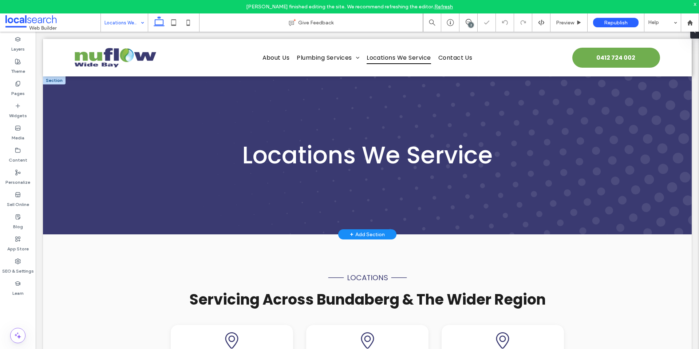
scroll to position [267, 0]
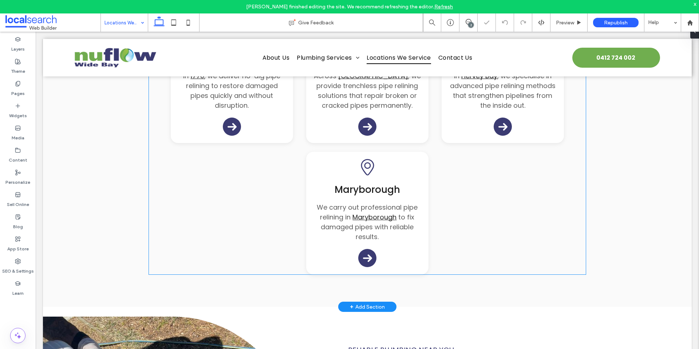
click at [274, 178] on div "Pin Icon 1770 In [DATE] , we deliver no-dig pipe relining to restore damaged pi…" at bounding box center [367, 147] width 437 height 254
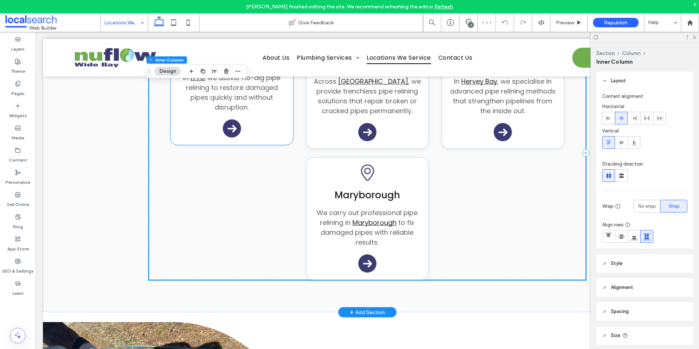
scroll to position [619, 0]
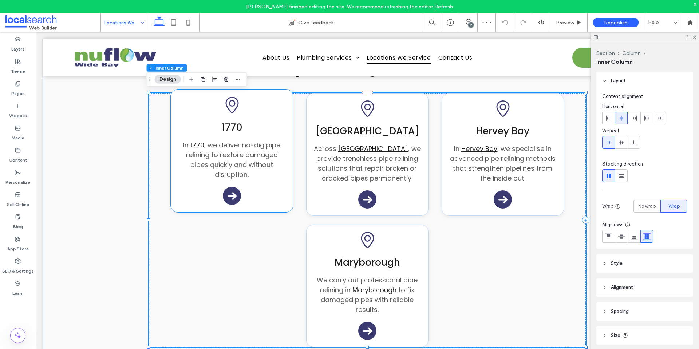
click at [271, 167] on span ", we deliver no-dig pipe relining to restore damaged pipes quickly and without …" at bounding box center [233, 159] width 95 height 39
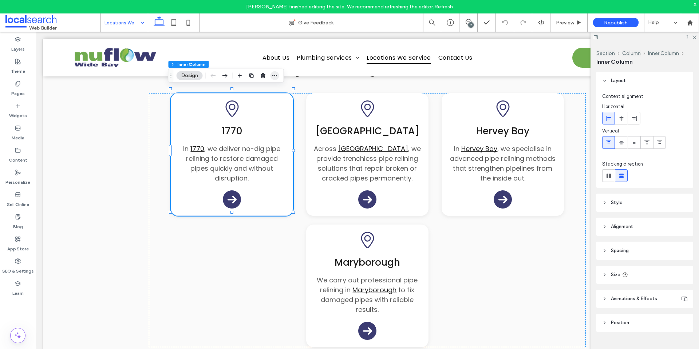
click at [277, 74] on icon "button" at bounding box center [275, 76] width 6 height 6
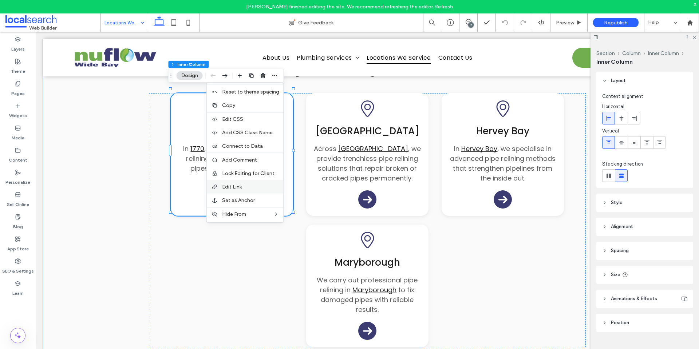
click at [240, 187] on span "Edit Link" at bounding box center [232, 187] width 20 height 6
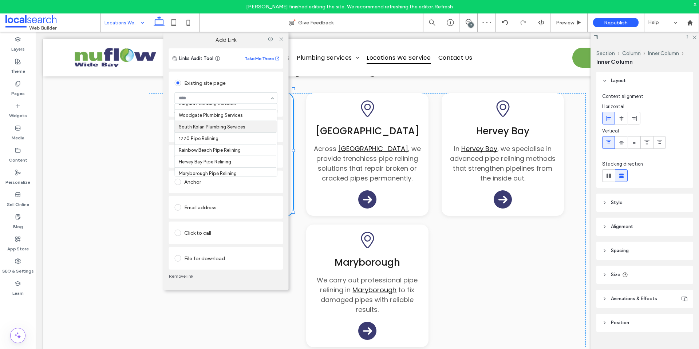
scroll to position [182, 0]
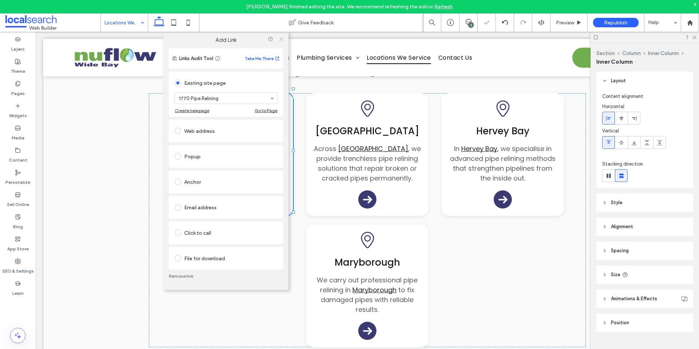
click at [282, 37] on icon at bounding box center [280, 38] width 5 height 5
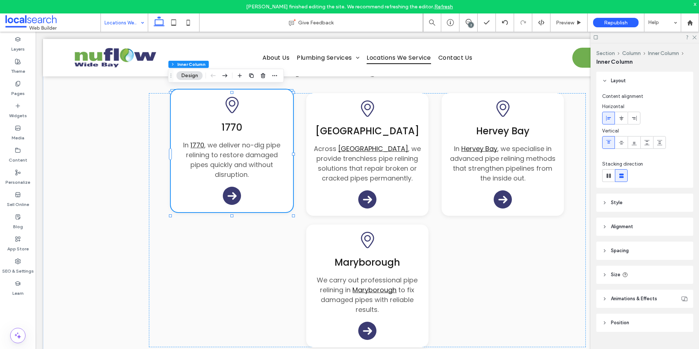
click at [229, 162] on span ", we deliver no-dig pipe relining to restore damaged pipes quickly and without …" at bounding box center [233, 159] width 95 height 39
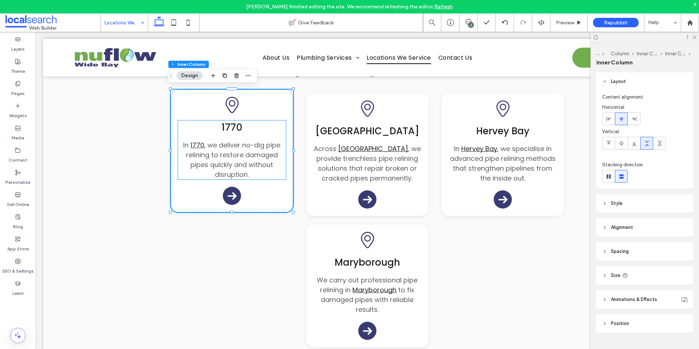
click at [229, 126] on span "1770" at bounding box center [231, 127] width 21 height 13
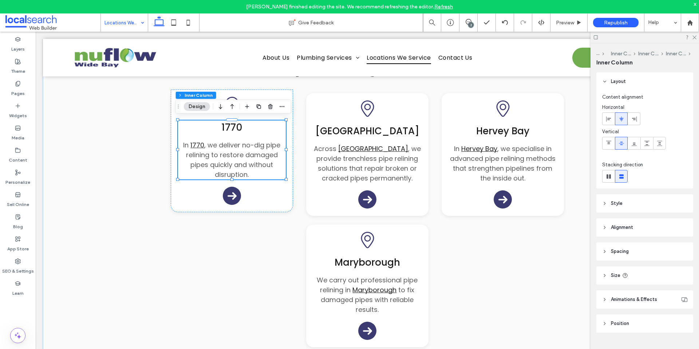
click at [229, 126] on span "1770" at bounding box center [231, 127] width 21 height 13
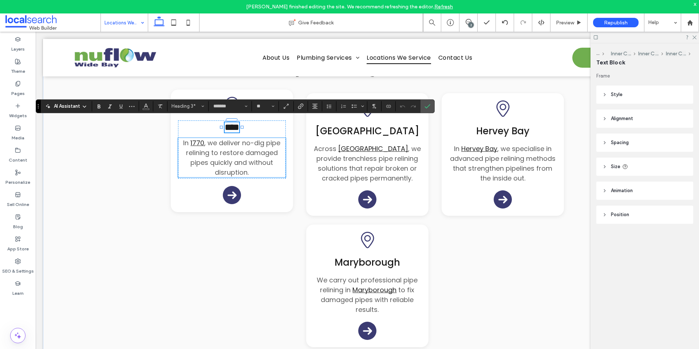
click at [227, 148] on span ", we deliver no-dig pipe relining to restore damaged pipes quickly and without …" at bounding box center [233, 157] width 95 height 39
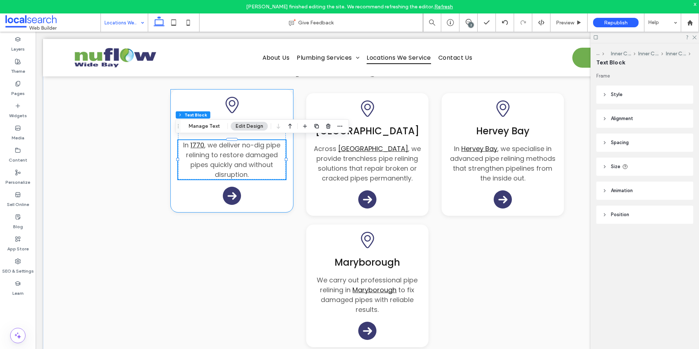
click at [275, 189] on div "Pin Icon 1770 In 1770 , we deliver no-dig pipe relining to restore damaged pipe…" at bounding box center [232, 151] width 122 height 123
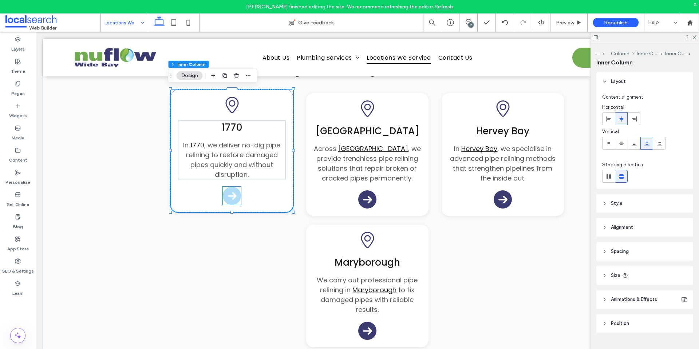
click at [227, 191] on icon "Arrow Icon" at bounding box center [231, 195] width 9 height 9
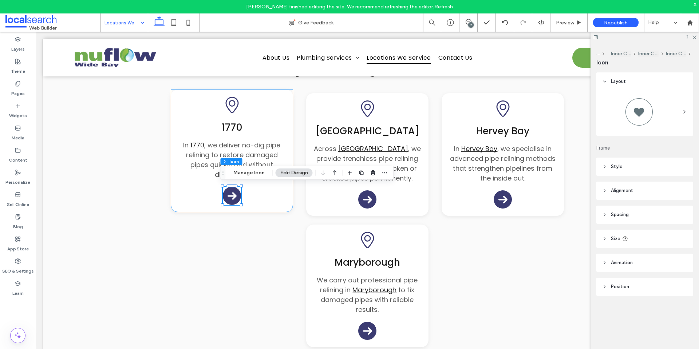
click at [274, 99] on div "Pin Icon 1770 In 1770 , we deliver no-dig pipe relining to restore damaged pipe…" at bounding box center [232, 151] width 122 height 123
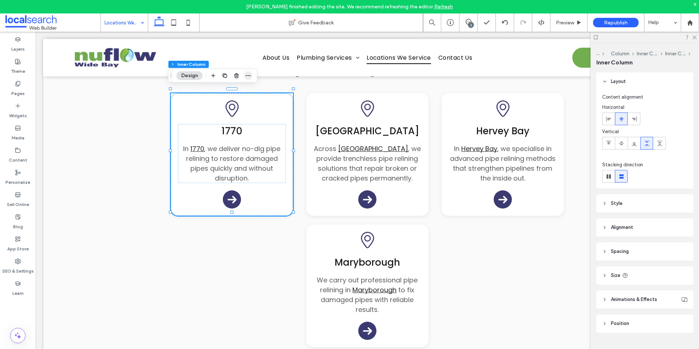
click at [249, 75] on icon "button" at bounding box center [248, 76] width 6 height 6
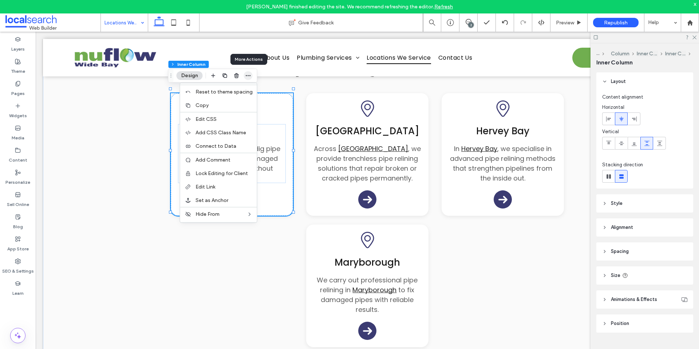
click at [249, 75] on icon "button" at bounding box center [248, 76] width 6 height 6
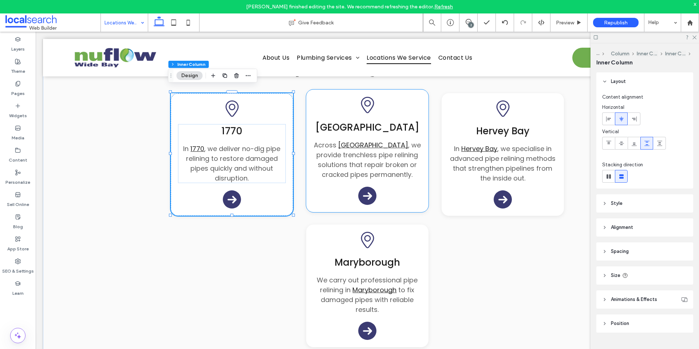
click at [314, 96] on div "Pin Icon Rainbow Beach Across Rainbow Beach , we provide trenchless pipe relini…" at bounding box center [367, 151] width 122 height 123
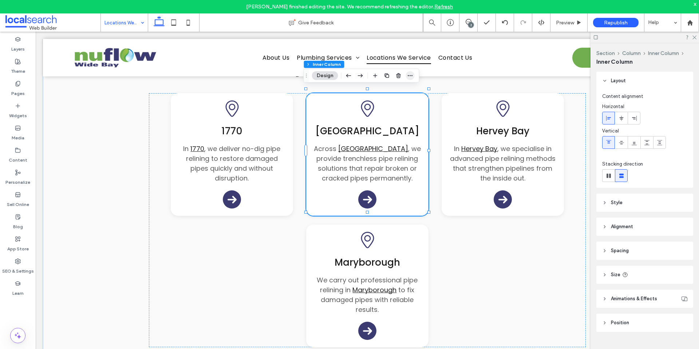
click at [410, 78] on icon "button" at bounding box center [410, 76] width 6 height 6
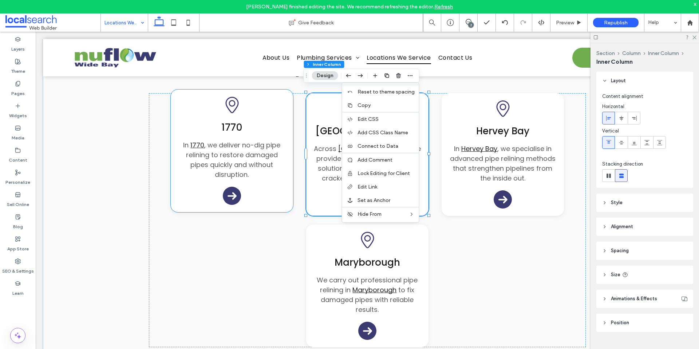
click at [273, 113] on div "Pin Icon 1770 In 1770 , we deliver no-dig pipe relining to restore damaged pipe…" at bounding box center [232, 151] width 122 height 123
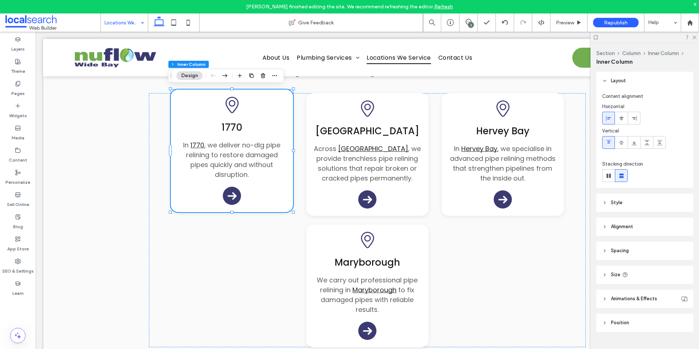
click at [230, 103] on icon "Pin Icon" at bounding box center [232, 105] width 16 height 16
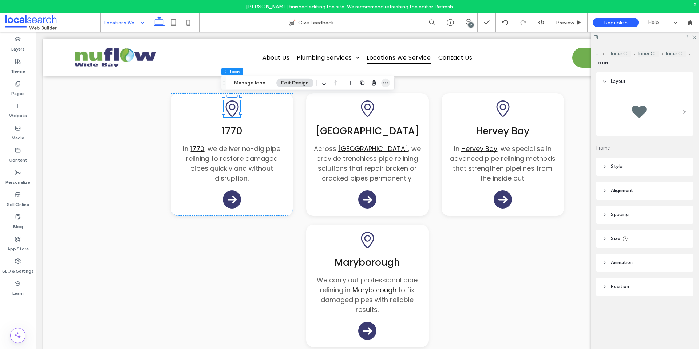
click at [382, 81] on icon "button" at bounding box center [385, 83] width 6 height 6
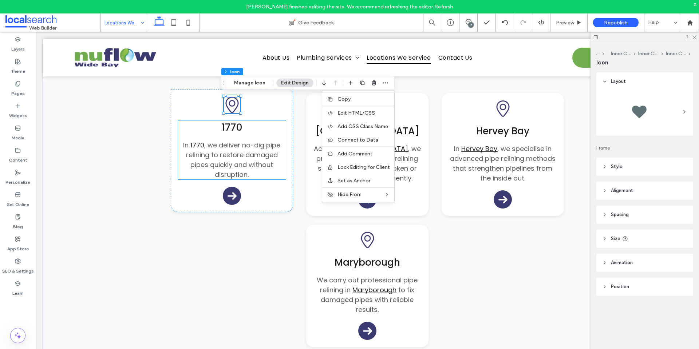
click at [261, 169] on p "In 1770 , we deliver no-dig pipe relining to restore damaged pipes quickly and …" at bounding box center [232, 159] width 108 height 39
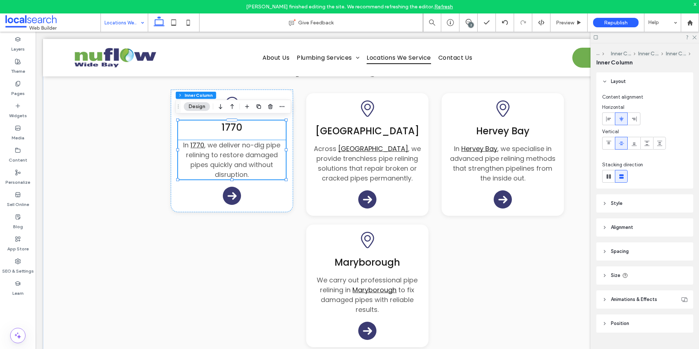
click at [252, 145] on span ", we deliver no-dig pipe relining to restore damaged pipes quickly and without …" at bounding box center [233, 159] width 95 height 39
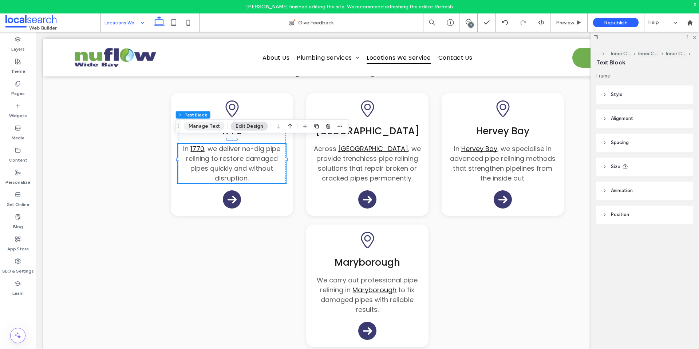
click at [212, 126] on button "Manage Text" at bounding box center [204, 126] width 41 height 9
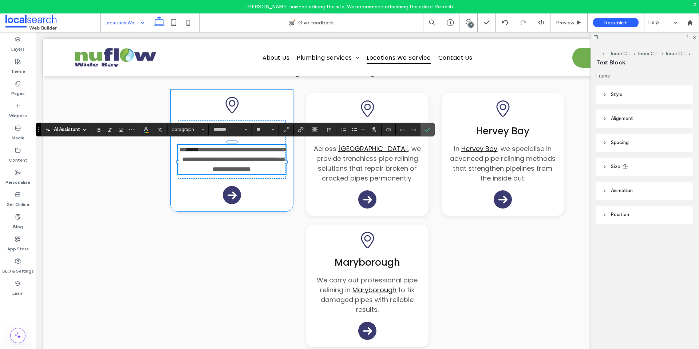
click at [257, 187] on div "**********" at bounding box center [232, 151] width 122 height 122
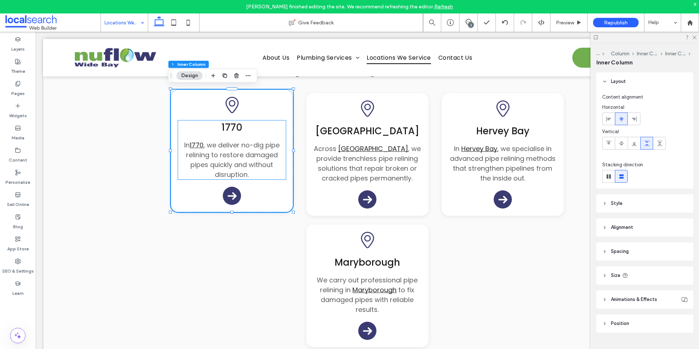
click at [250, 177] on p "In 1770 , we deliver no-dig pipe relining to restore damaged pipes quickly and …" at bounding box center [232, 159] width 108 height 39
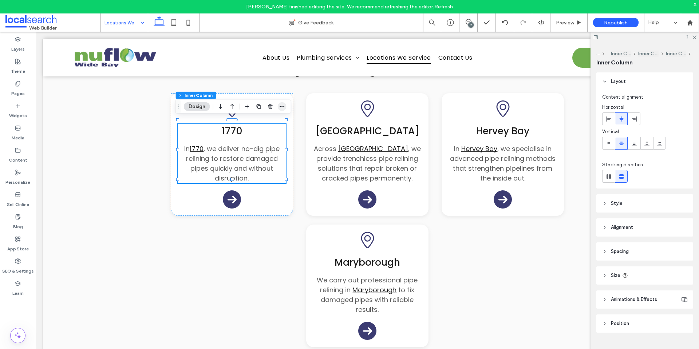
click at [284, 109] on icon "button" at bounding box center [282, 107] width 6 height 6
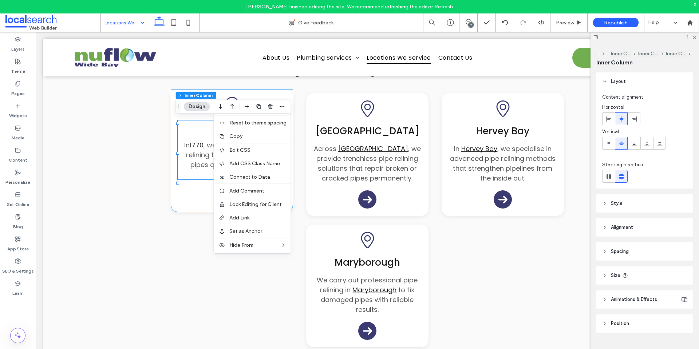
click at [186, 194] on div "Pin Icon 1770 In 1770 , we deliver no-dig pipe relining to restore damaged pipe…" at bounding box center [232, 151] width 122 height 123
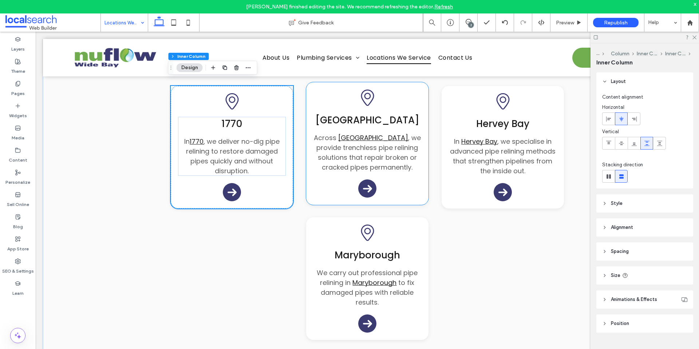
scroll to position [691, 0]
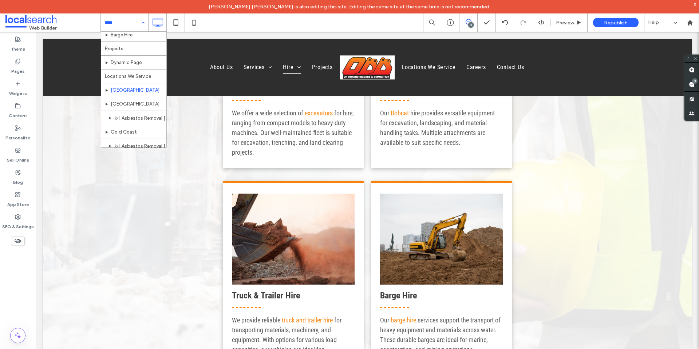
scroll to position [327, 0]
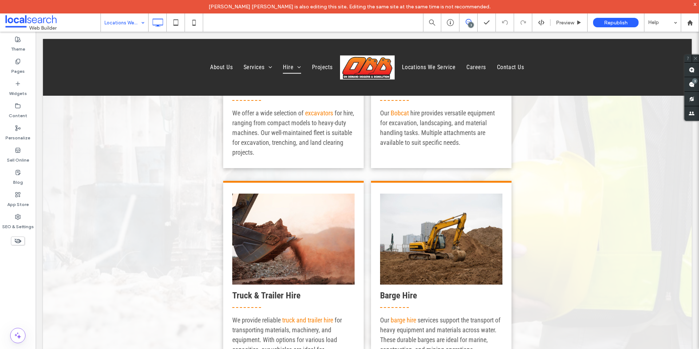
click at [135, 25] on input at bounding box center [122, 22] width 36 height 18
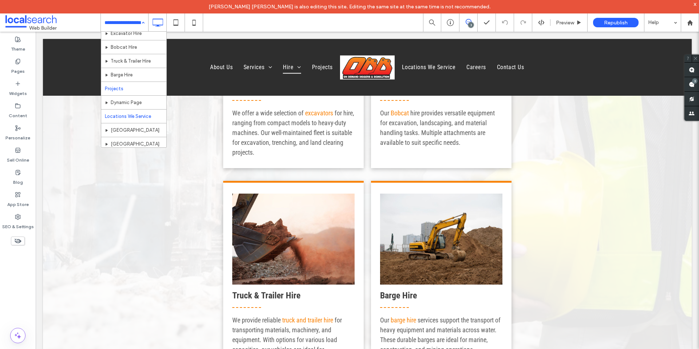
scroll to position [327, 0]
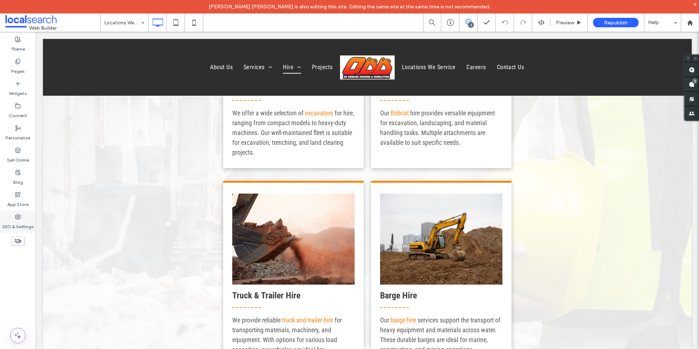
click at [21, 212] on div "SEO & Settings" at bounding box center [18, 222] width 36 height 22
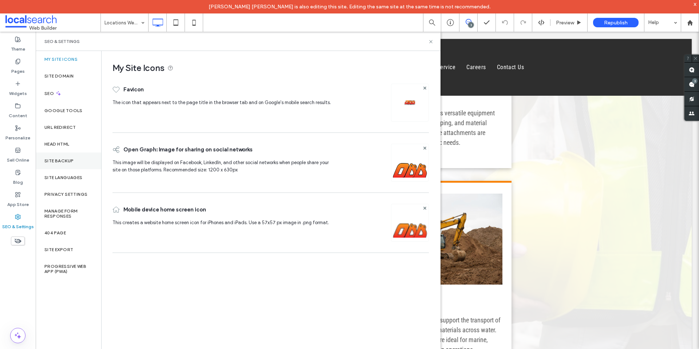
click at [70, 159] on label "Site Backup" at bounding box center [58, 160] width 29 height 5
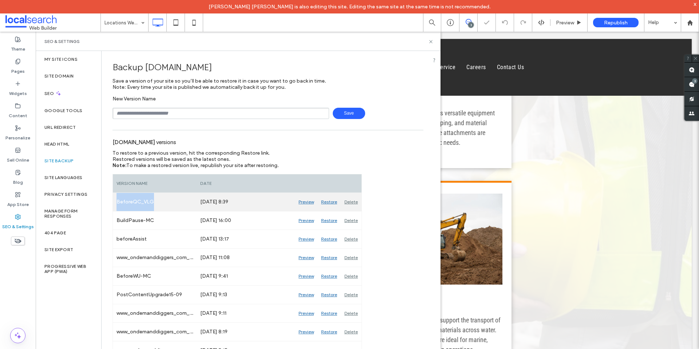
drag, startPoint x: 156, startPoint y: 202, endPoint x: 117, endPoint y: 202, distance: 38.9
click at [117, 202] on div "BeforeQC_VLG" at bounding box center [155, 202] width 84 height 18
copy div "BeforeQC_VLG"
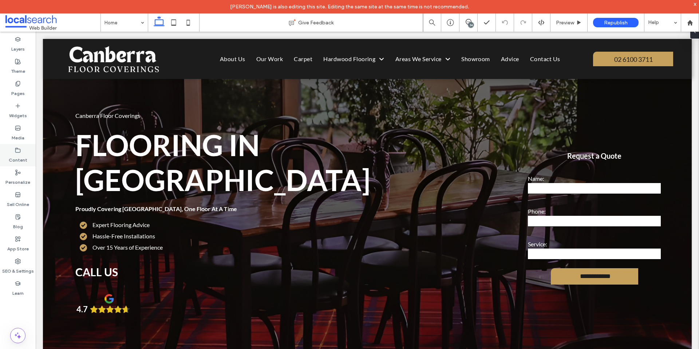
click at [20, 158] on label "Content" at bounding box center [18, 158] width 19 height 10
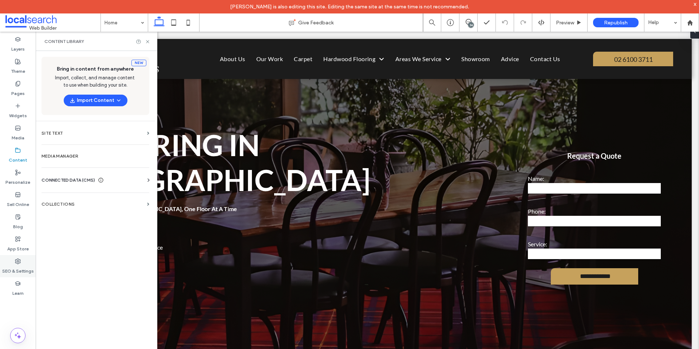
click at [19, 266] on label "SEO & Settings" at bounding box center [18, 269] width 32 height 10
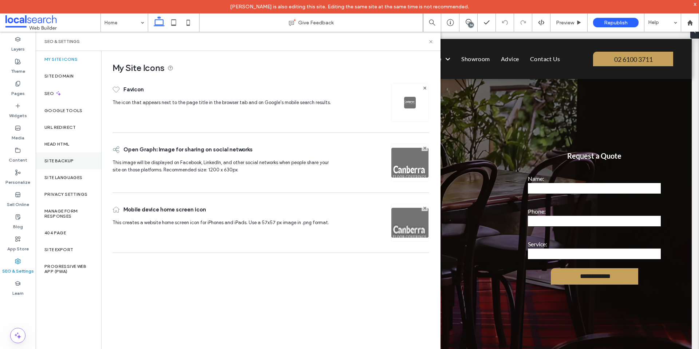
click at [64, 160] on label "Site Backup" at bounding box center [58, 160] width 29 height 5
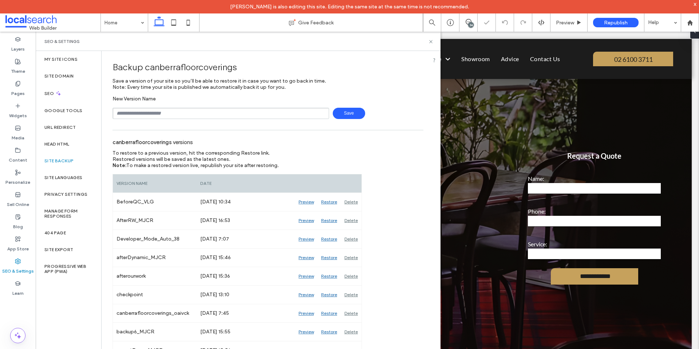
click at [208, 112] on input "text" at bounding box center [220, 113] width 216 height 11
click at [253, 139] on div "canberrafloorcoverings versions" at bounding box center [267, 142] width 311 height 16
click at [400, 144] on div "canberrafloorcoverings versions" at bounding box center [267, 142] width 311 height 16
drag, startPoint x: 432, startPoint y: 42, endPoint x: 395, endPoint y: 16, distance: 45.4
click at [432, 42] on icon at bounding box center [430, 41] width 5 height 5
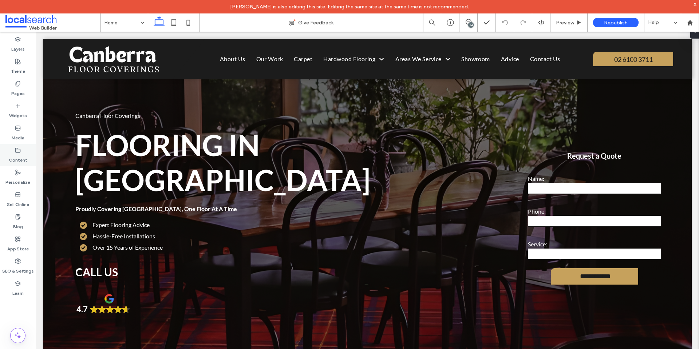
click at [21, 153] on label "Content" at bounding box center [18, 158] width 19 height 10
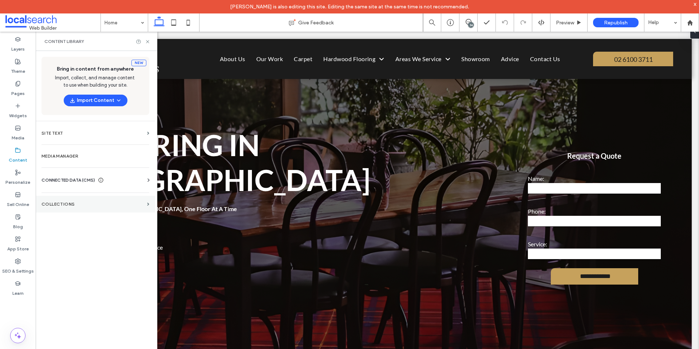
click at [75, 200] on section "Collections" at bounding box center [95, 204] width 119 height 17
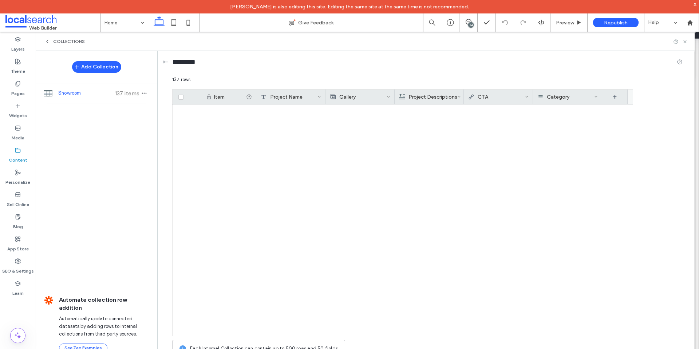
scroll to position [1676, 0]
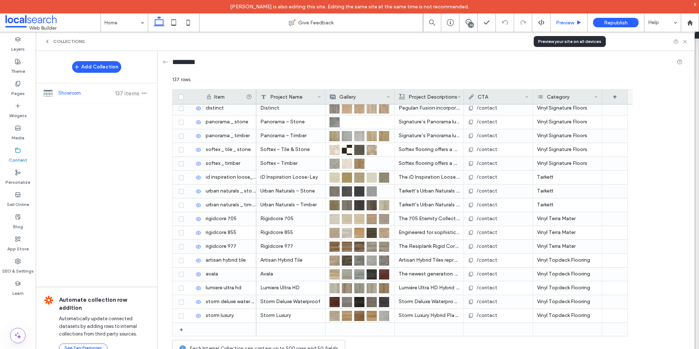
click at [562, 21] on span "Preview" at bounding box center [565, 23] width 18 height 6
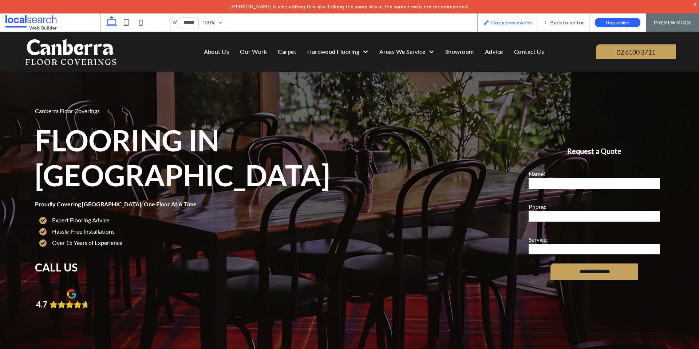
click at [500, 23] on span "Copy preview link" at bounding box center [511, 23] width 40 height 6
click at [553, 21] on span "Back to editor" at bounding box center [566, 23] width 33 height 6
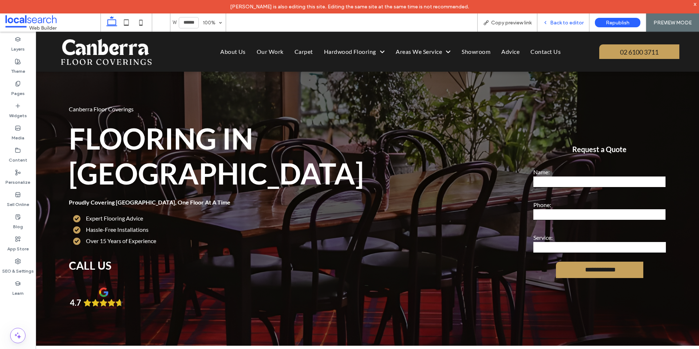
click at [546, 22] on use at bounding box center [544, 22] width 1 height 3
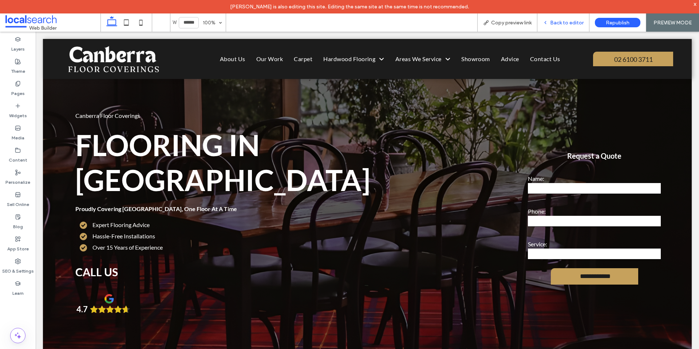
click at [555, 24] on span "Back to editor" at bounding box center [566, 23] width 33 height 6
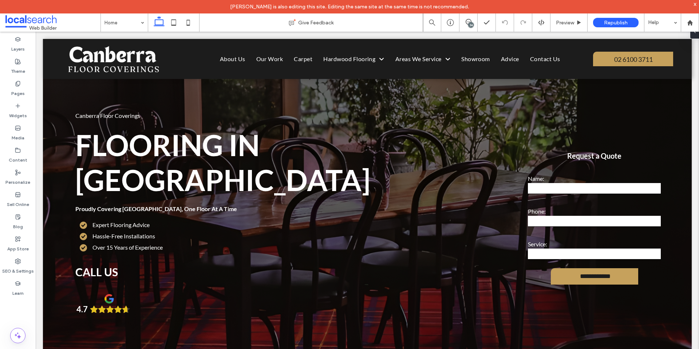
click at [470, 22] on div "34" at bounding box center [470, 24] width 5 height 5
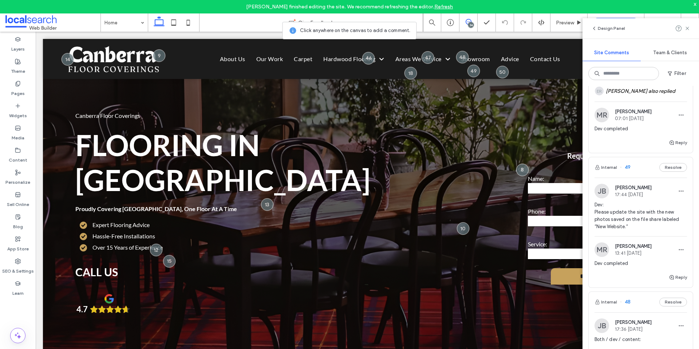
scroll to position [327, 0]
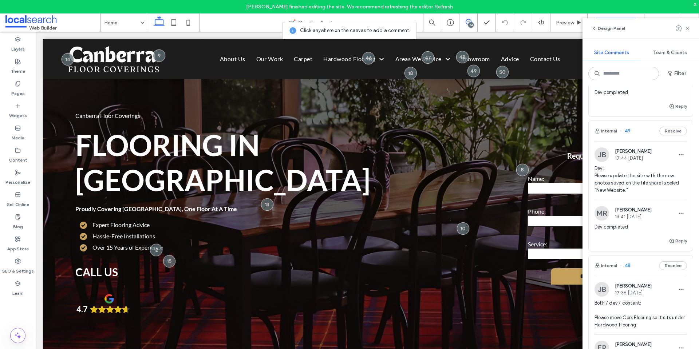
click at [668, 194] on span "Dev: Please update the site with the new photos saved on the file share labeled…" at bounding box center [640, 179] width 92 height 29
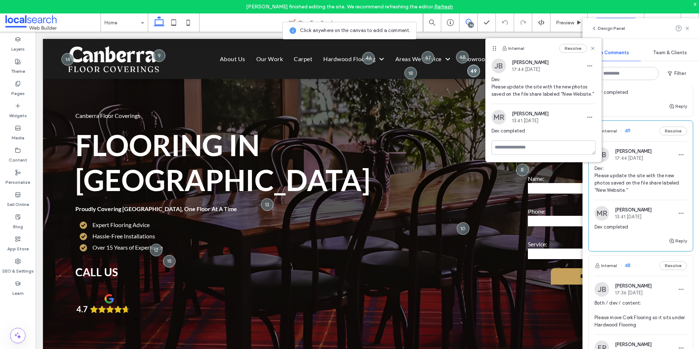
click at [646, 194] on span "Dev: Please update the site with the new photos saved on the file share labeled…" at bounding box center [640, 179] width 92 height 29
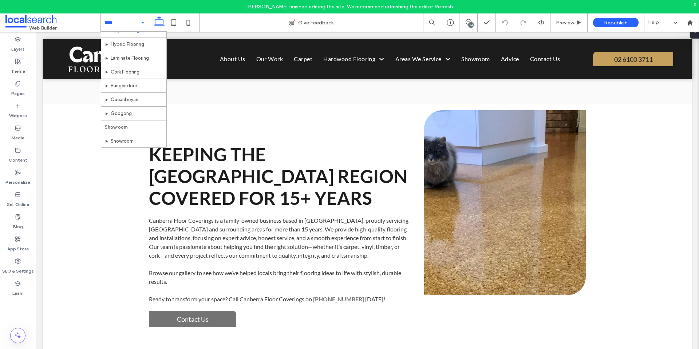
scroll to position [91, 0]
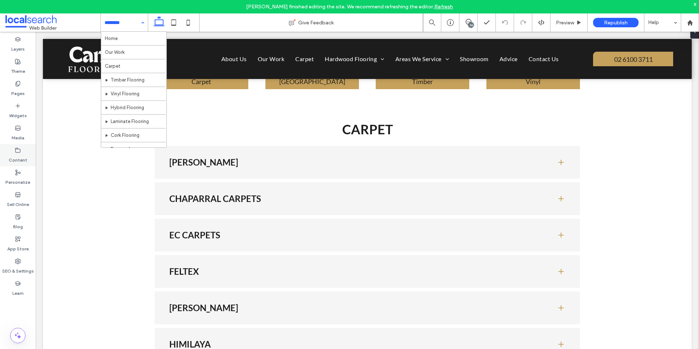
scroll to position [393, 0]
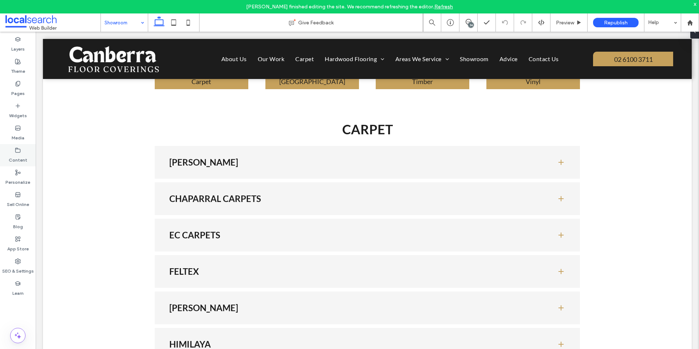
click at [17, 150] on icon at bounding box center [18, 150] width 6 height 6
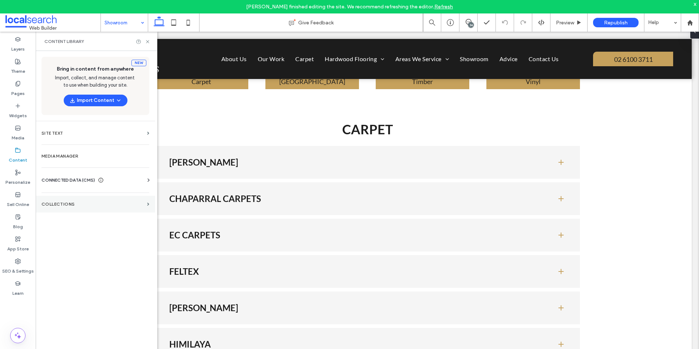
click at [94, 203] on label "Collections" at bounding box center [92, 204] width 103 height 5
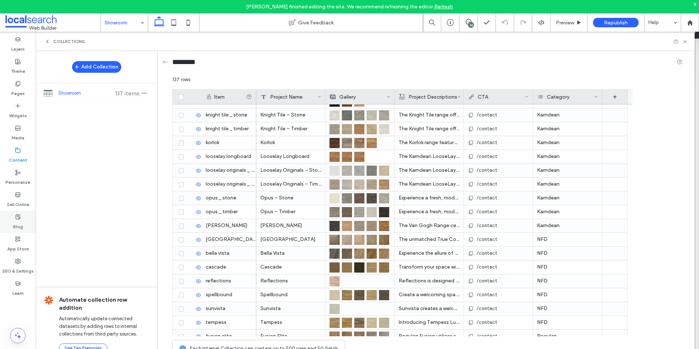
scroll to position [1203, 0]
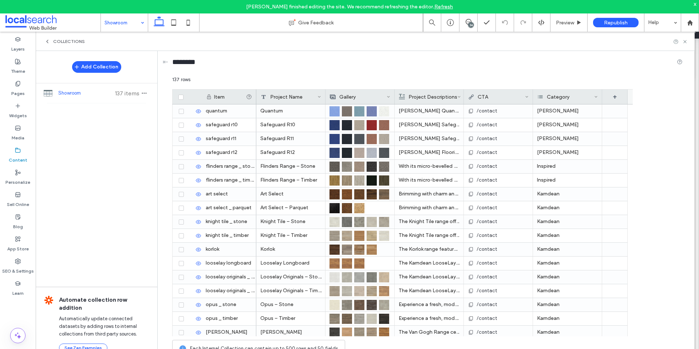
click at [591, 95] on div "Category" at bounding box center [565, 97] width 57 height 15
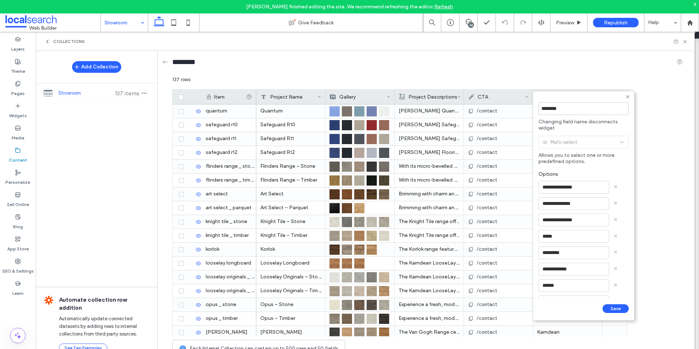
drag, startPoint x: 385, startPoint y: 67, endPoint x: 387, endPoint y: 82, distance: 15.8
click at [385, 67] on div "********" at bounding box center [427, 63] width 510 height 13
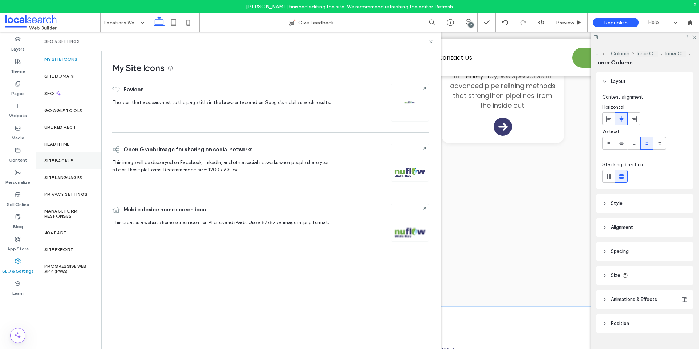
click at [70, 160] on label "Site Backup" at bounding box center [58, 160] width 29 height 5
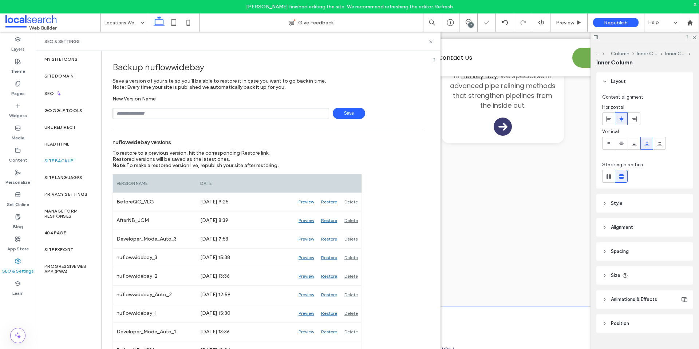
click at [209, 114] on input "text" at bounding box center [220, 113] width 216 height 11
type input "**********"
click at [352, 112] on span "Save" at bounding box center [349, 113] width 32 height 11
click at [432, 41] on icon at bounding box center [430, 41] width 5 height 5
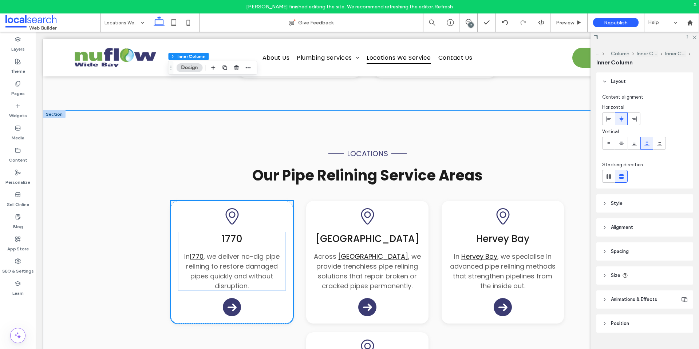
scroll to position [509, 0]
